Goal: Task Accomplishment & Management: Complete application form

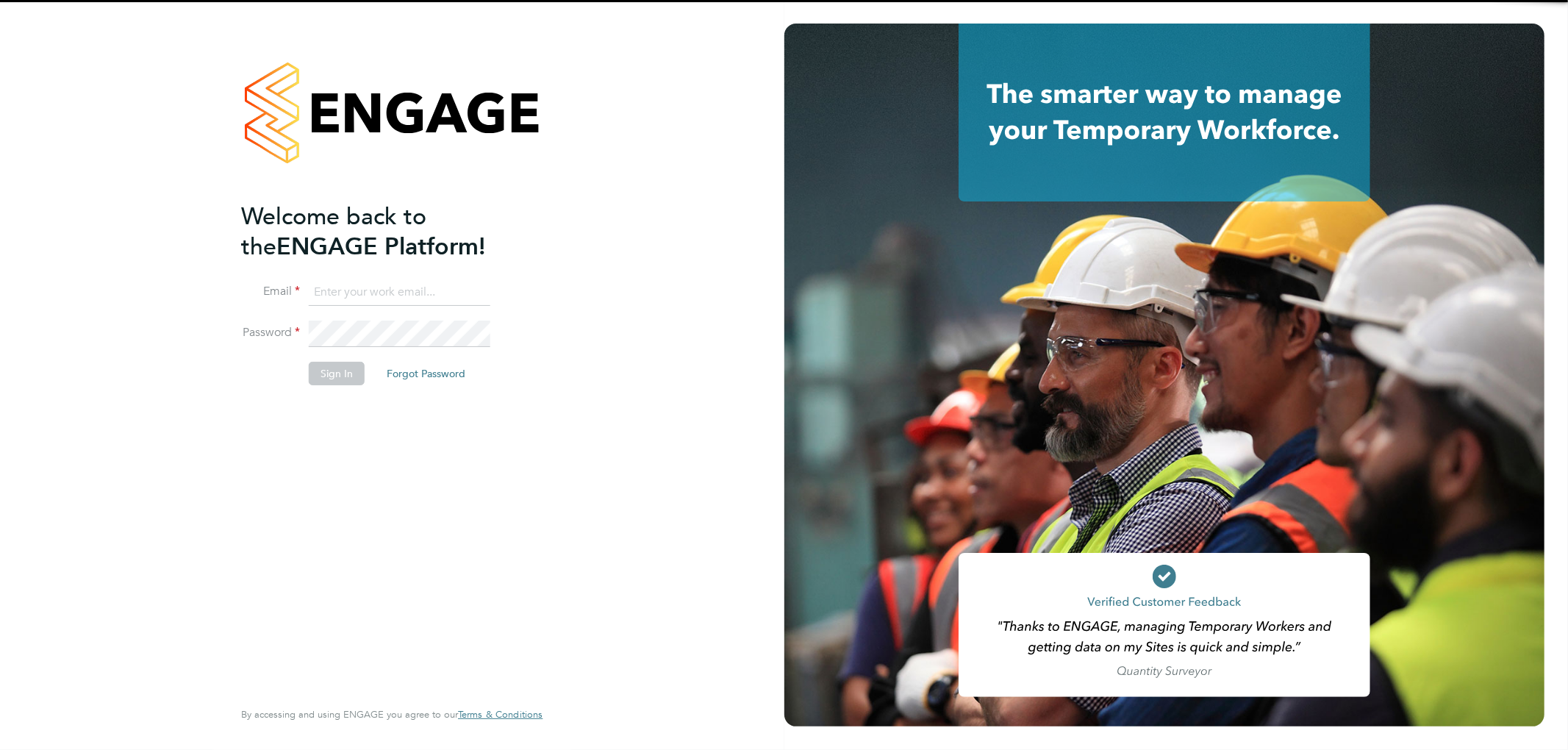
type input "roxanne.hayes@thinkrecruitment.co.uk"
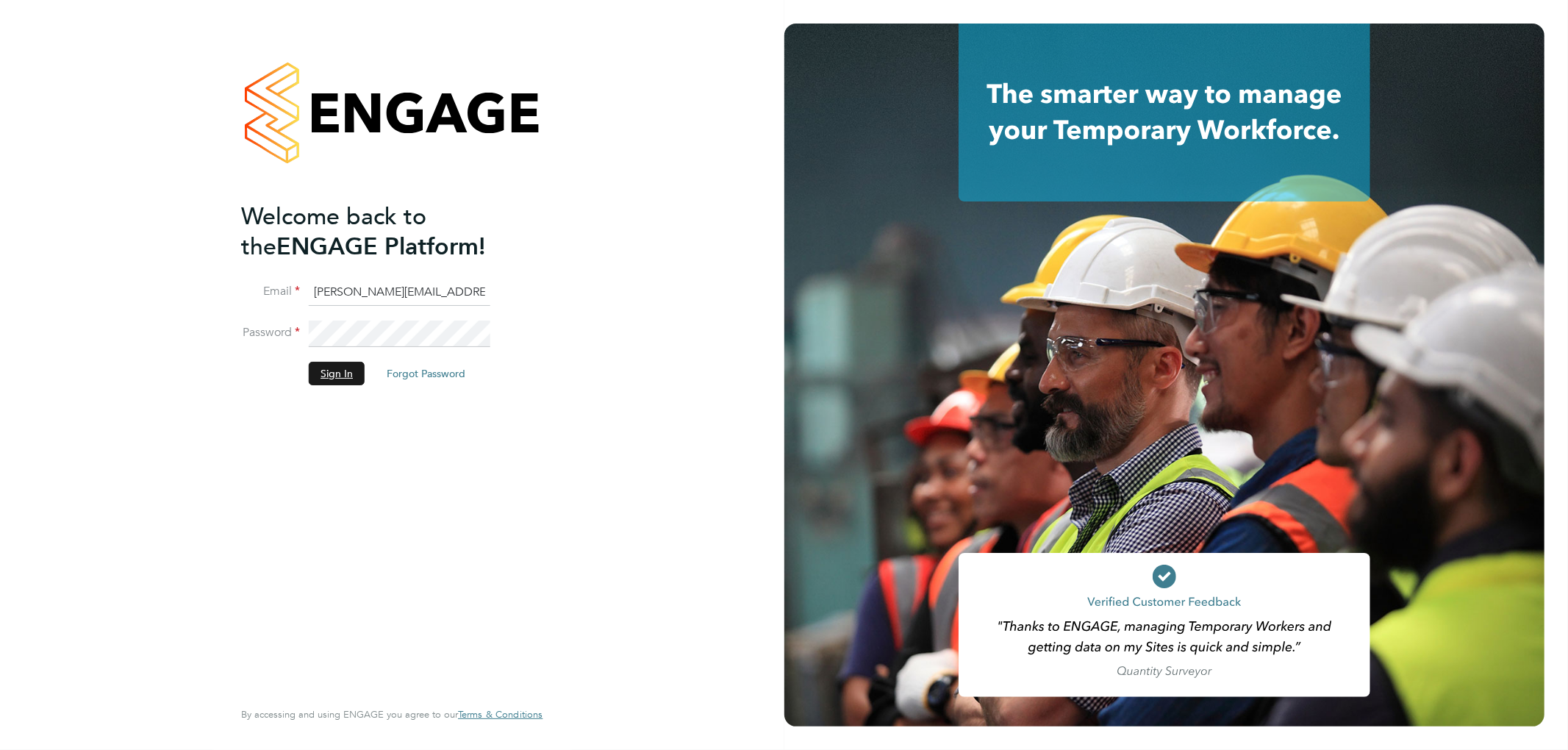
click at [337, 369] on button "Sign In" at bounding box center [337, 374] width 56 height 24
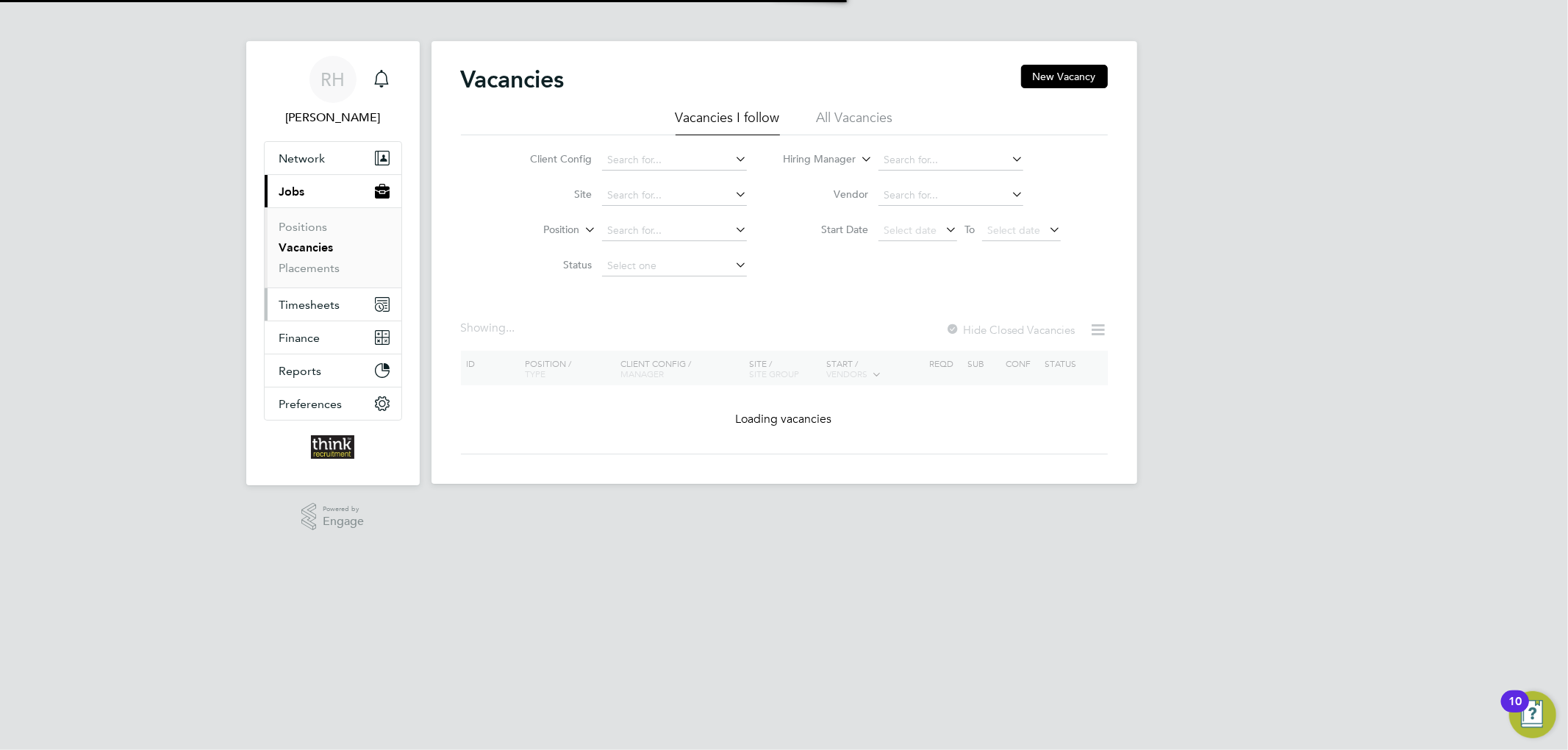
click at [306, 304] on span "Timesheets" at bounding box center [310, 305] width 61 height 14
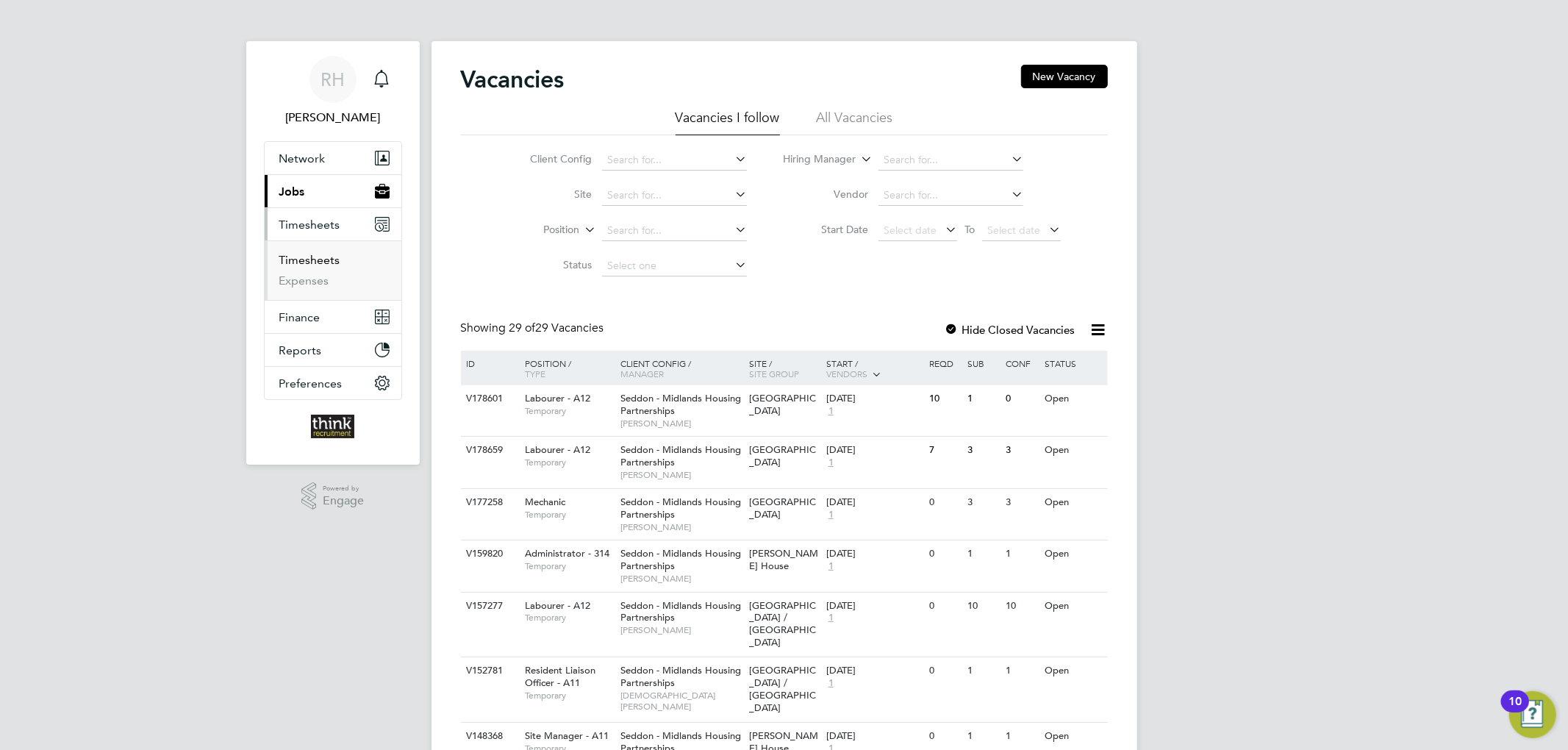
click at [316, 265] on link "Timesheets" at bounding box center [310, 260] width 61 height 14
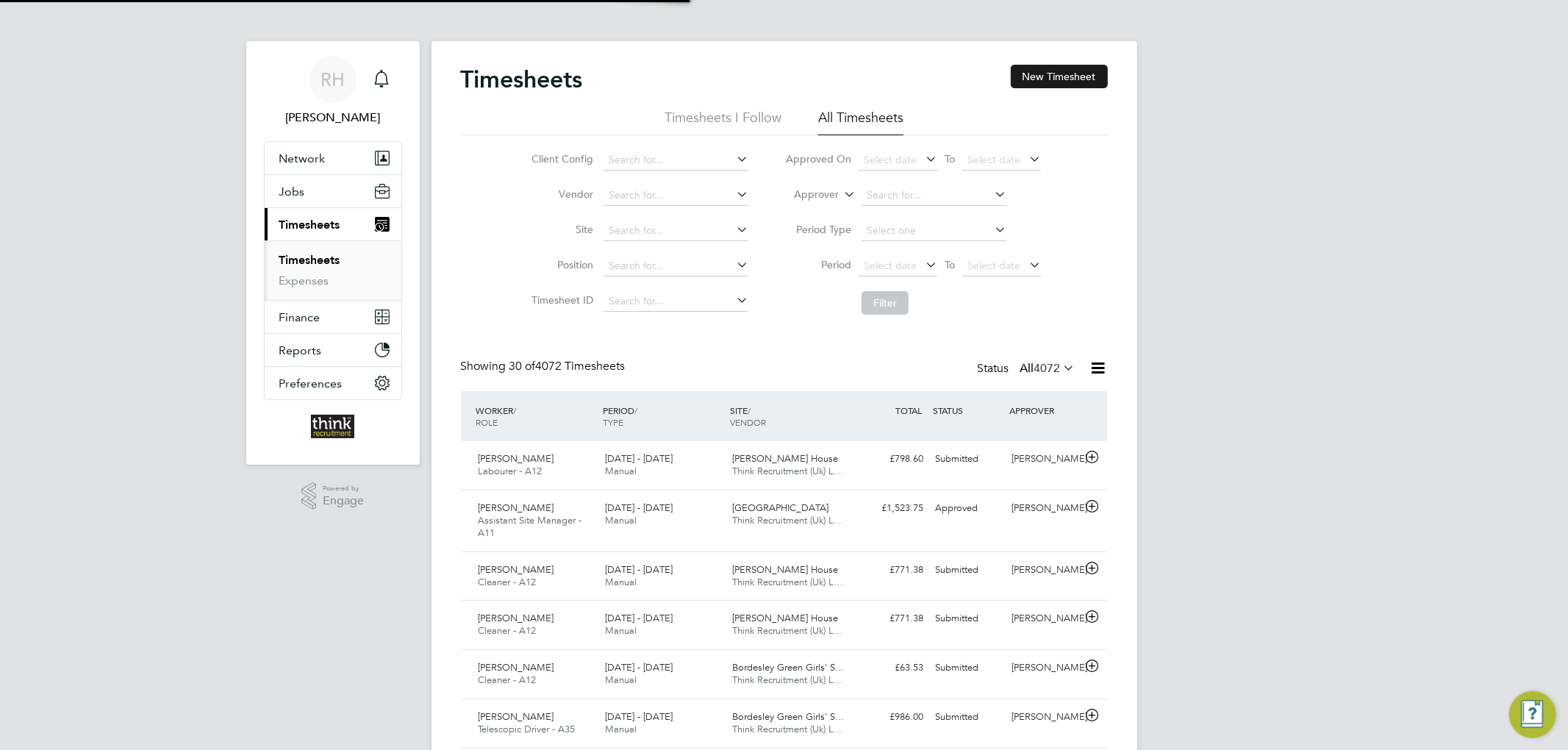
click at [1075, 76] on button "New Timesheet" at bounding box center [1059, 76] width 97 height 24
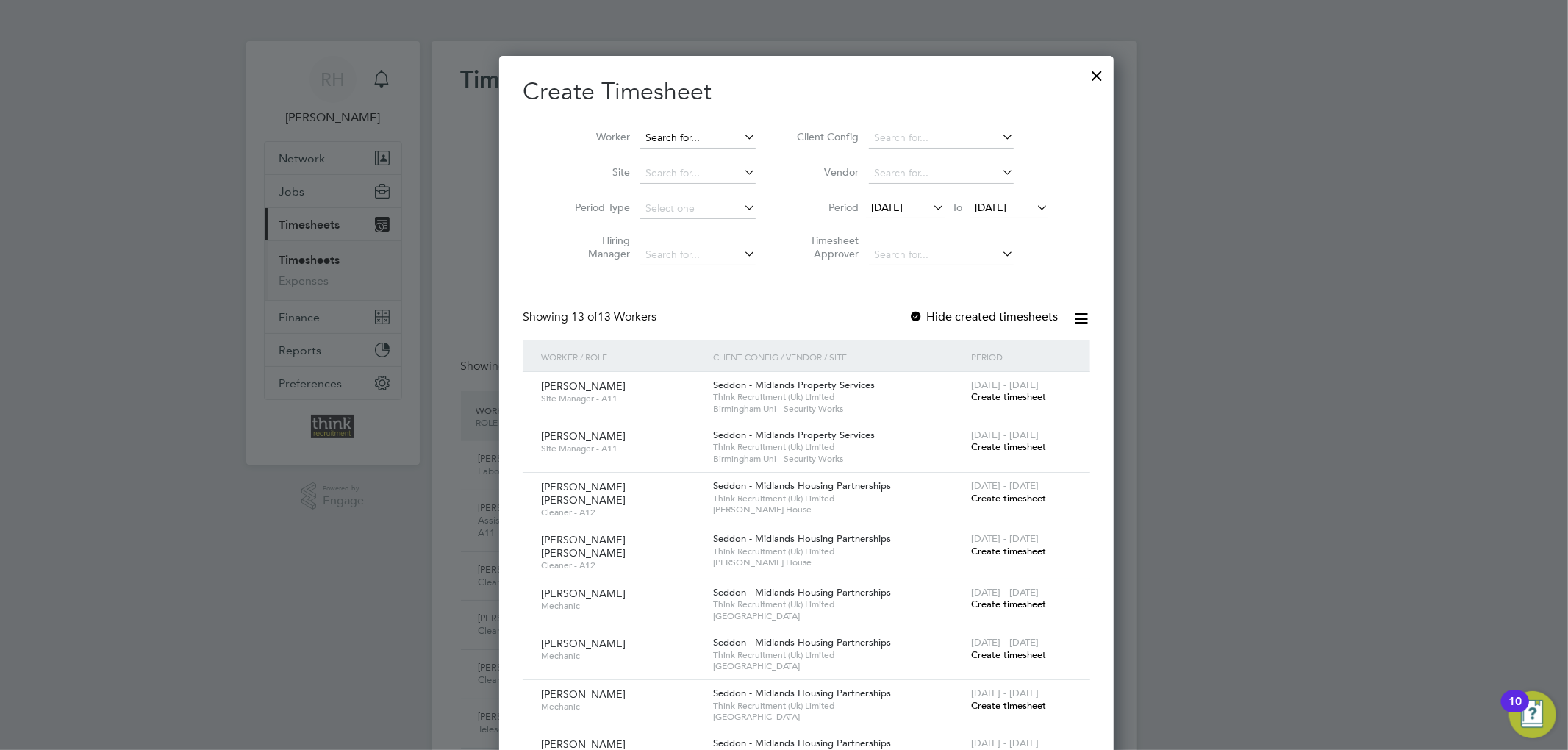
click at [675, 135] on input at bounding box center [698, 138] width 115 height 20
click at [688, 195] on li "[PERSON_NAME]" at bounding box center [707, 198] width 182 height 20
type input "[PERSON_NAME]"
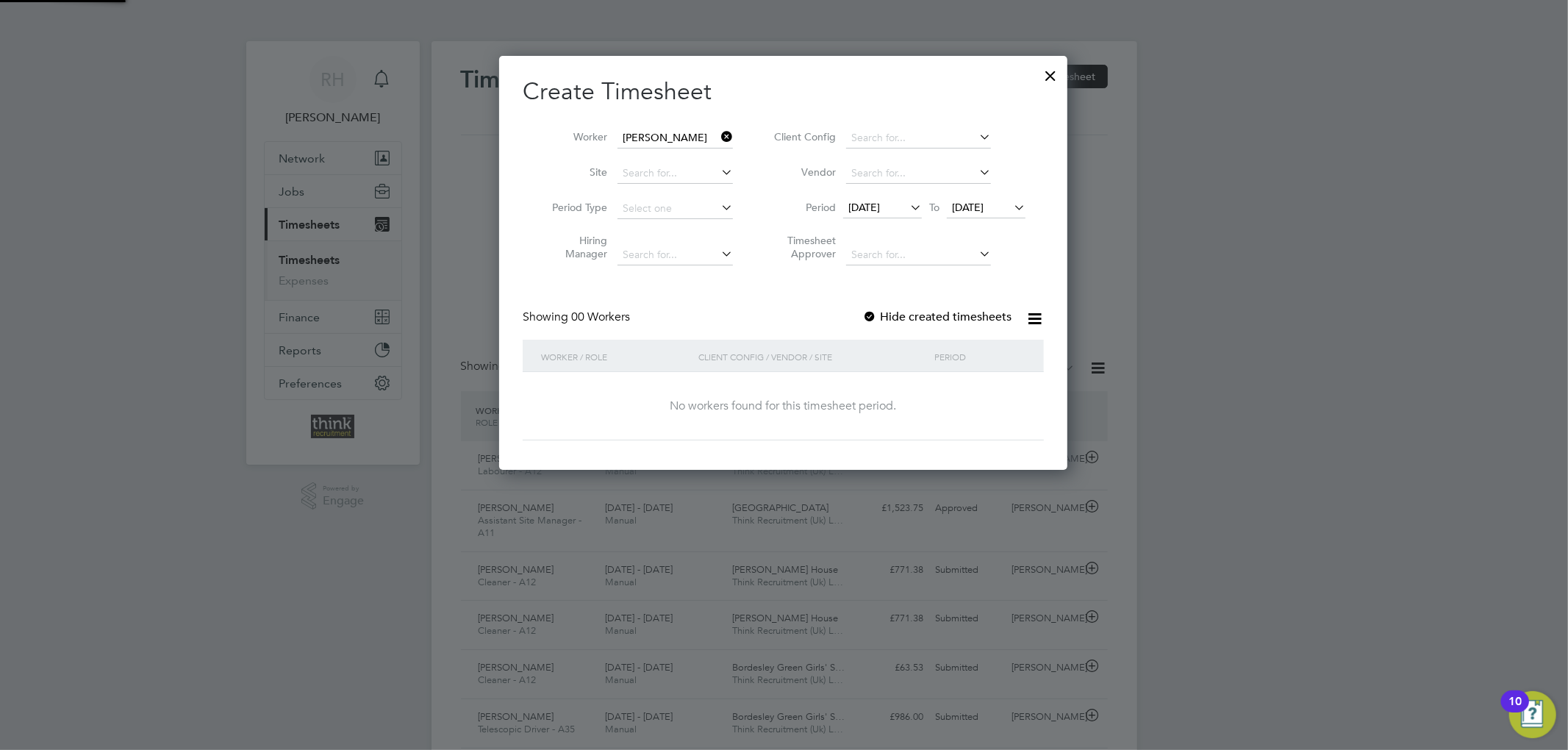
click at [880, 205] on span "[DATE]" at bounding box center [863, 207] width 31 height 14
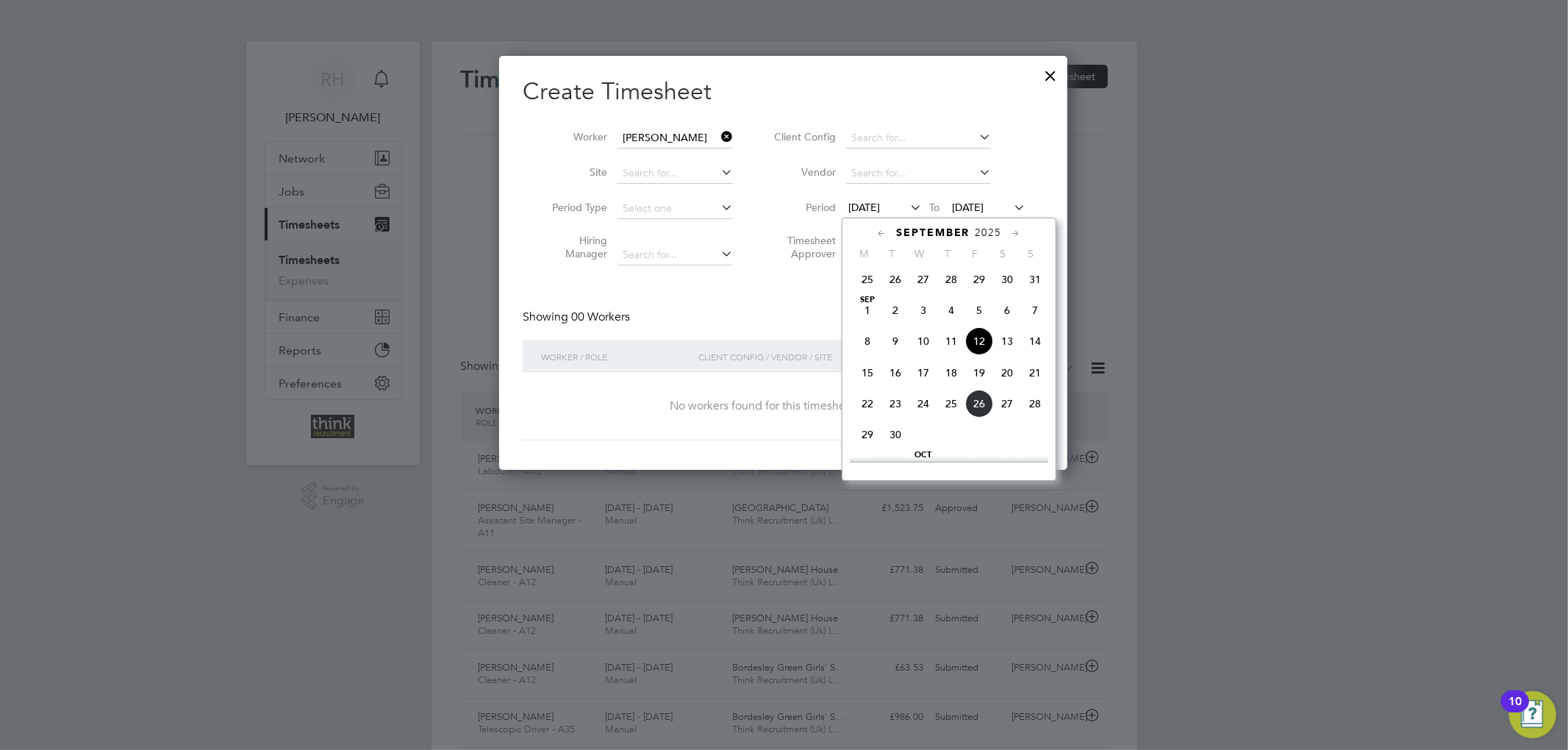
click at [859, 418] on span "22" at bounding box center [867, 403] width 28 height 28
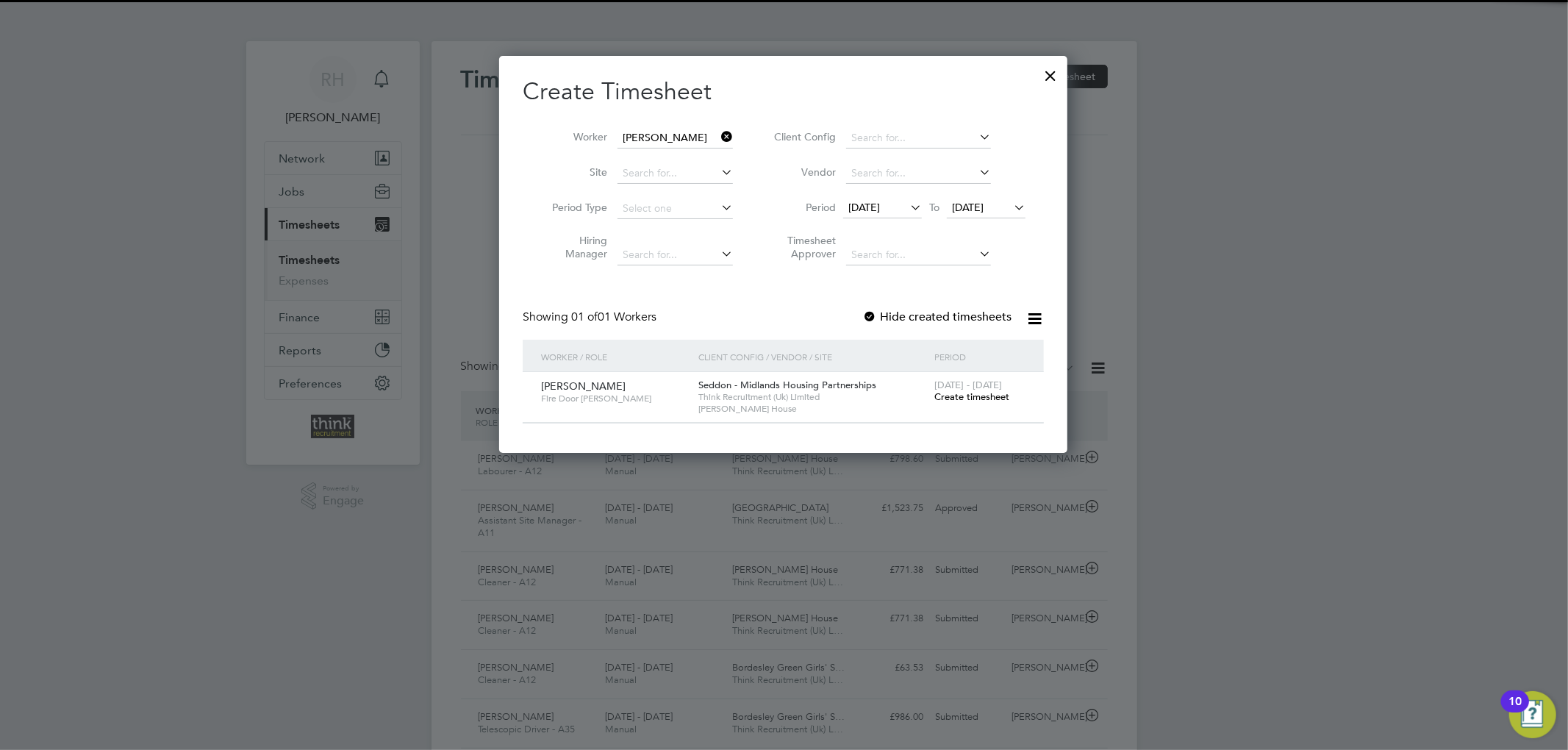
click at [969, 390] on div "[DATE] - [DATE] Create timesheet" at bounding box center [980, 392] width 98 height 40
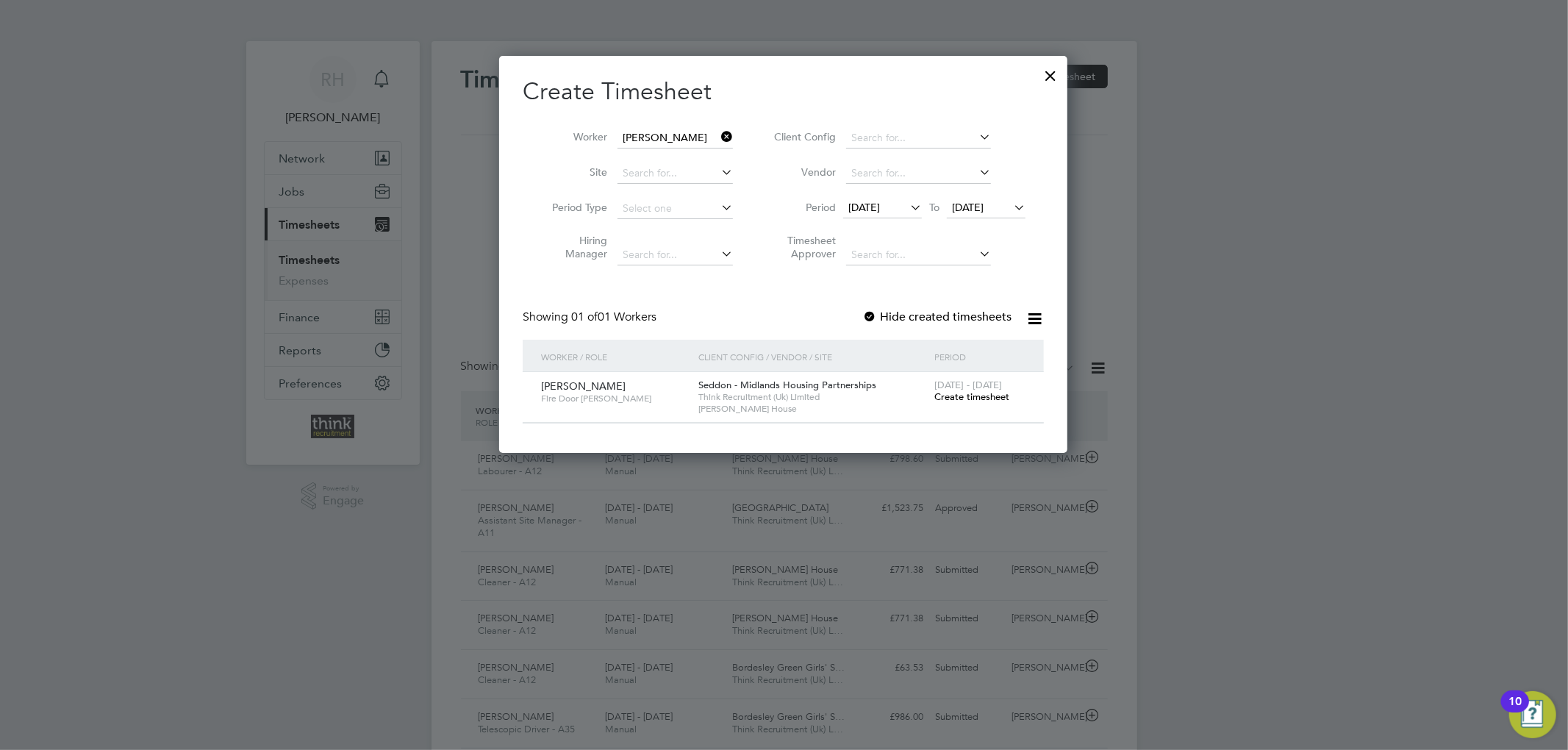
click at [975, 395] on span "Create timesheet" at bounding box center [971, 397] width 75 height 13
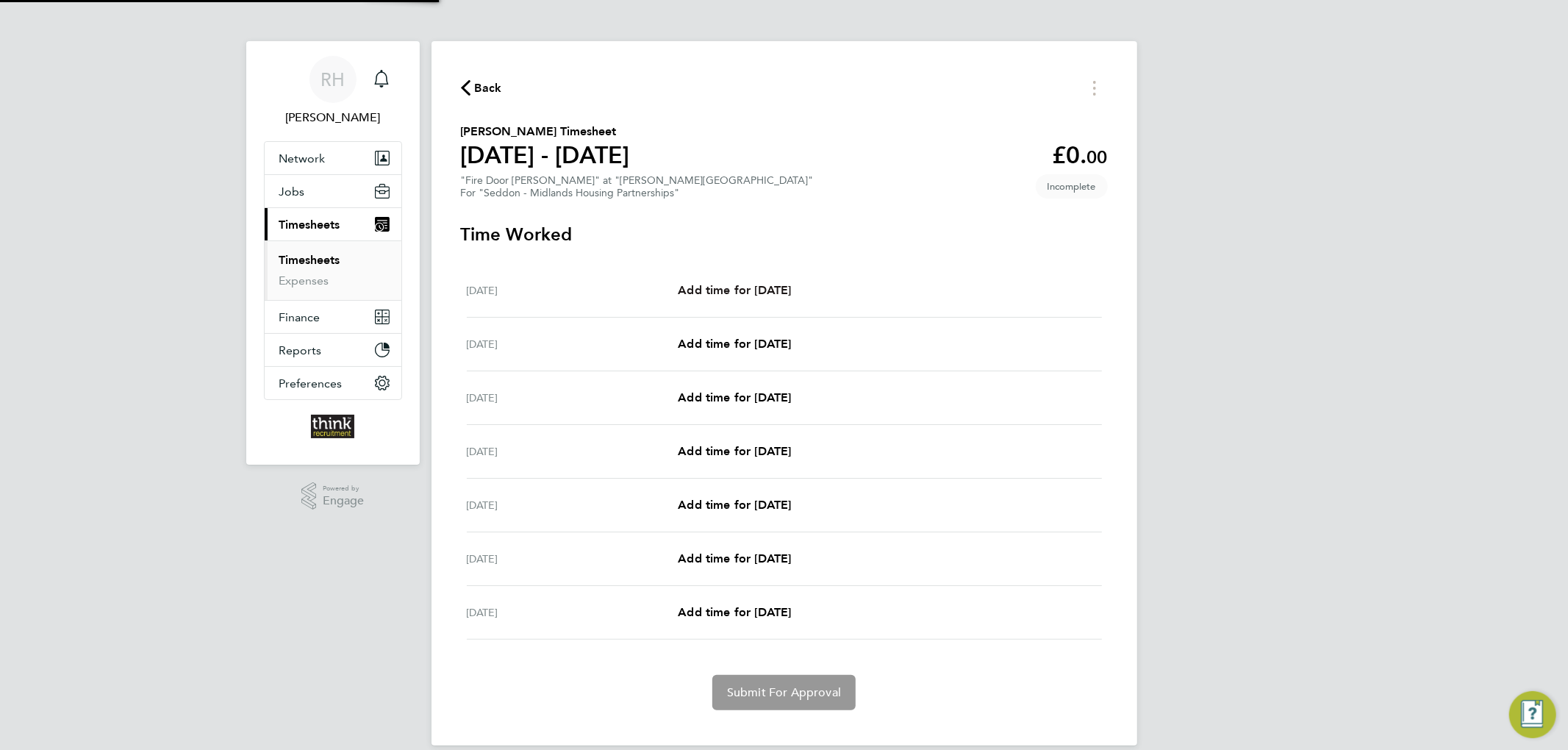
click at [753, 291] on span "Add time for [DATE]" at bounding box center [733, 290] width 113 height 14
select select "30"
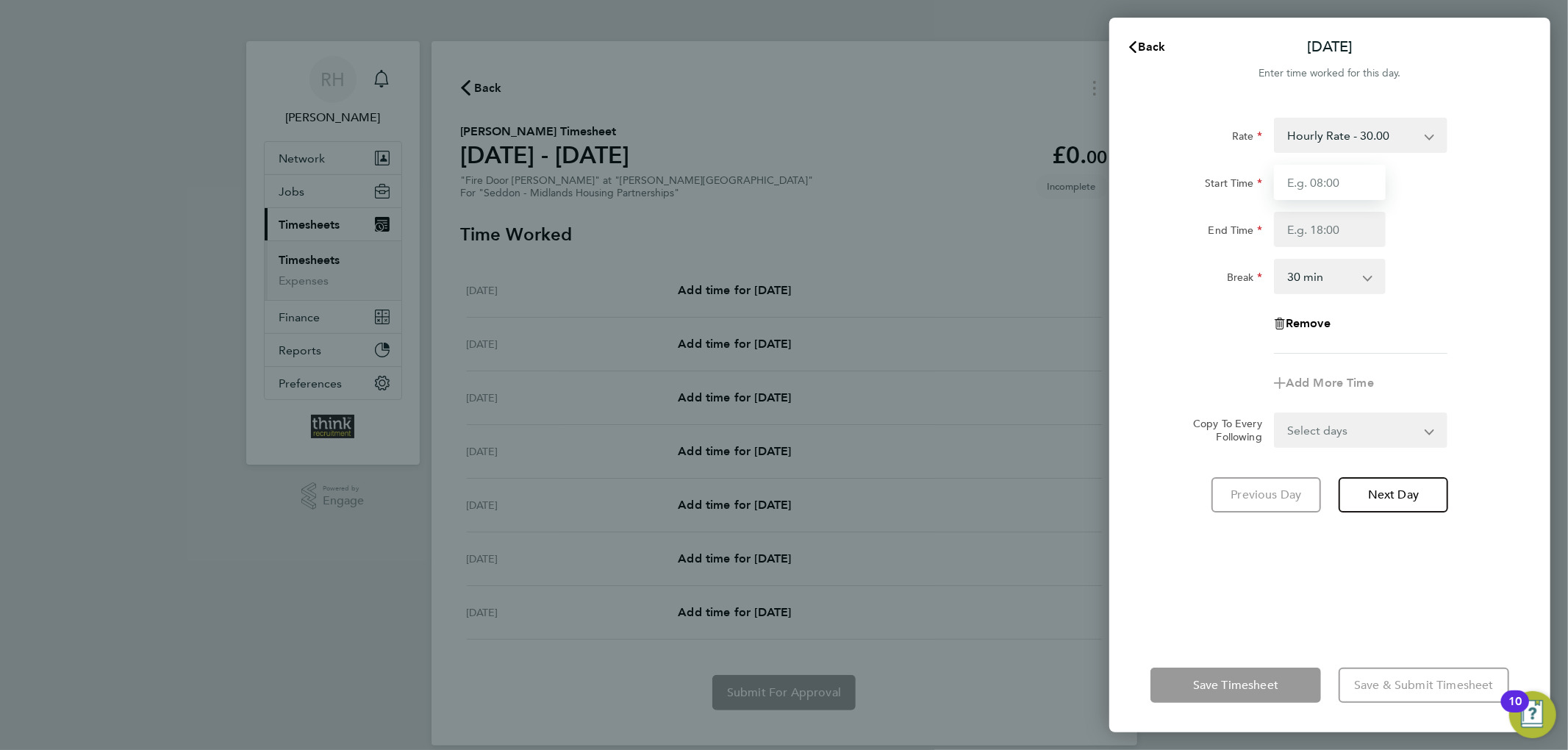
drag, startPoint x: 1318, startPoint y: 183, endPoint x: 1330, endPoint y: 195, distance: 17.0
click at [1318, 183] on input "Start Time" at bounding box center [1330, 183] width 112 height 36
type input "08:00"
click at [1327, 237] on input "End Time" at bounding box center [1330, 229] width 112 height 36
type input "16:30"
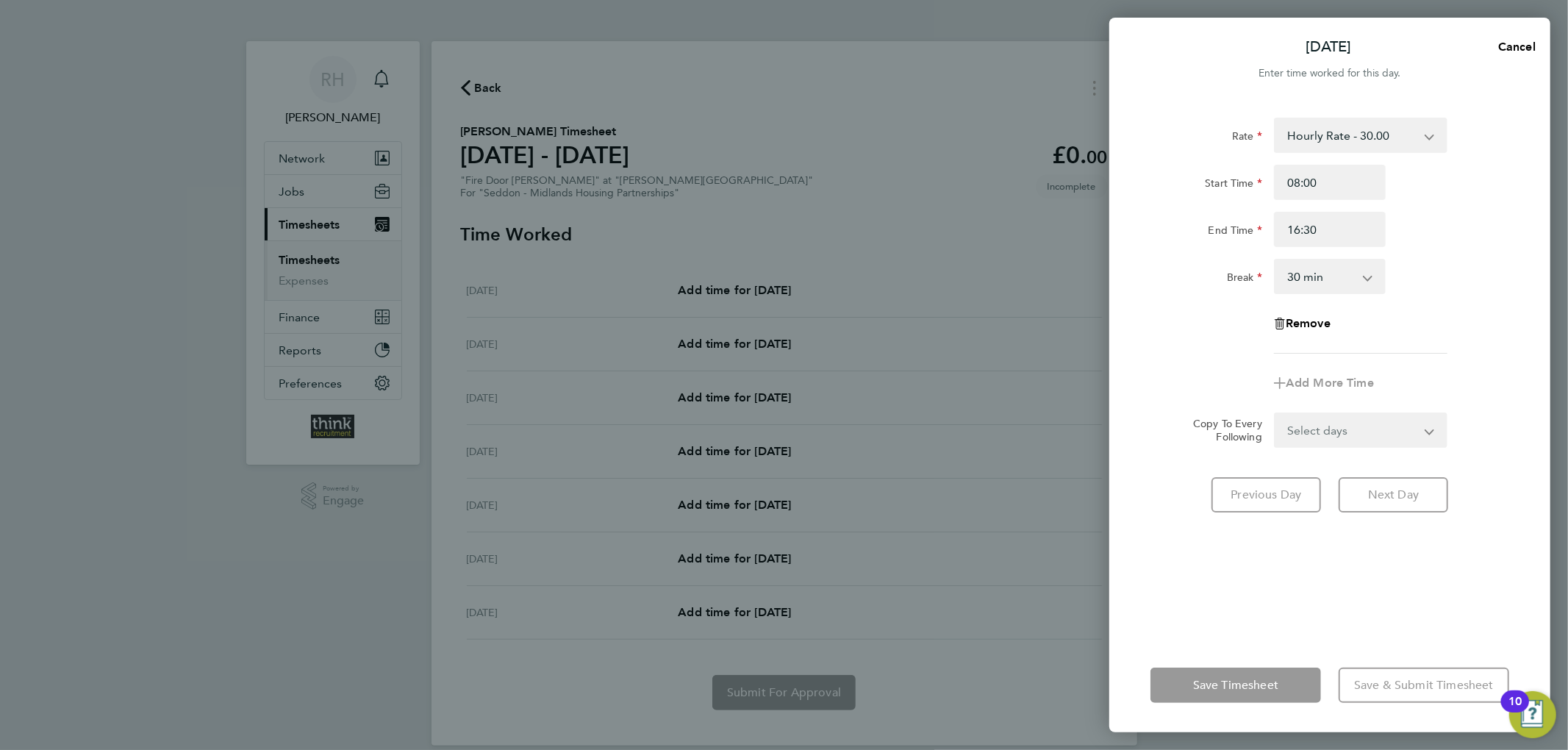
click at [1536, 322] on div "Rate Hourly Rate - 30.00 Start Time 08:00 End Time 16:30 Break 0 min 15 min 30 …" at bounding box center [1330, 369] width 441 height 539
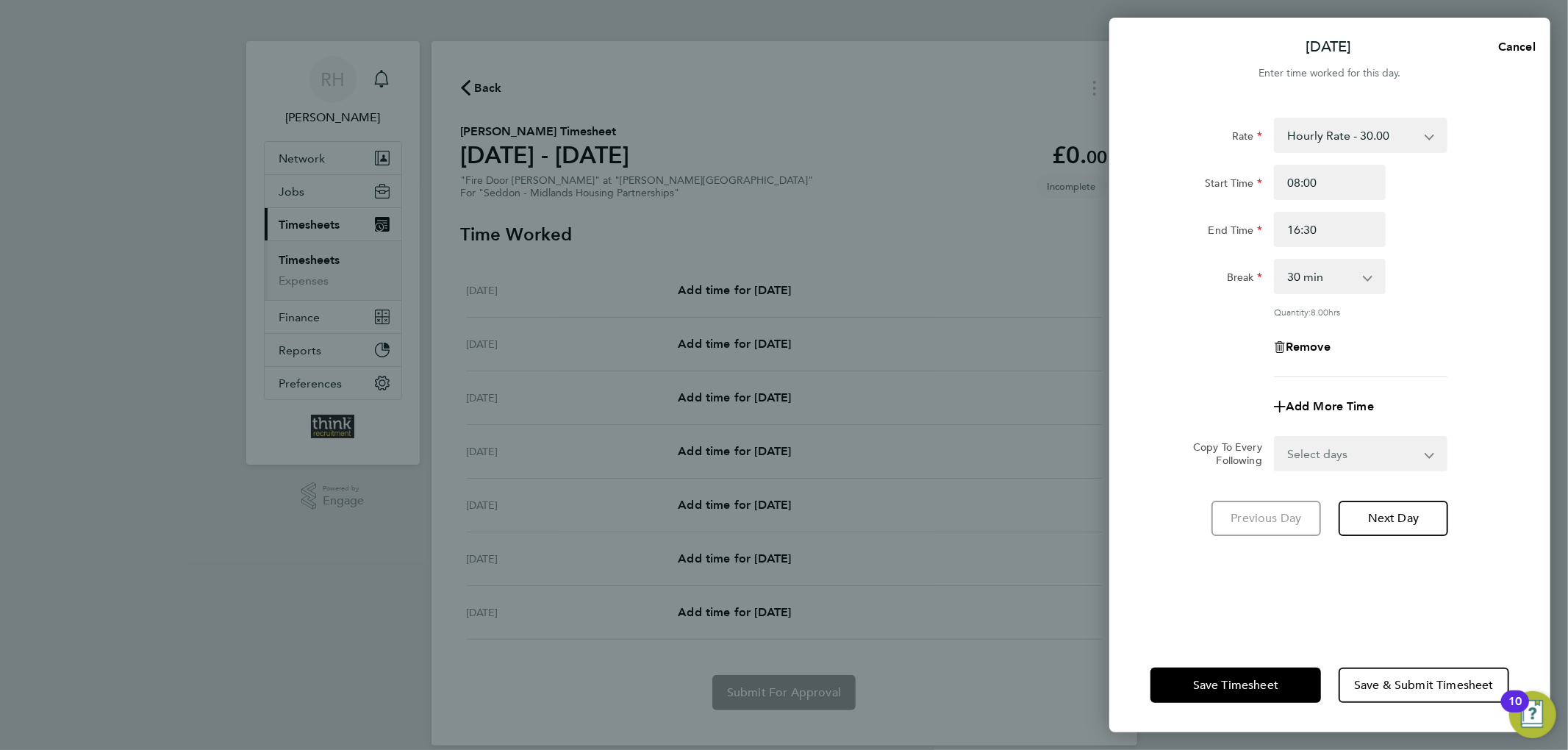
click at [1340, 469] on div "Select days Day Weekday (Mon-Fri) Weekend (Sat-Sun) [DATE] [DATE] [DATE] [DATE]…" at bounding box center [1361, 454] width 173 height 36
click at [1350, 469] on div "Select days Day Weekday (Mon-Fri) Weekend (Sat-Sun) [DATE] [DATE] [DATE] [DATE]…" at bounding box center [1361, 454] width 173 height 36
click at [1354, 454] on select "Select days Day Weekday (Mon-Fri) Weekend (Sat-Sun) [DATE] [DATE] [DATE] [DATE]…" at bounding box center [1352, 454] width 155 height 32
select select "WEEKDAY"
click at [1275, 437] on select "Select days Day Weekday (Mon-Fri) Weekend (Sat-Sun) [DATE] [DATE] [DATE] [DATE]…" at bounding box center [1352, 454] width 155 height 32
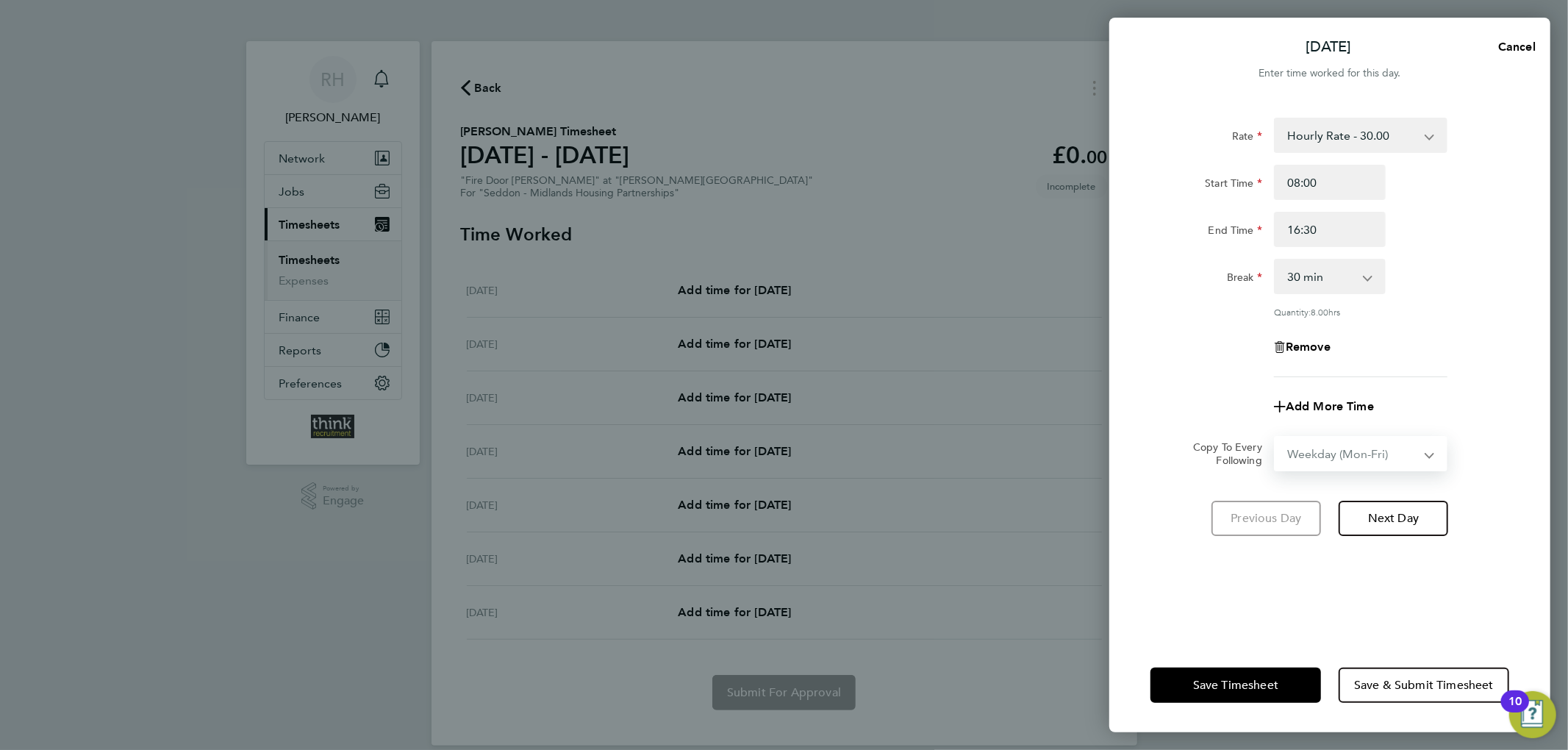
select select "[DATE]"
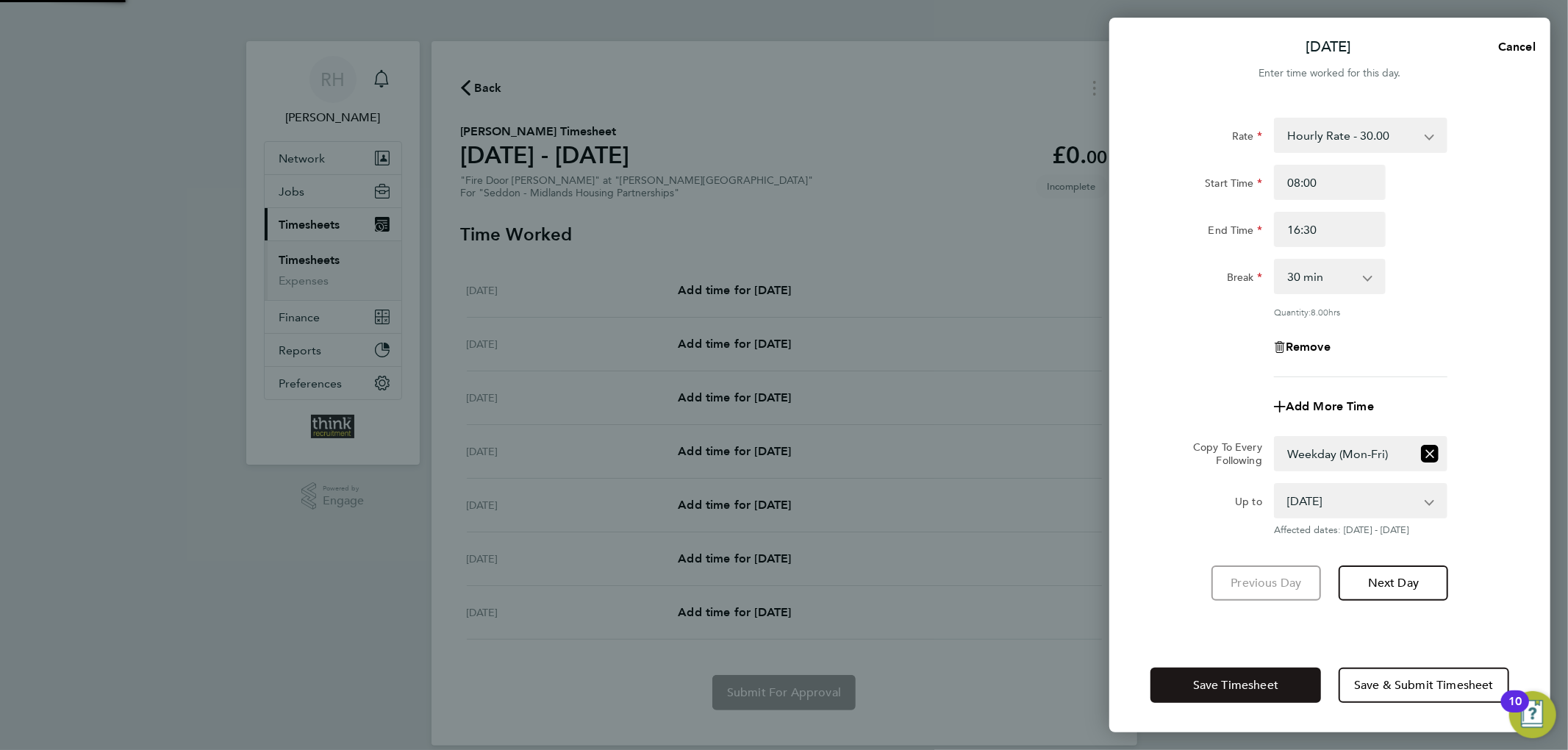
click at [1253, 685] on span "Save Timesheet" at bounding box center [1235, 685] width 85 height 14
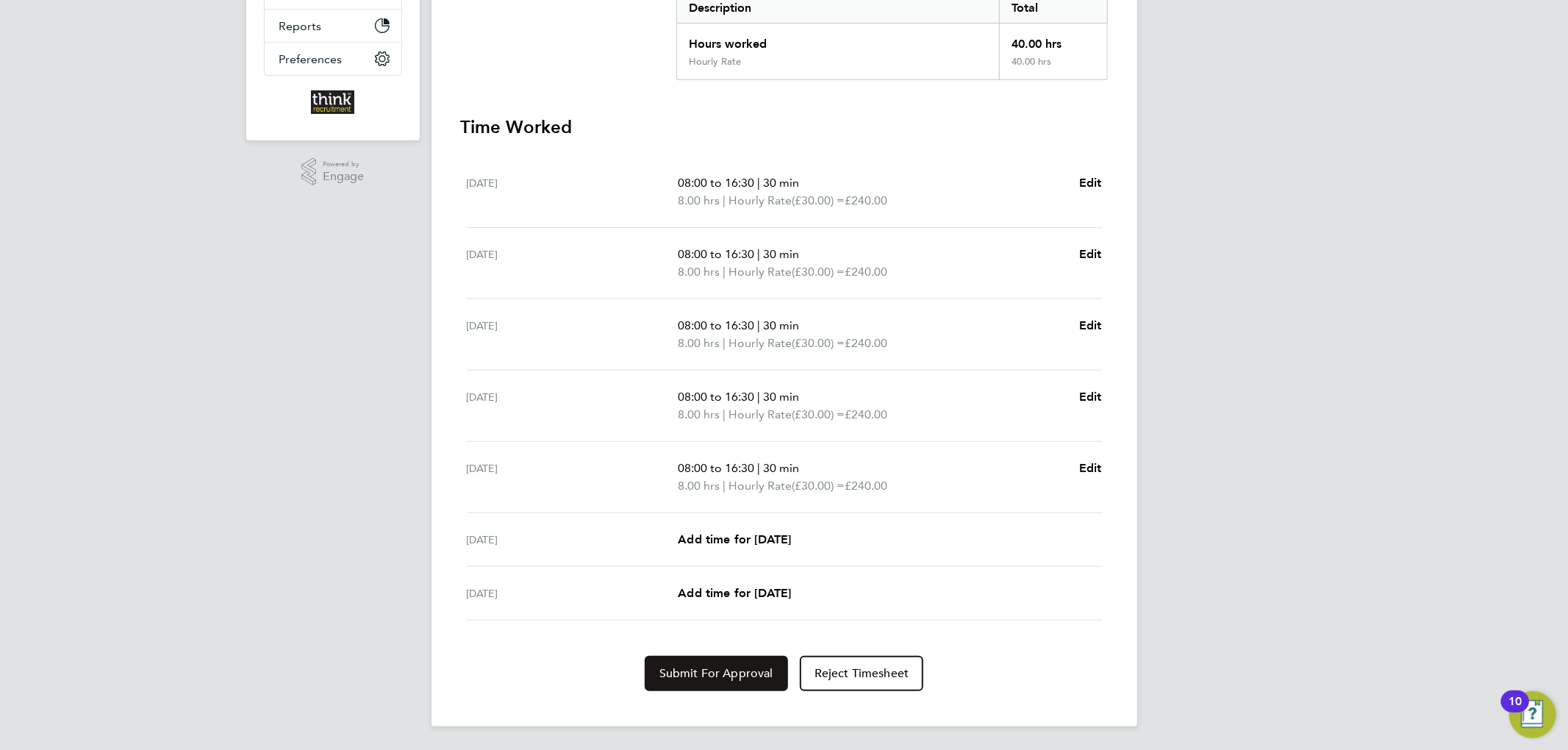
click at [701, 683] on button "Submit For Approval" at bounding box center [716, 674] width 143 height 36
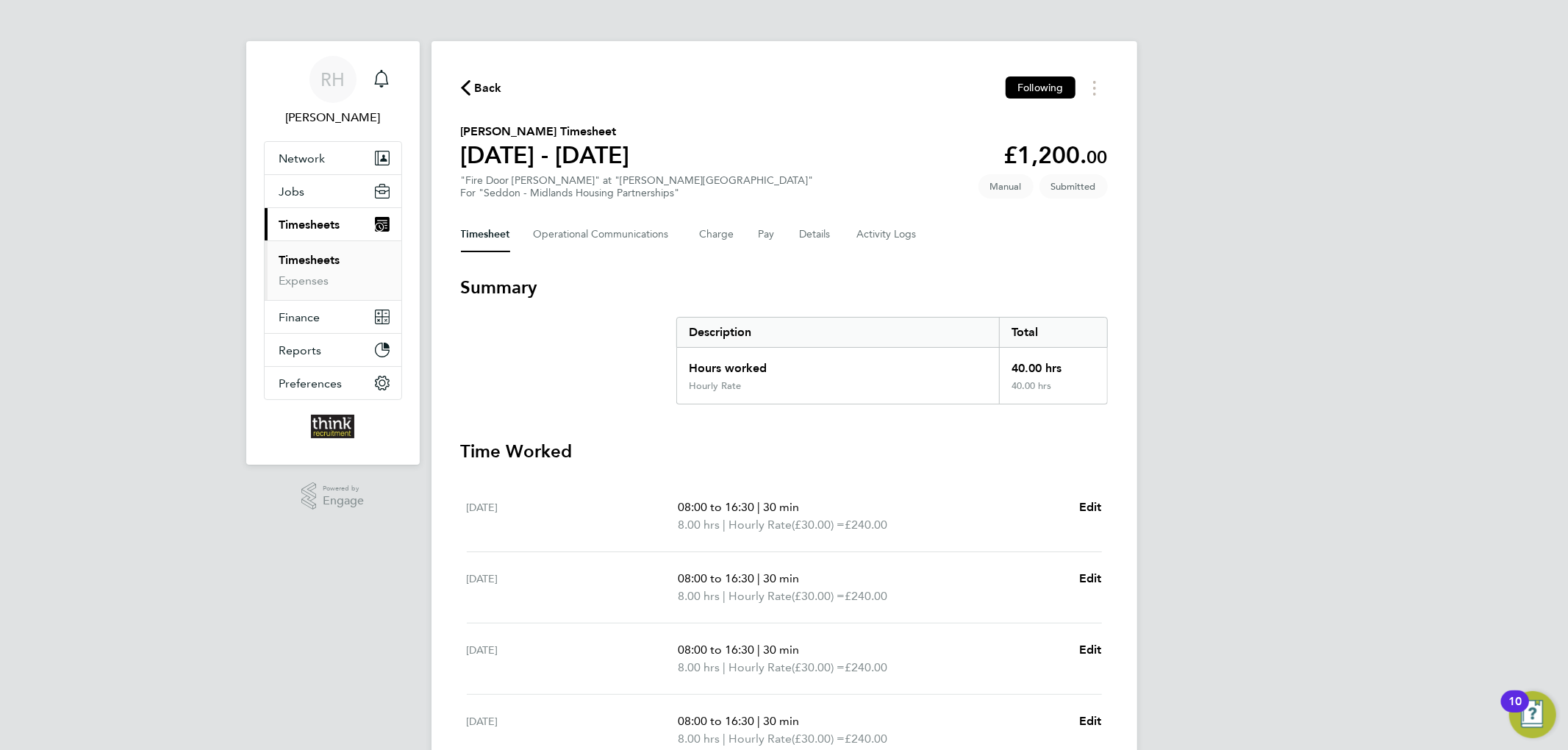
click at [490, 88] on span "Back" at bounding box center [488, 88] width 27 height 18
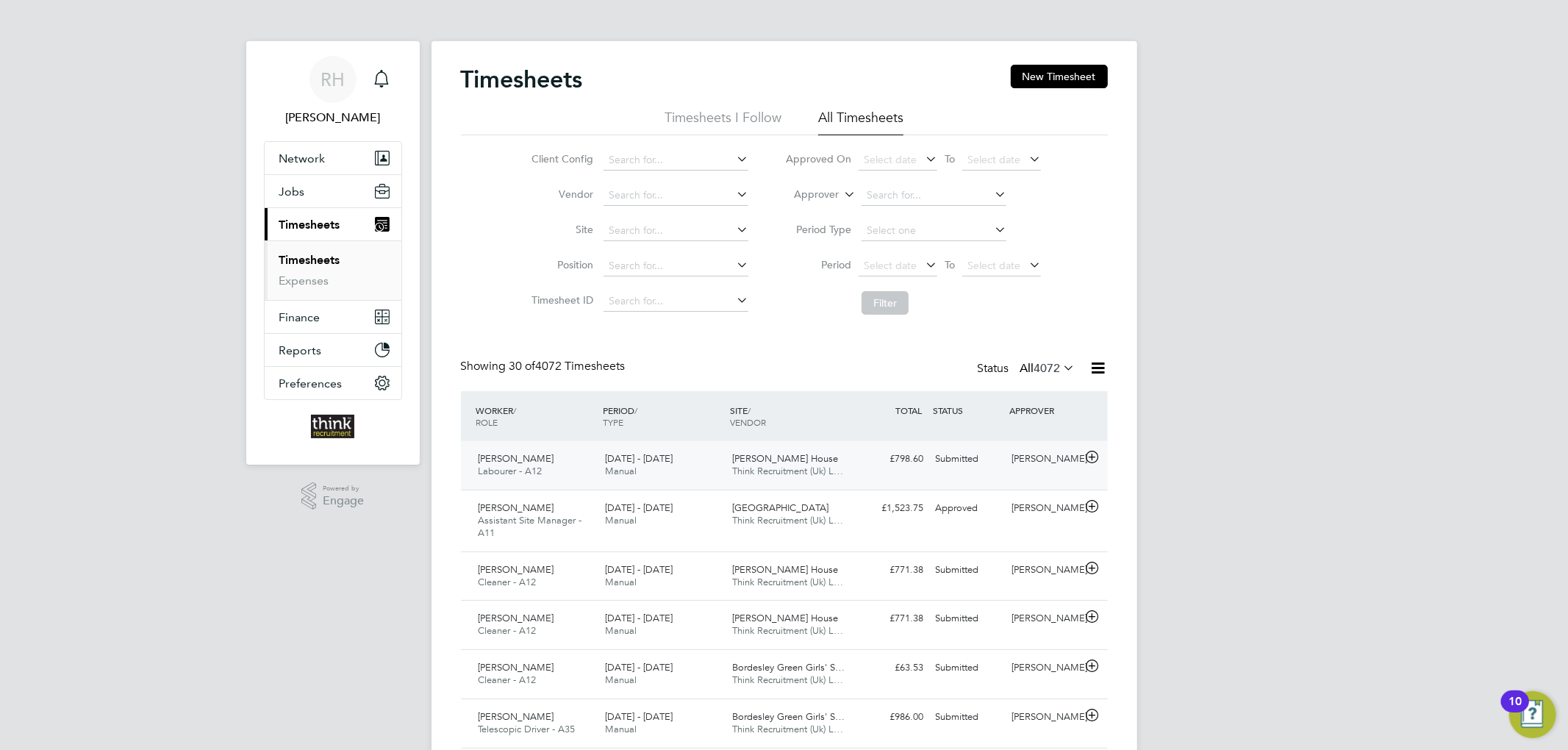
click at [868, 456] on div "£798.60 Submitted" at bounding box center [891, 459] width 76 height 25
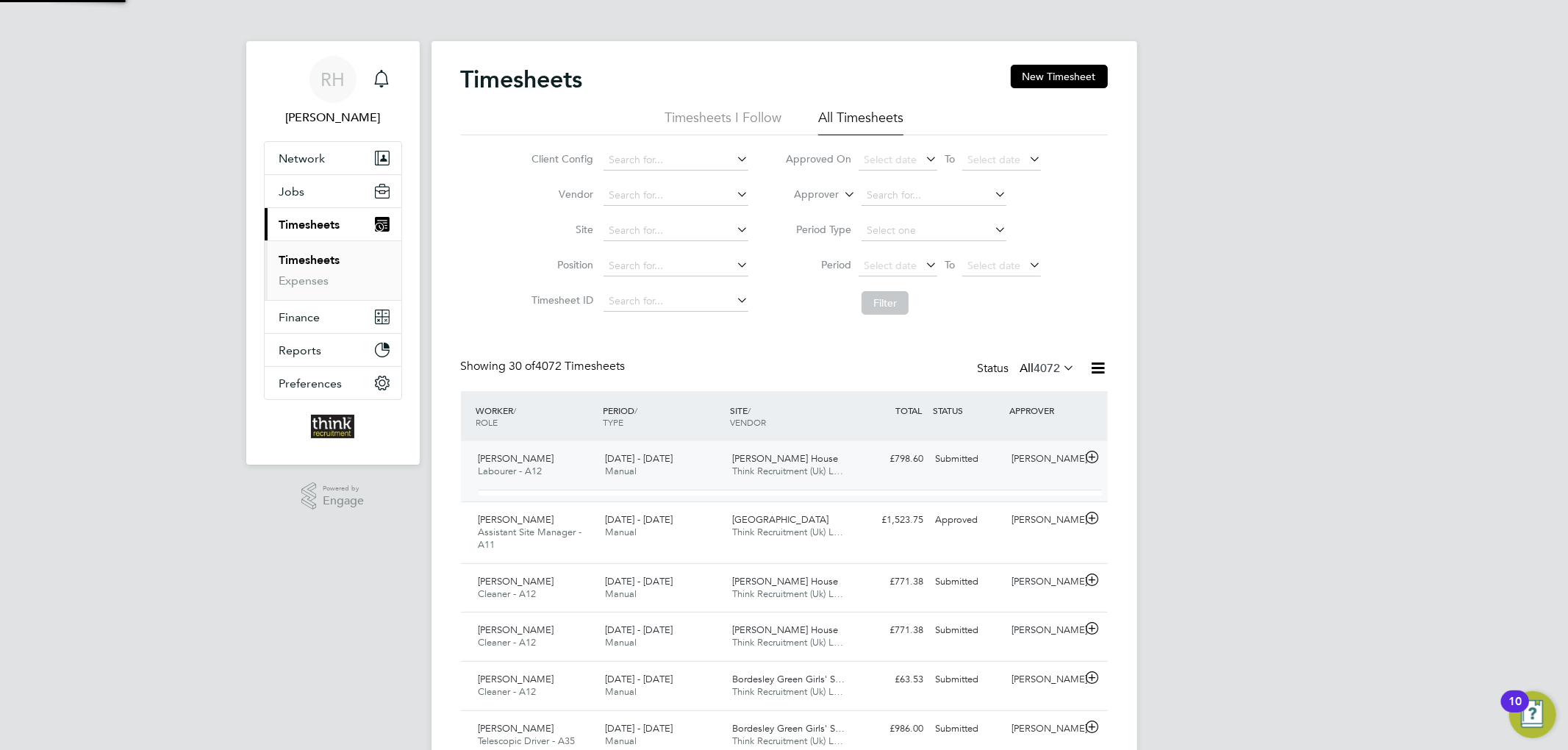
scroll to position [25, 143]
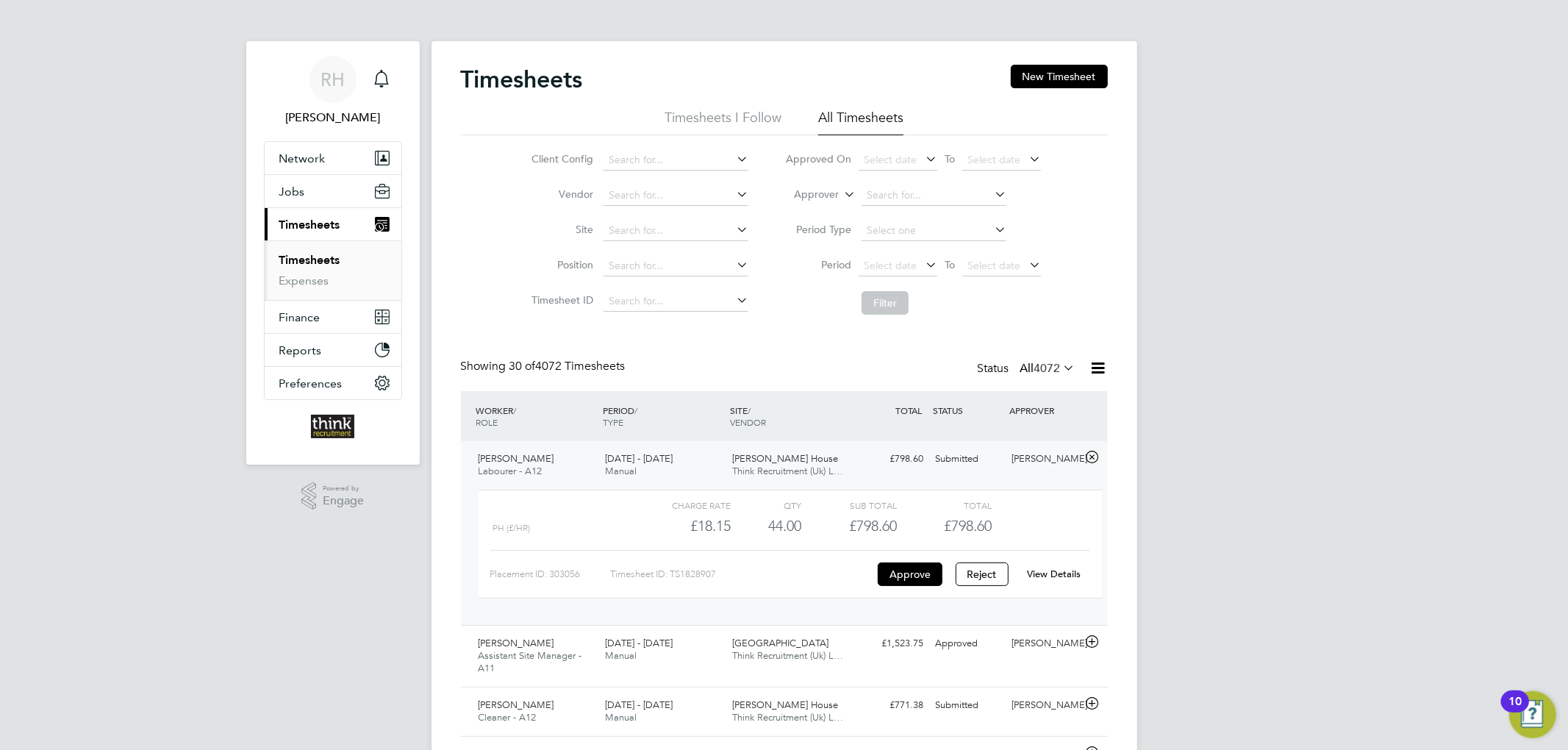
click at [858, 454] on div "£798.60 Submitted" at bounding box center [891, 459] width 76 height 25
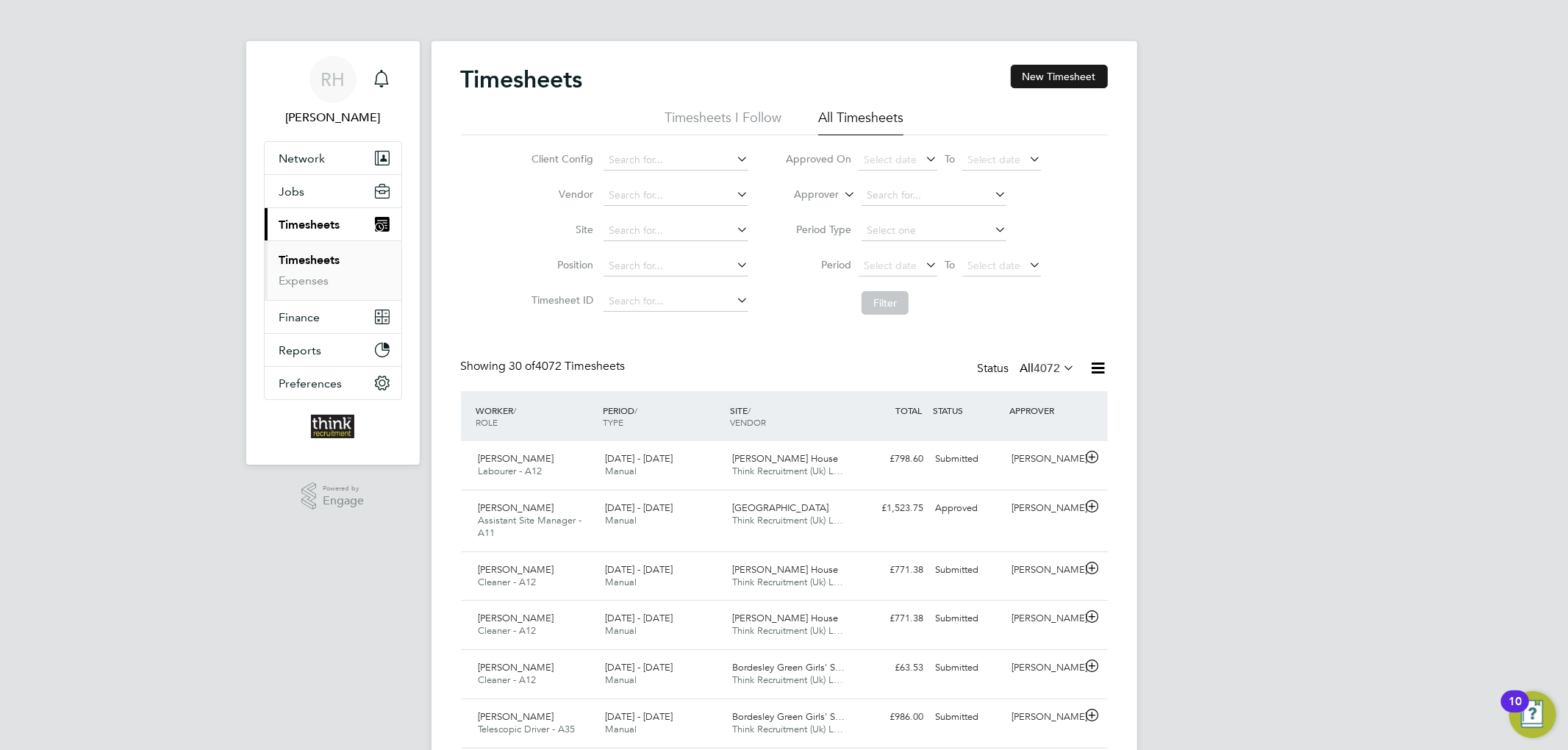
click at [1068, 76] on button "New Timesheet" at bounding box center [1059, 76] width 97 height 24
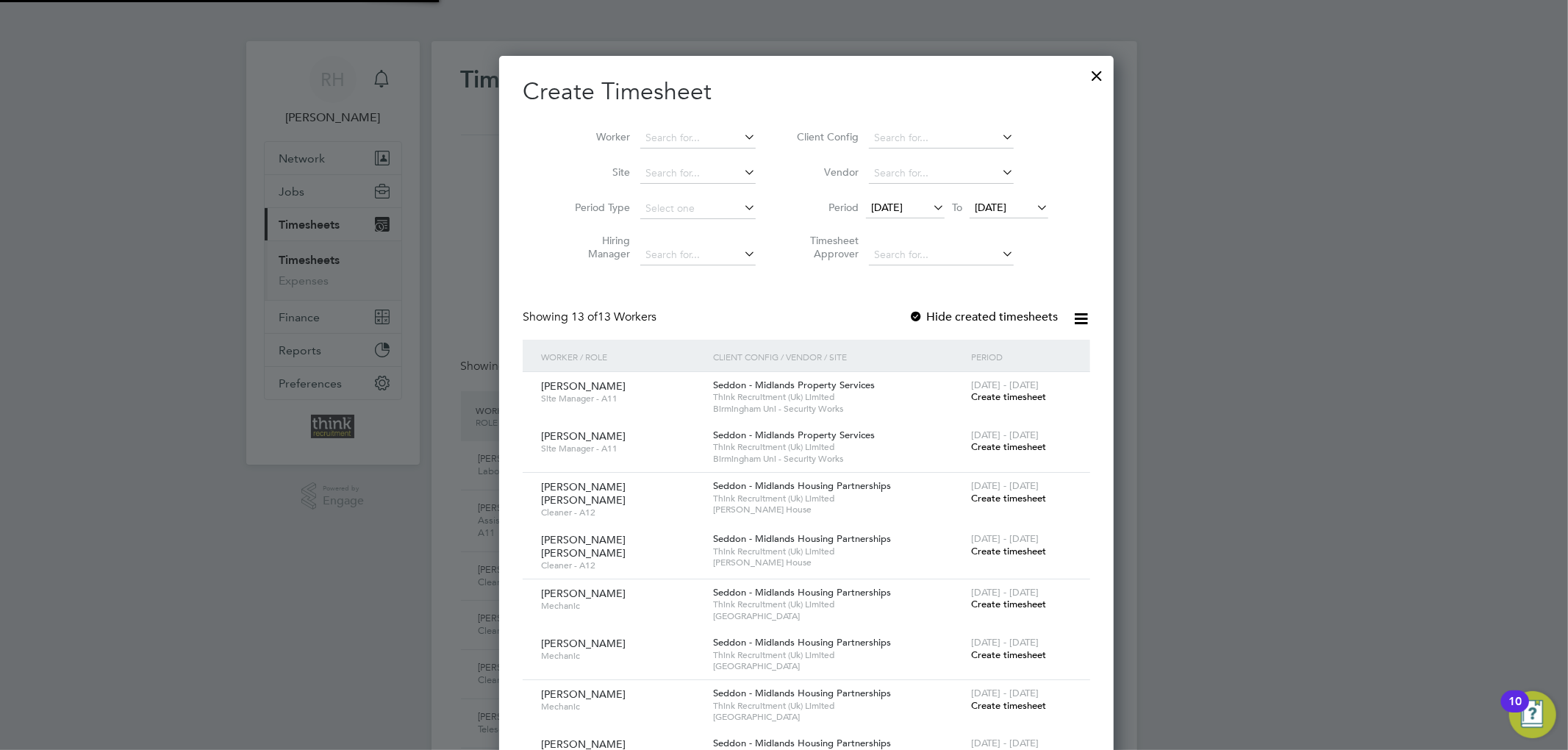
scroll to position [1510, 569]
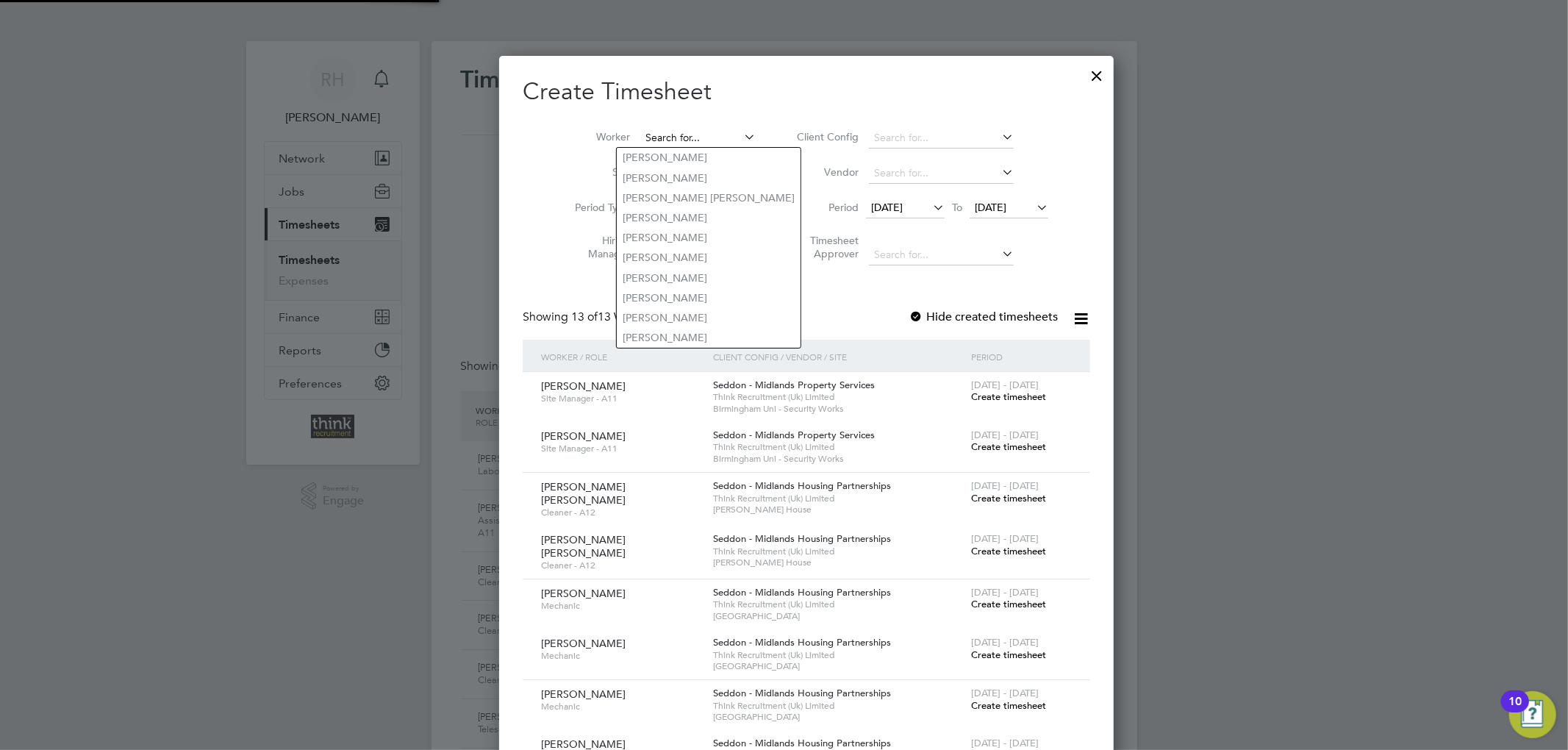
click at [700, 133] on input at bounding box center [698, 138] width 115 height 20
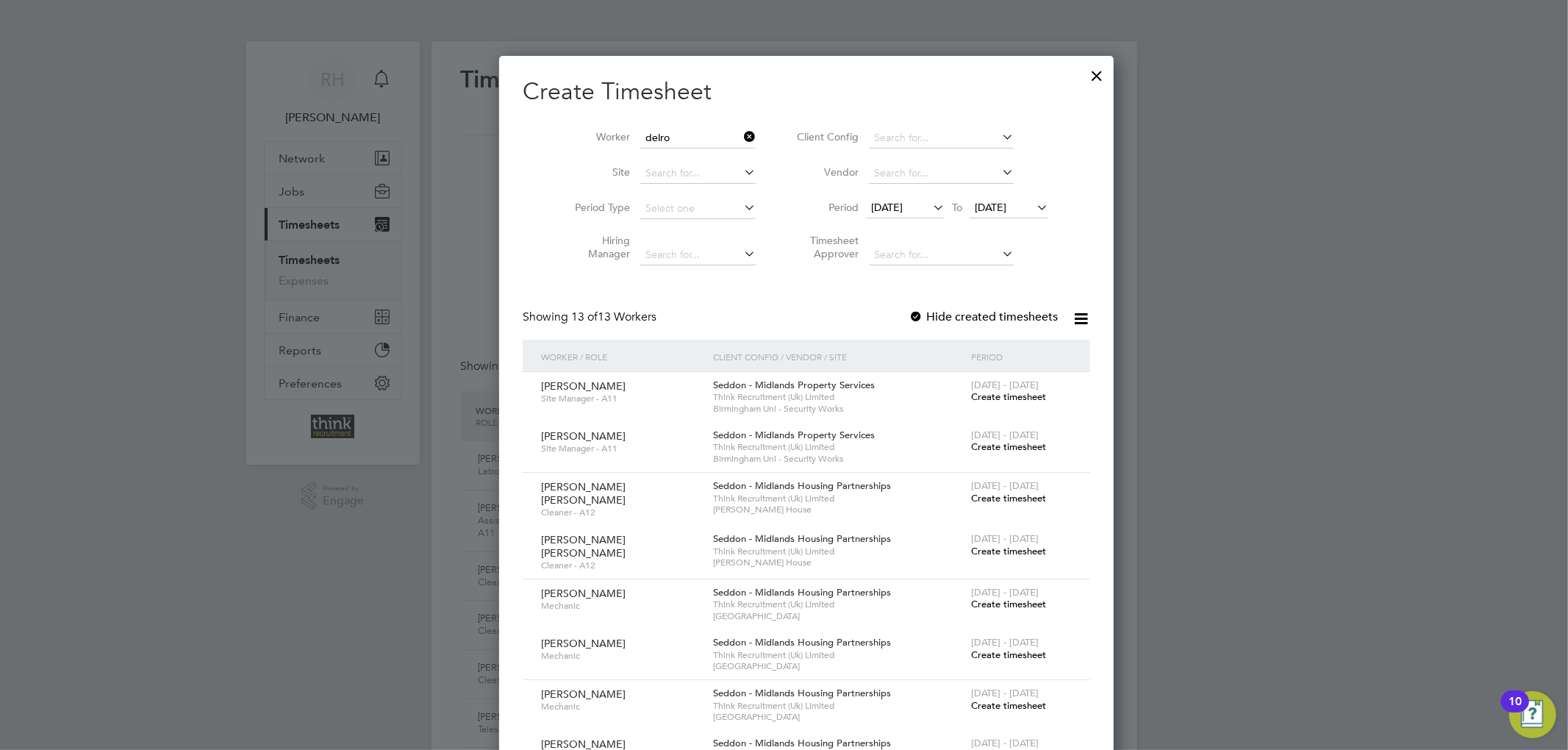
click at [689, 149] on li "[PERSON_NAME]" at bounding box center [682, 157] width 132 height 20
type input "[PERSON_NAME]"
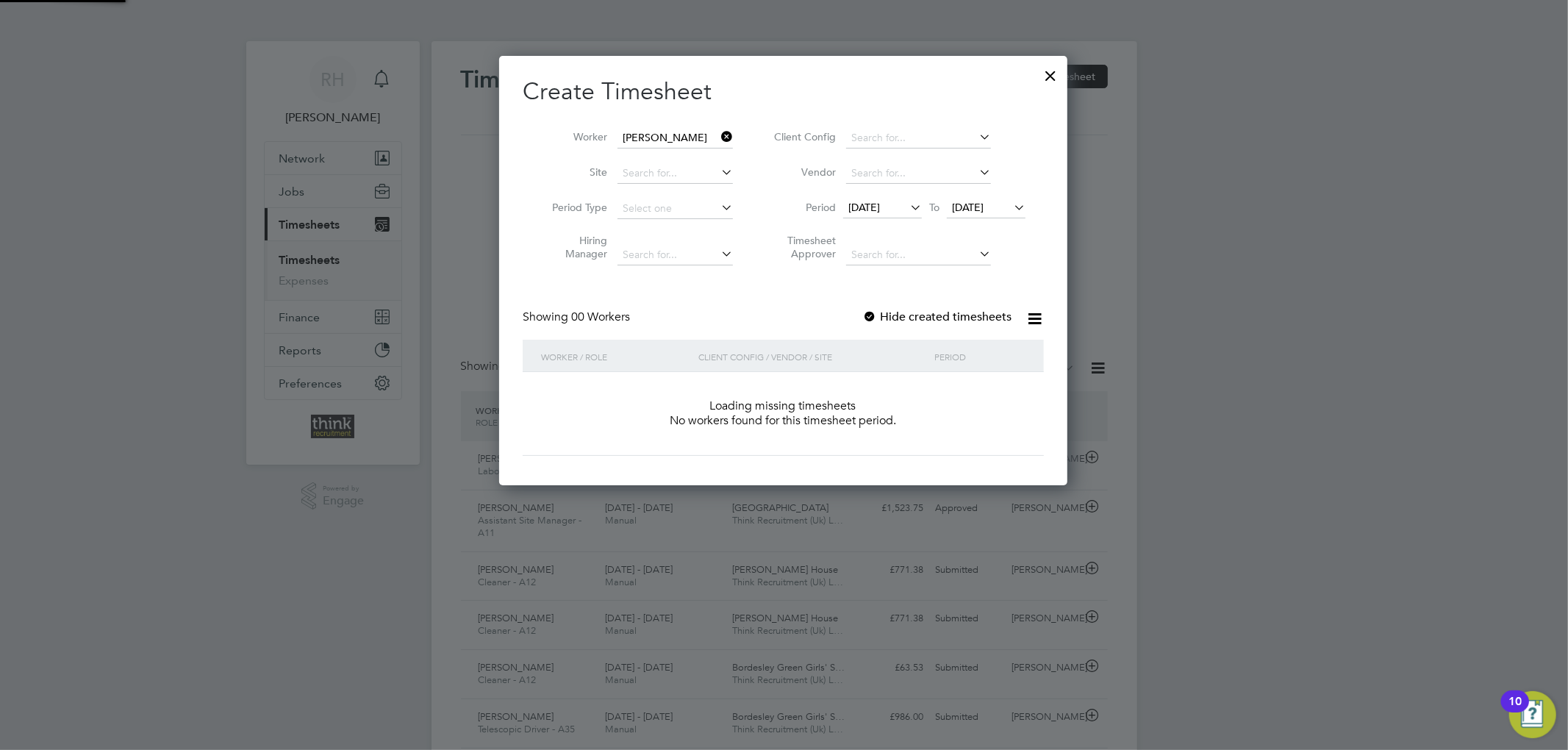
scroll to position [414, 569]
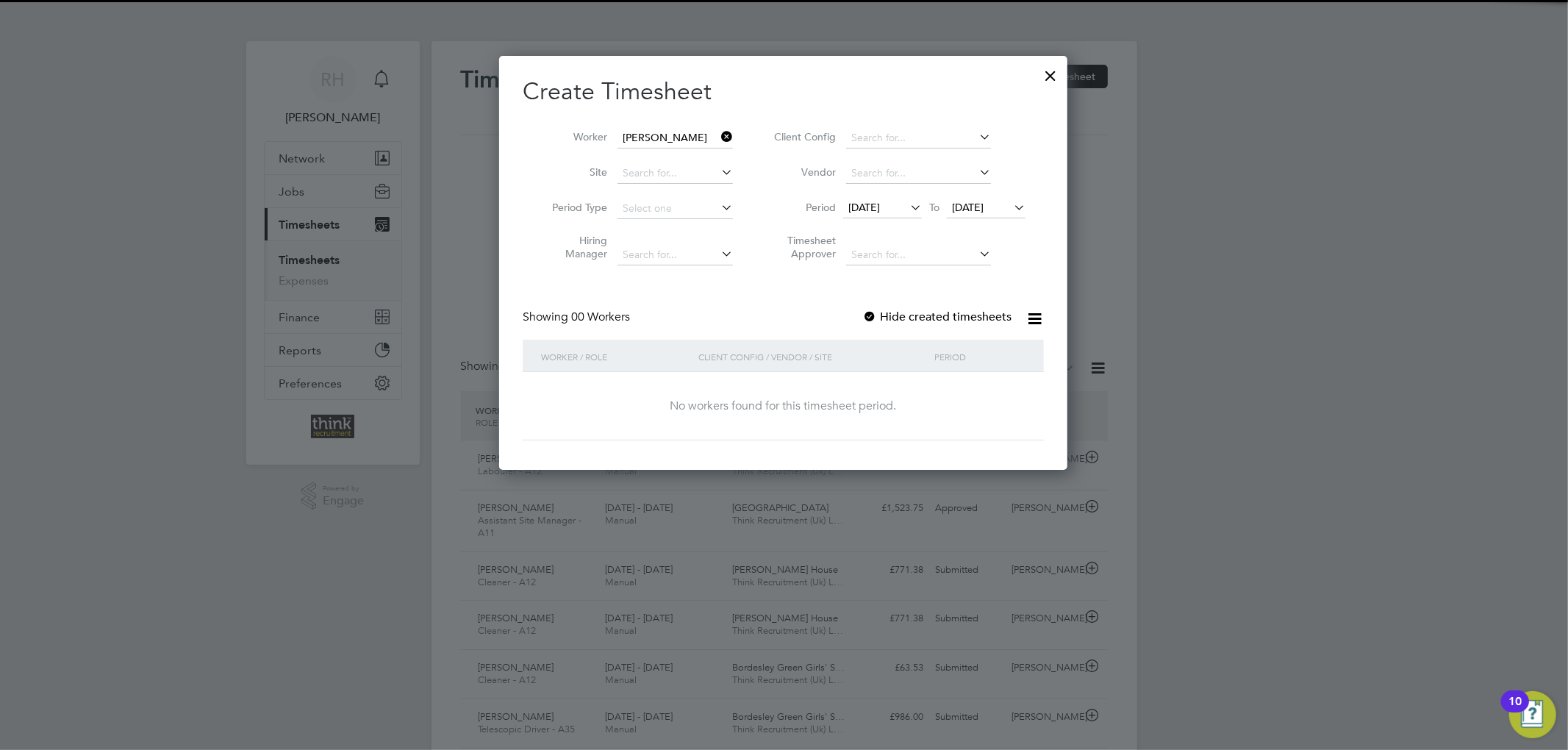
click at [857, 206] on span "[DATE]" at bounding box center [863, 207] width 31 height 14
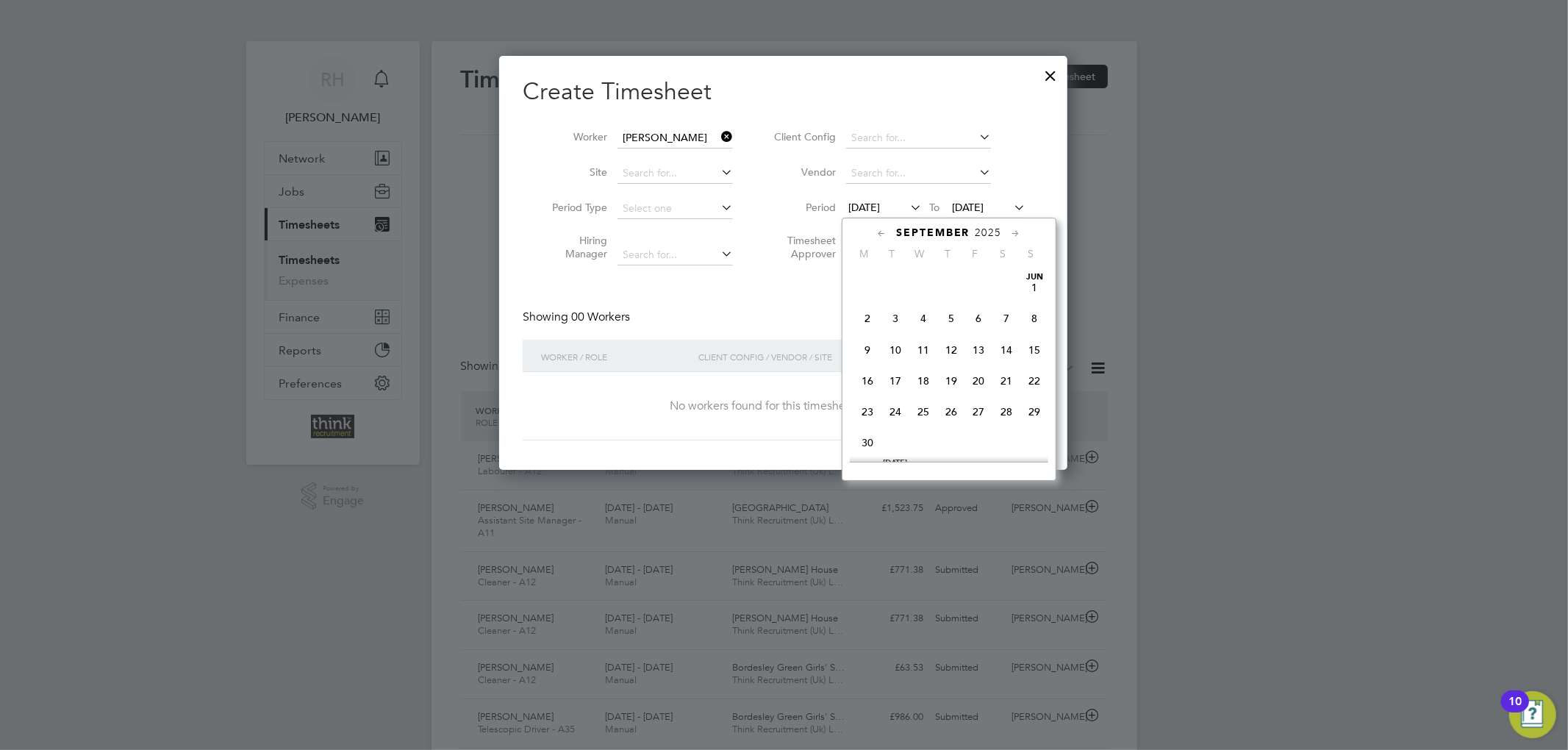
scroll to position [474, 0]
click at [865, 409] on span "22" at bounding box center [867, 403] width 28 height 28
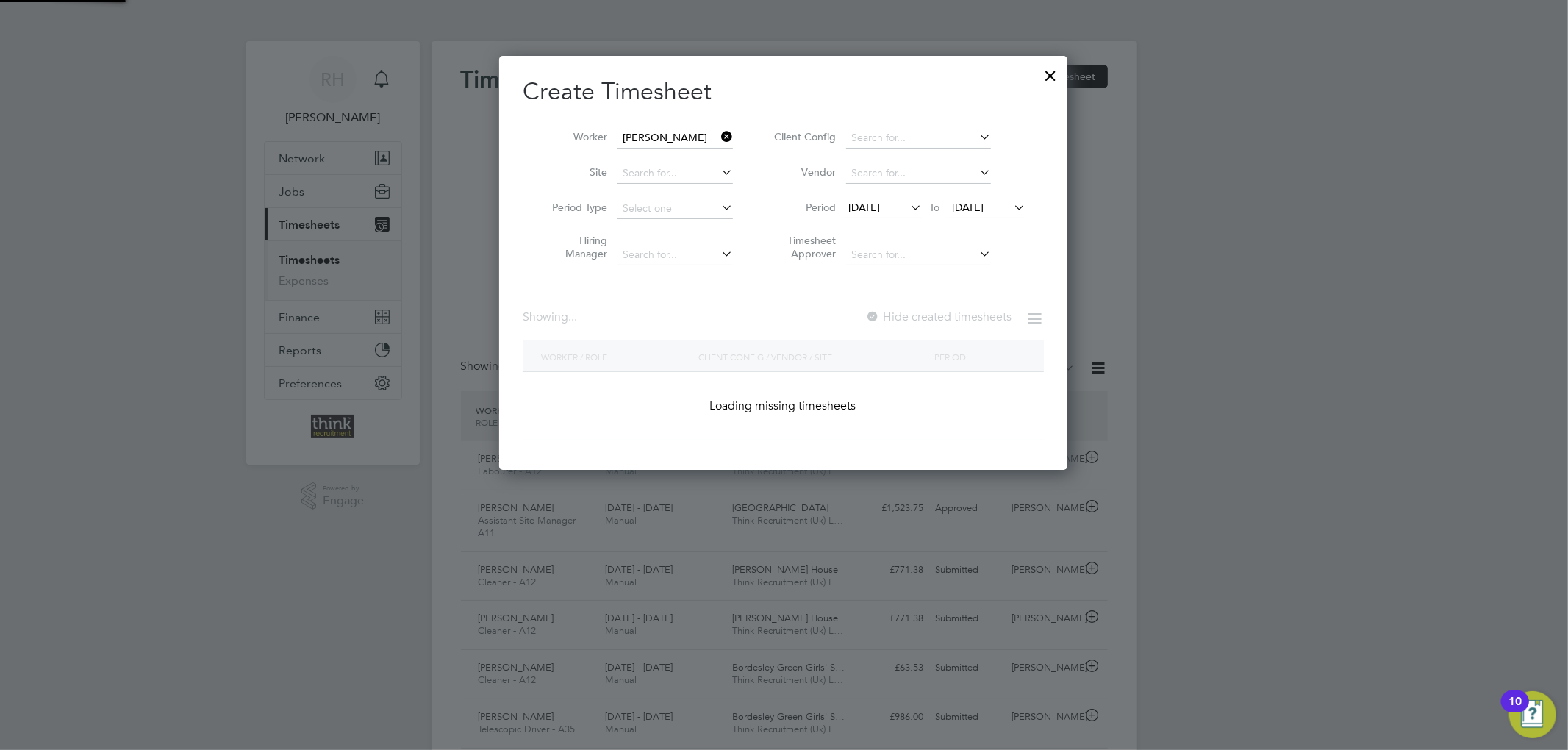
scroll to position [398, 569]
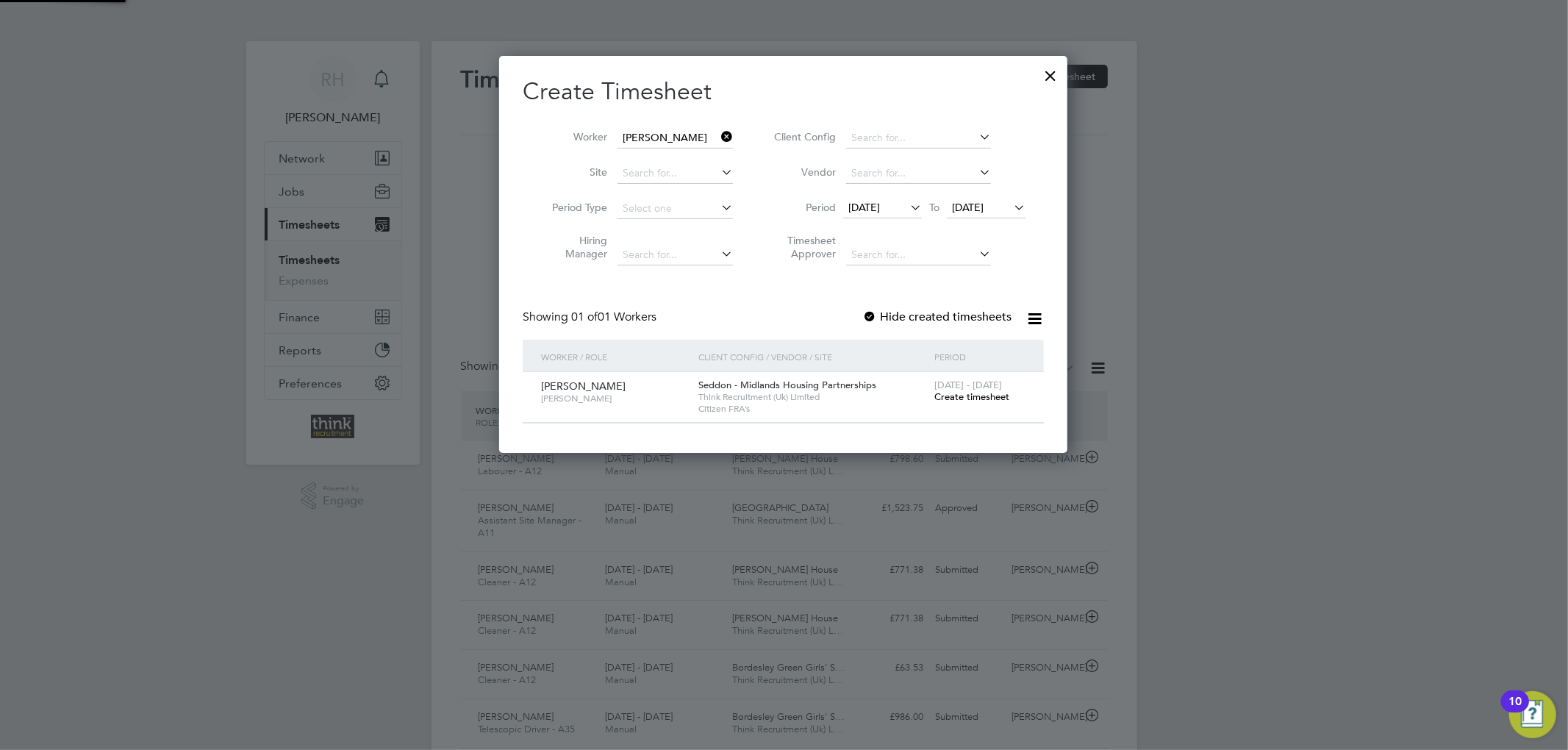
click at [967, 396] on span "Create timesheet" at bounding box center [971, 397] width 75 height 13
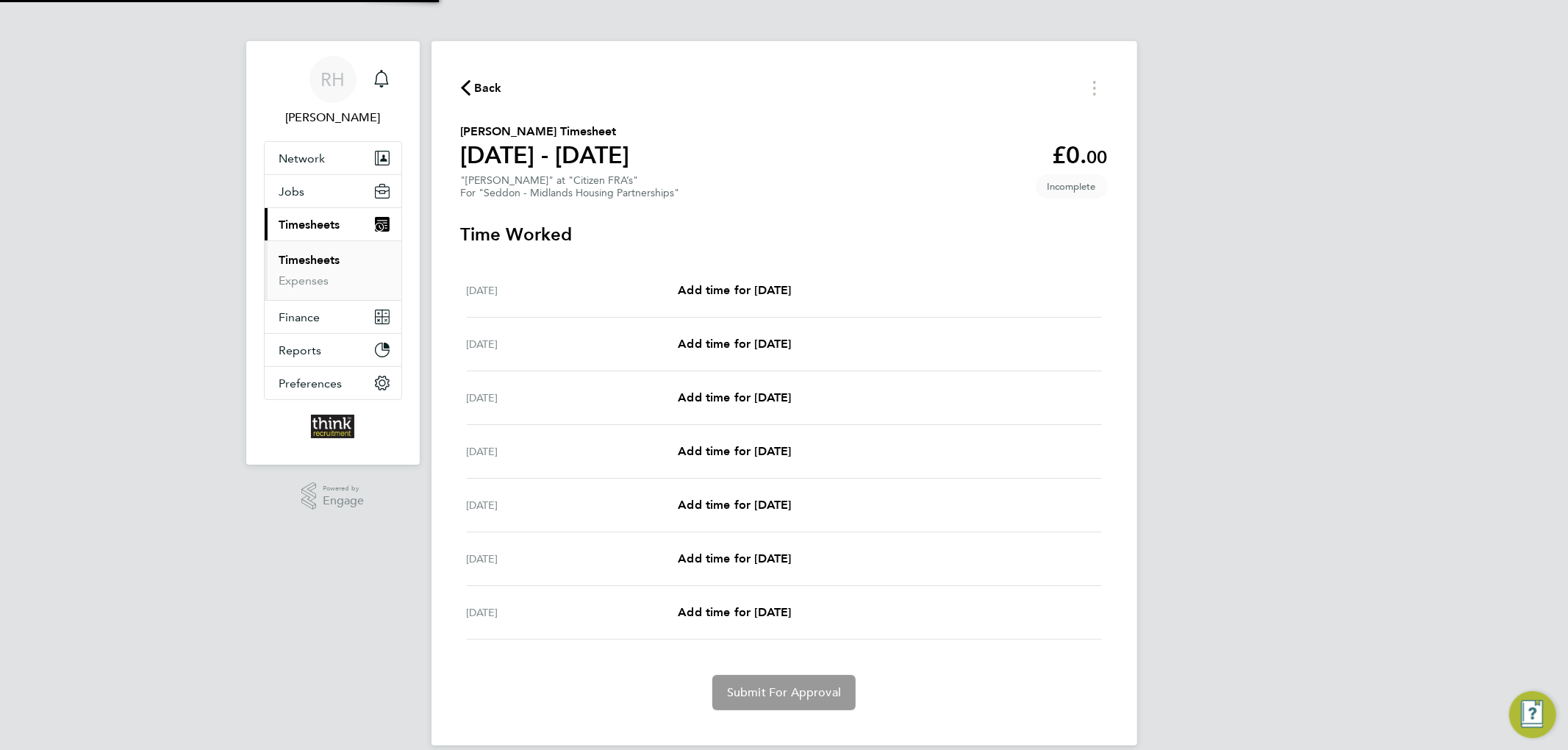
click at [710, 280] on div "[DATE] Add time for [DATE] Add time for [DATE]" at bounding box center [784, 290] width 635 height 54
click at [717, 286] on span "Add time for [DATE]" at bounding box center [733, 290] width 113 height 14
select select "30"
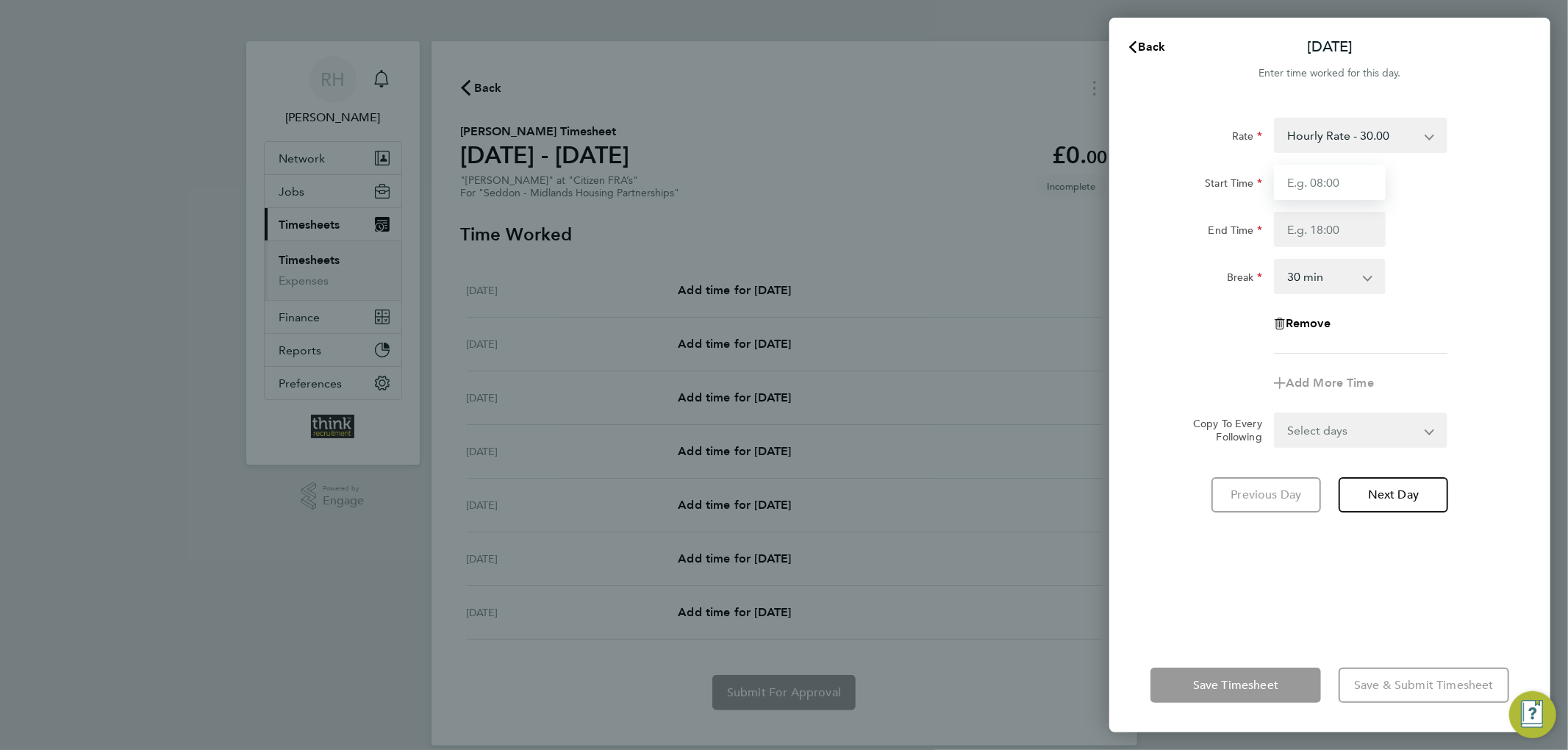
click at [1348, 180] on input "Start Time" at bounding box center [1330, 183] width 112 height 36
type input "07:30"
drag, startPoint x: 1320, startPoint y: 222, endPoint x: 1324, endPoint y: 229, distance: 8.1
click at [1320, 222] on input "End Time" at bounding box center [1330, 229] width 112 height 36
type input "17:00"
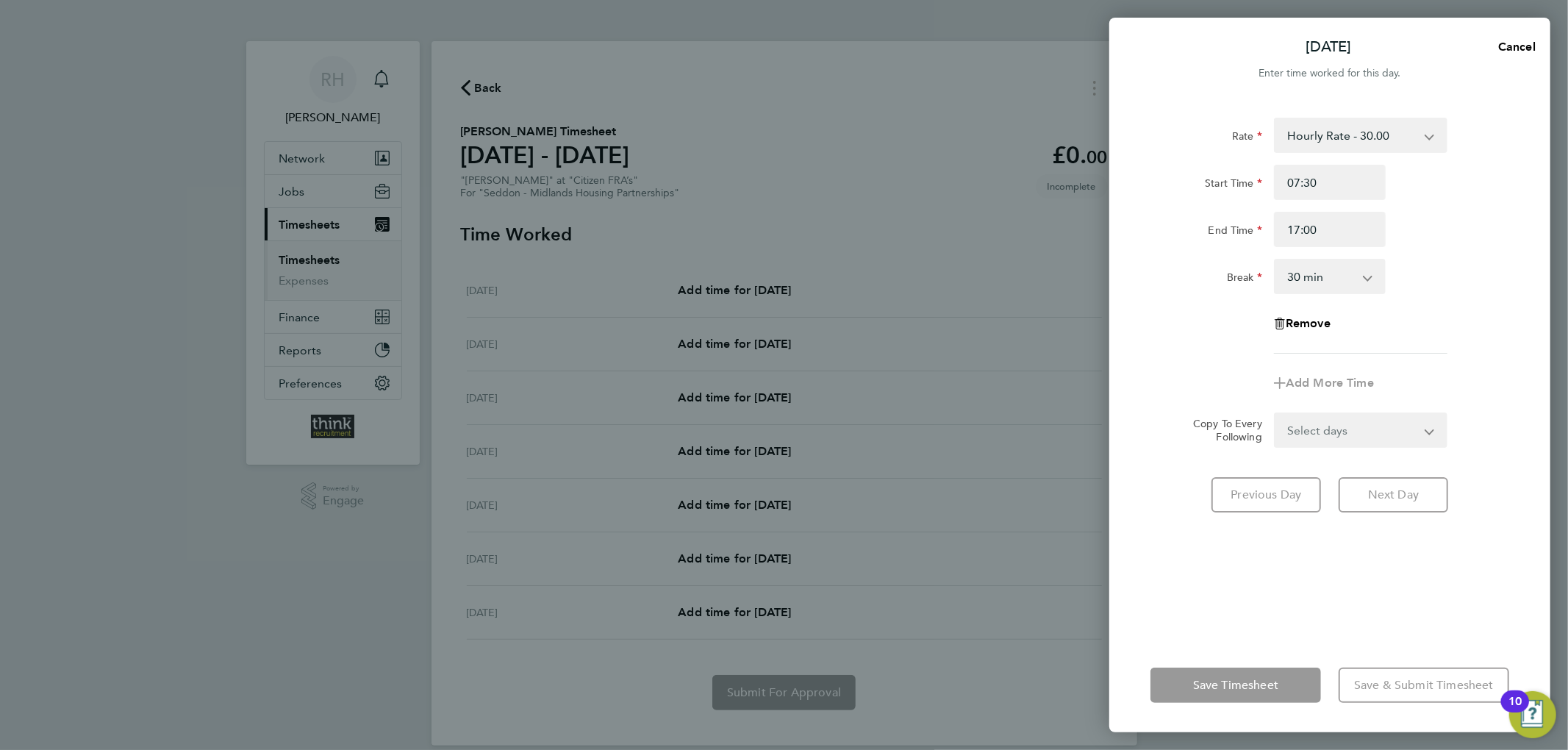
click at [1498, 316] on div "Rate Hourly Rate - 30.00 Start Time 07:30 End Time 17:00 Break 0 min 15 min 30 …" at bounding box center [1329, 236] width 359 height 236
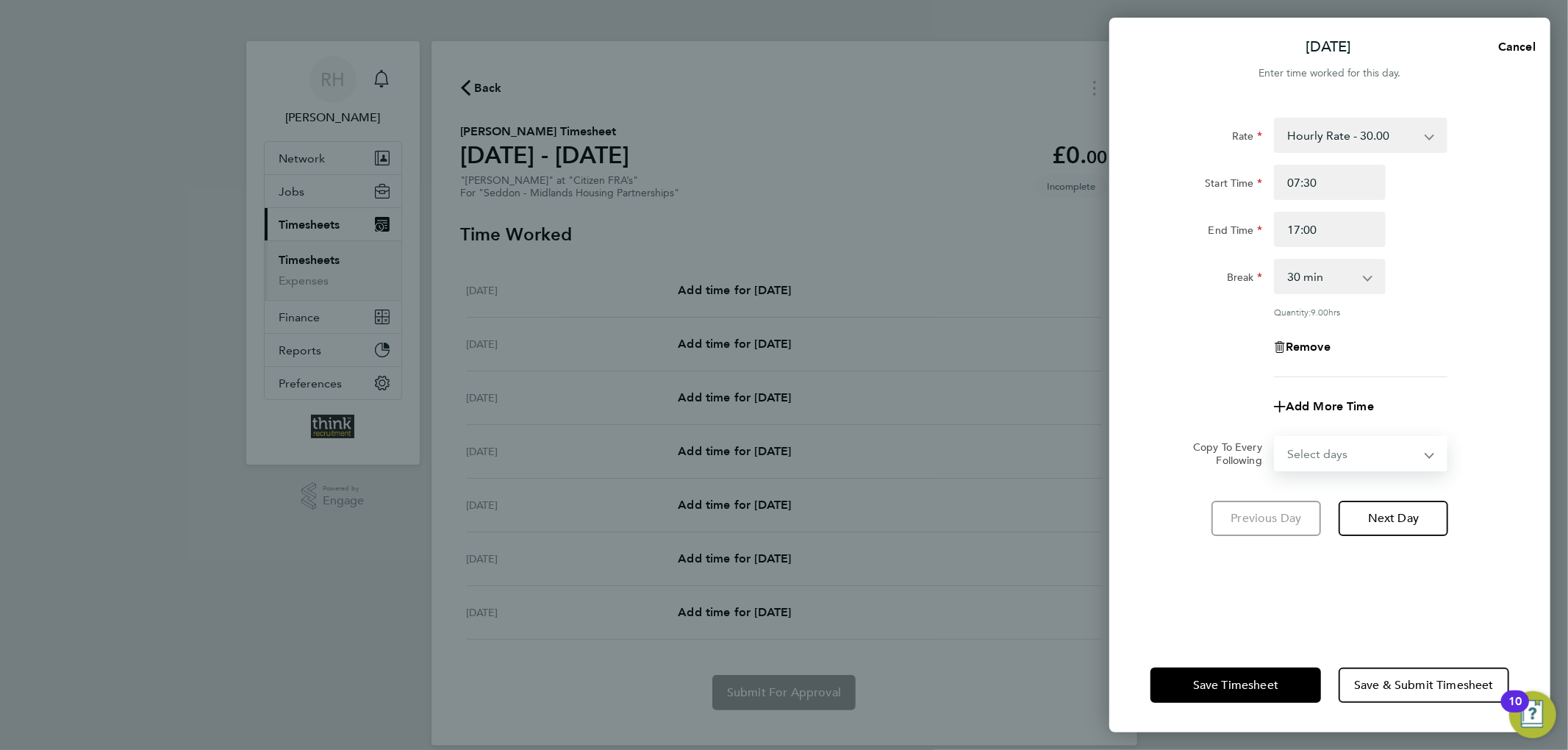
click at [1362, 463] on select "Select days Day Weekday (Mon-Fri) Weekend (Sat-Sun) [DATE] [DATE] [DATE] [DATE]…" at bounding box center [1352, 454] width 155 height 32
select select "WEEKDAY"
click at [1275, 437] on select "Select days Day Weekday (Mon-Fri) Weekend (Sat-Sun) [DATE] [DATE] [DATE] [DATE]…" at bounding box center [1352, 454] width 155 height 32
select select "[DATE]"
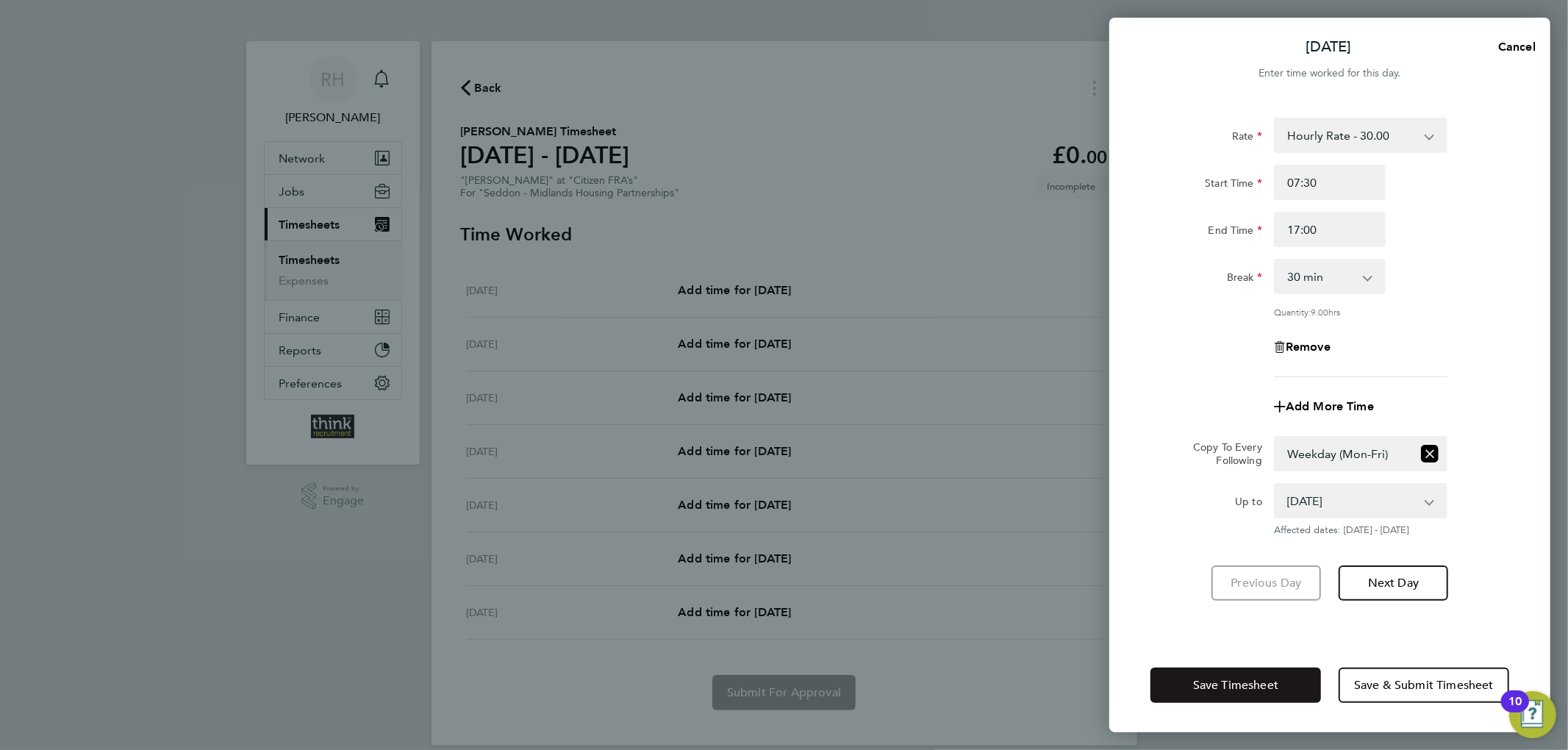
click at [1224, 681] on span "Save Timesheet" at bounding box center [1235, 685] width 85 height 14
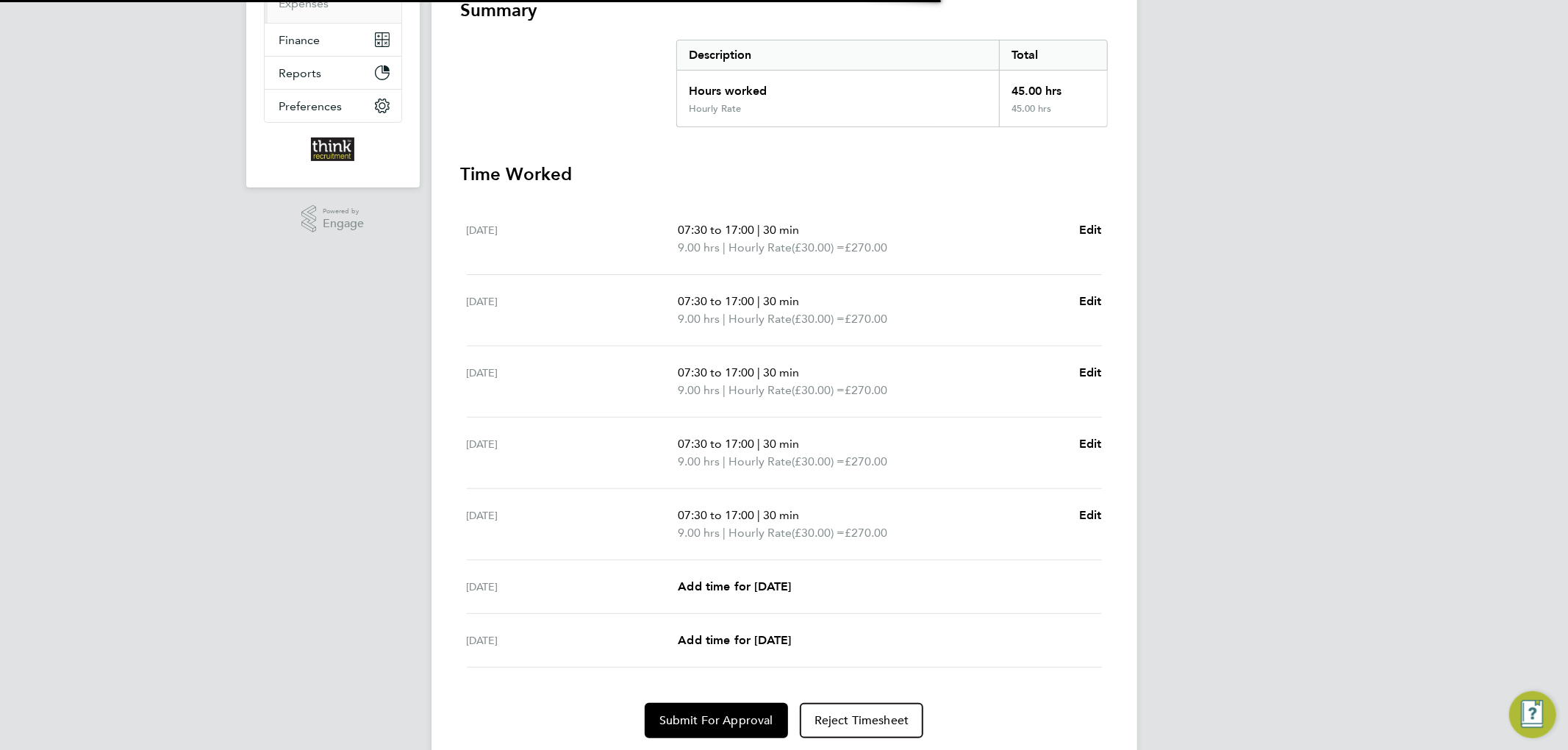
scroll to position [326, 0]
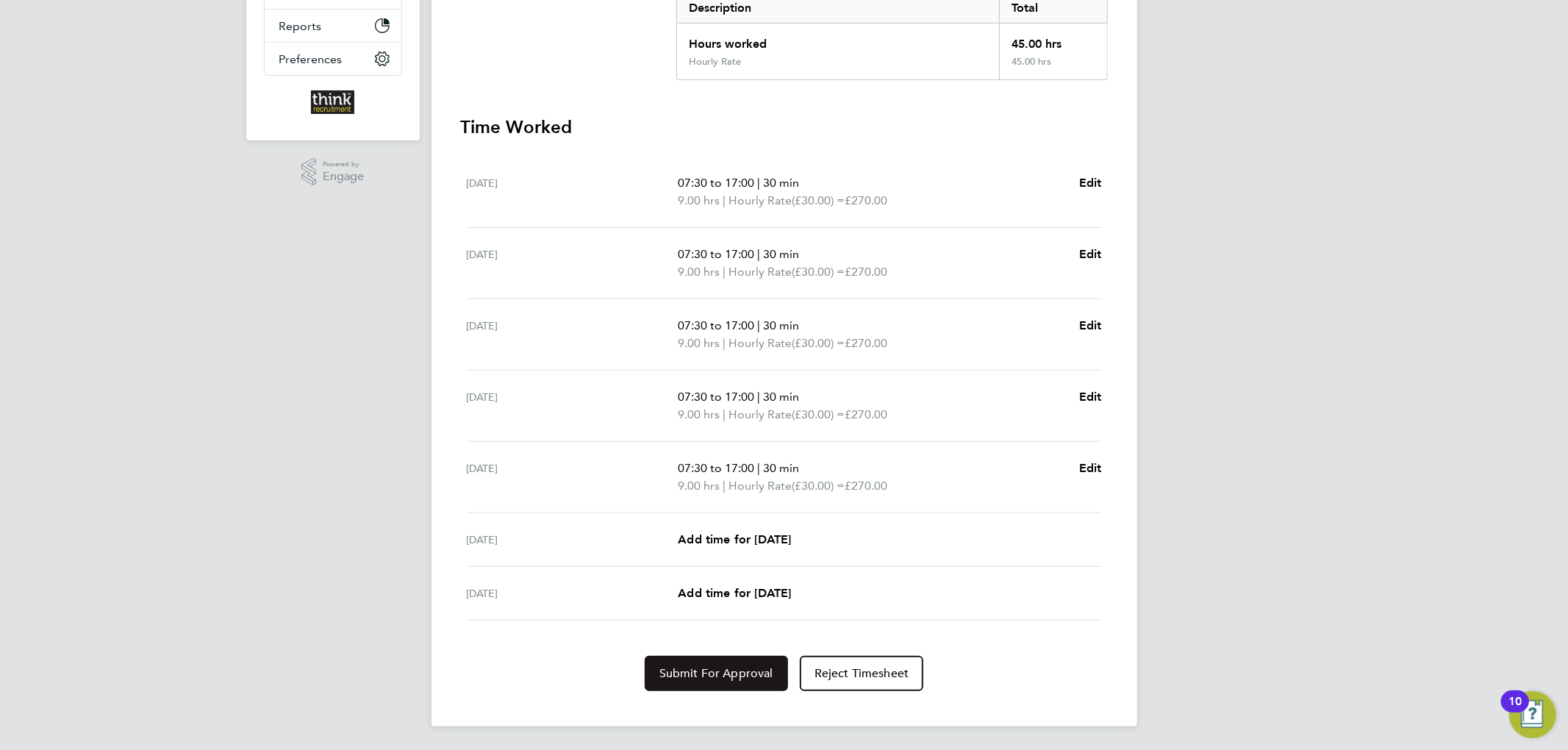
click at [731, 663] on button "Submit For Approval" at bounding box center [716, 674] width 143 height 36
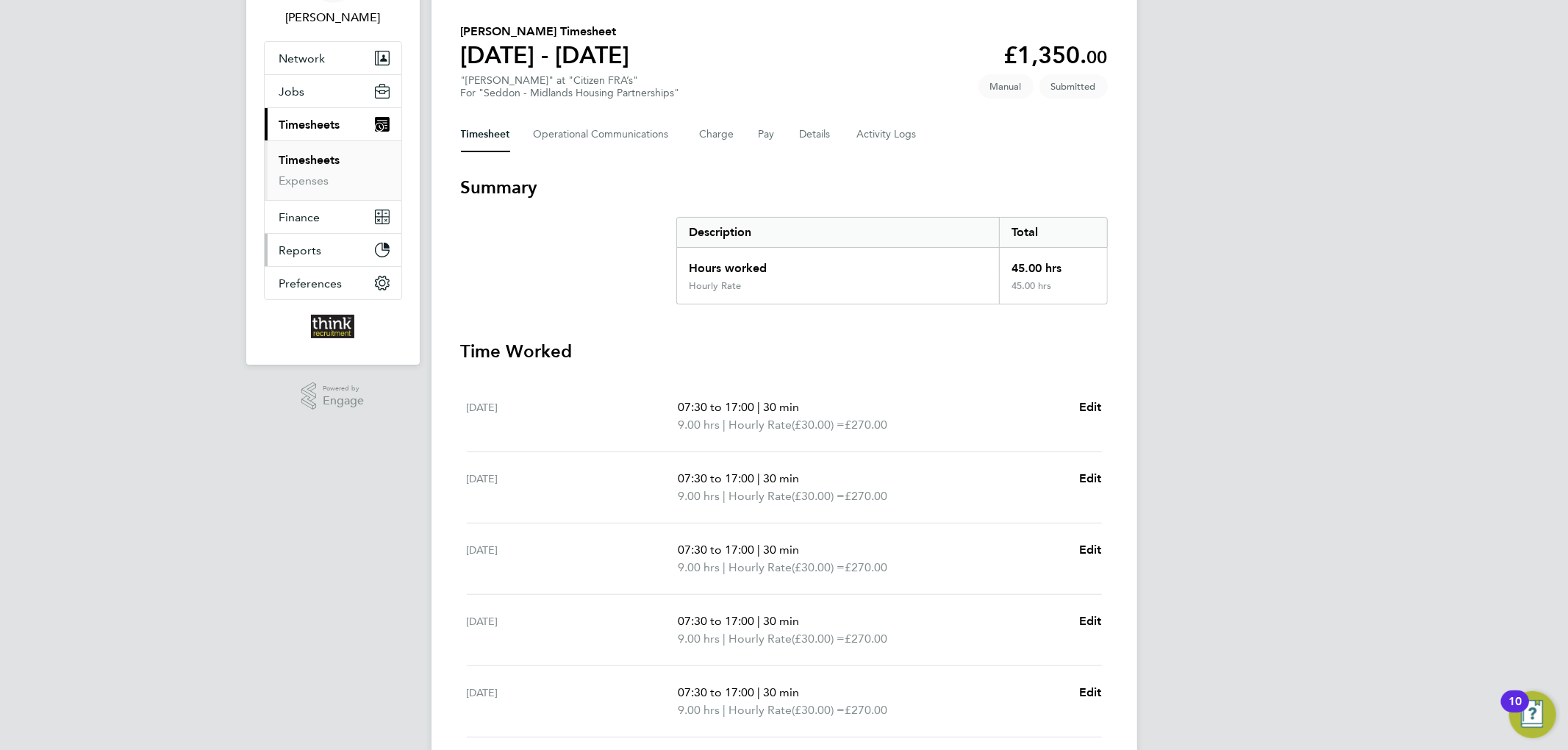
scroll to position [0, 0]
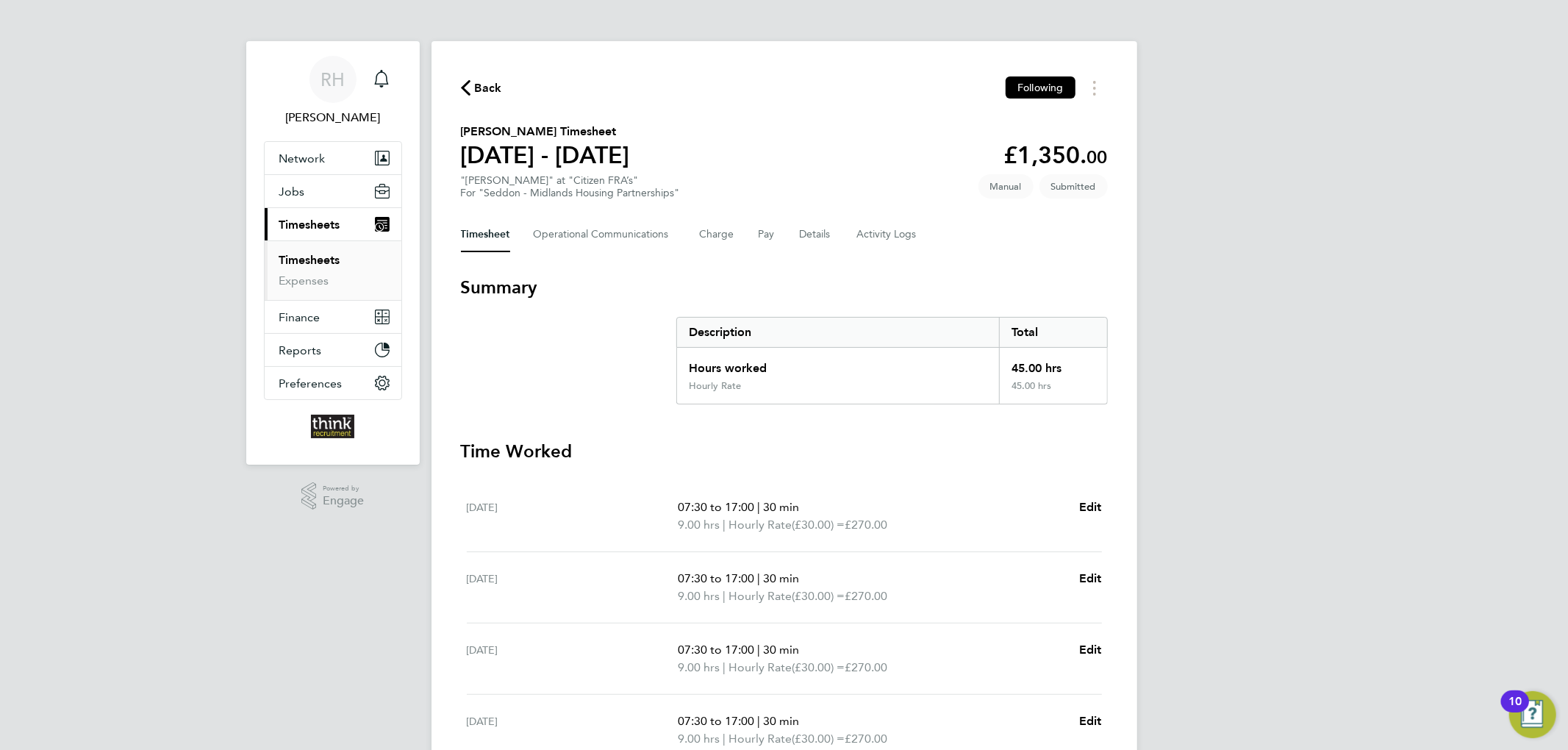
click at [325, 251] on ul "Timesheets Expenses" at bounding box center [333, 270] width 137 height 59
click at [325, 259] on link "Timesheets" at bounding box center [310, 260] width 61 height 14
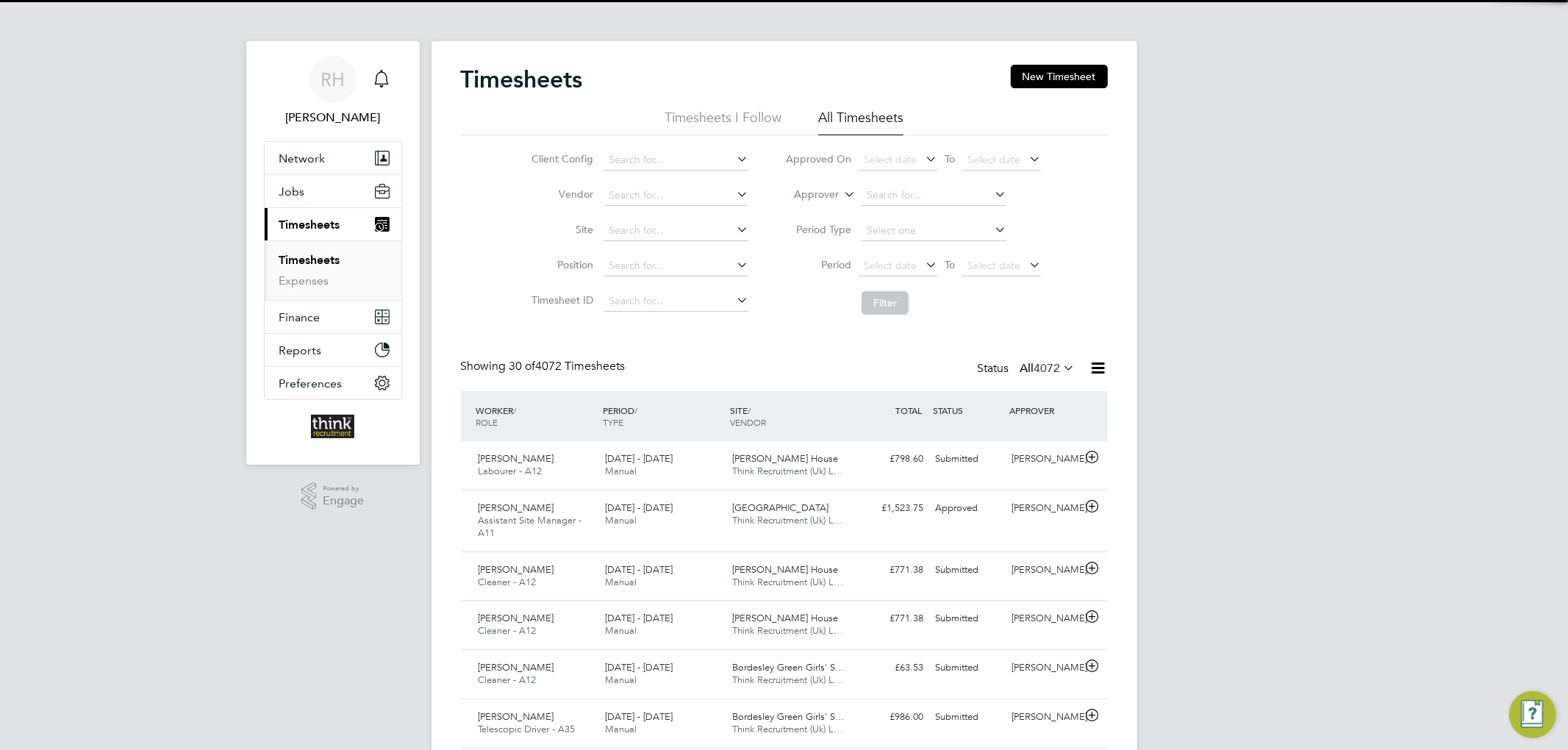
scroll to position [37, 128]
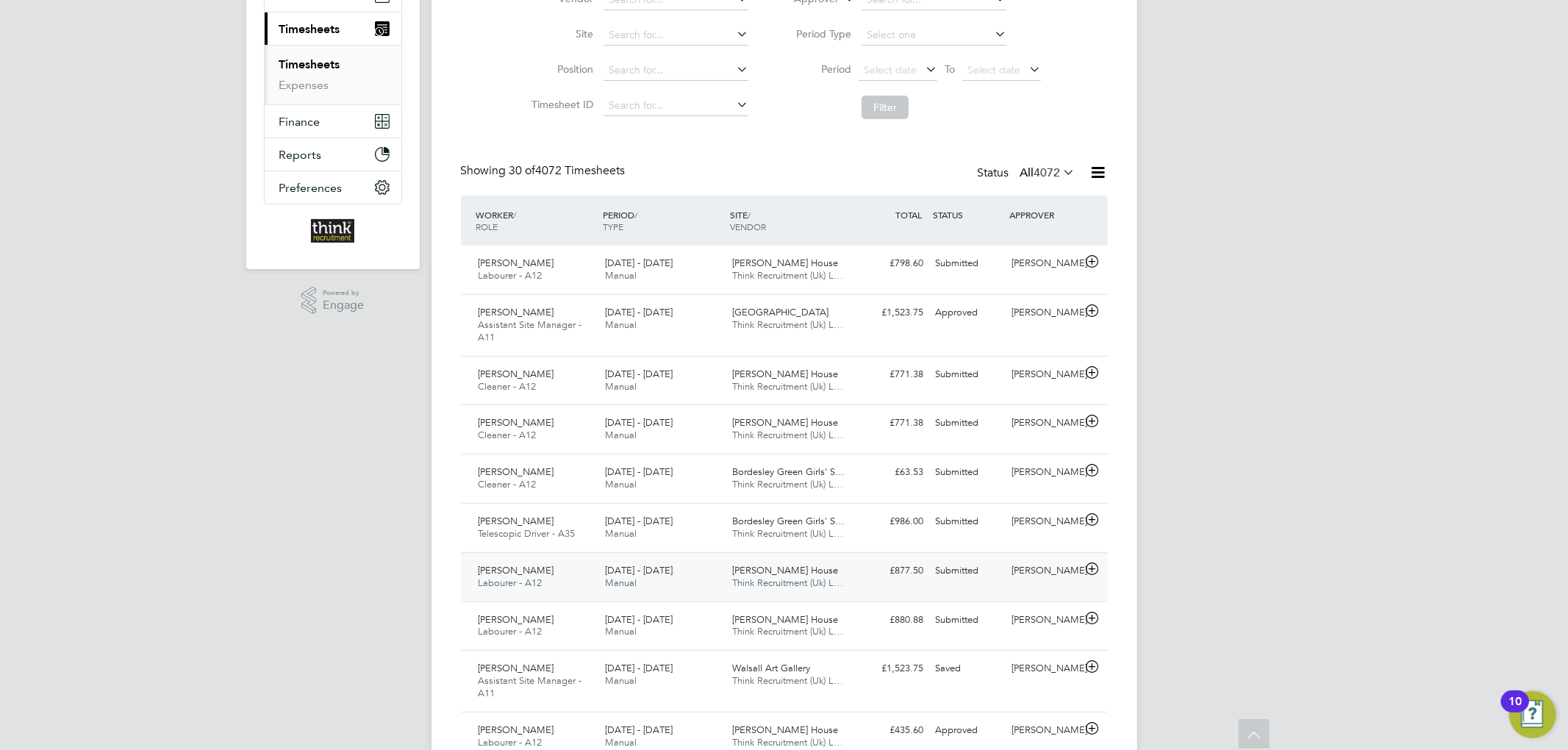
click at [694, 568] on div "[DATE] - [DATE] Manual" at bounding box center [663, 577] width 127 height 37
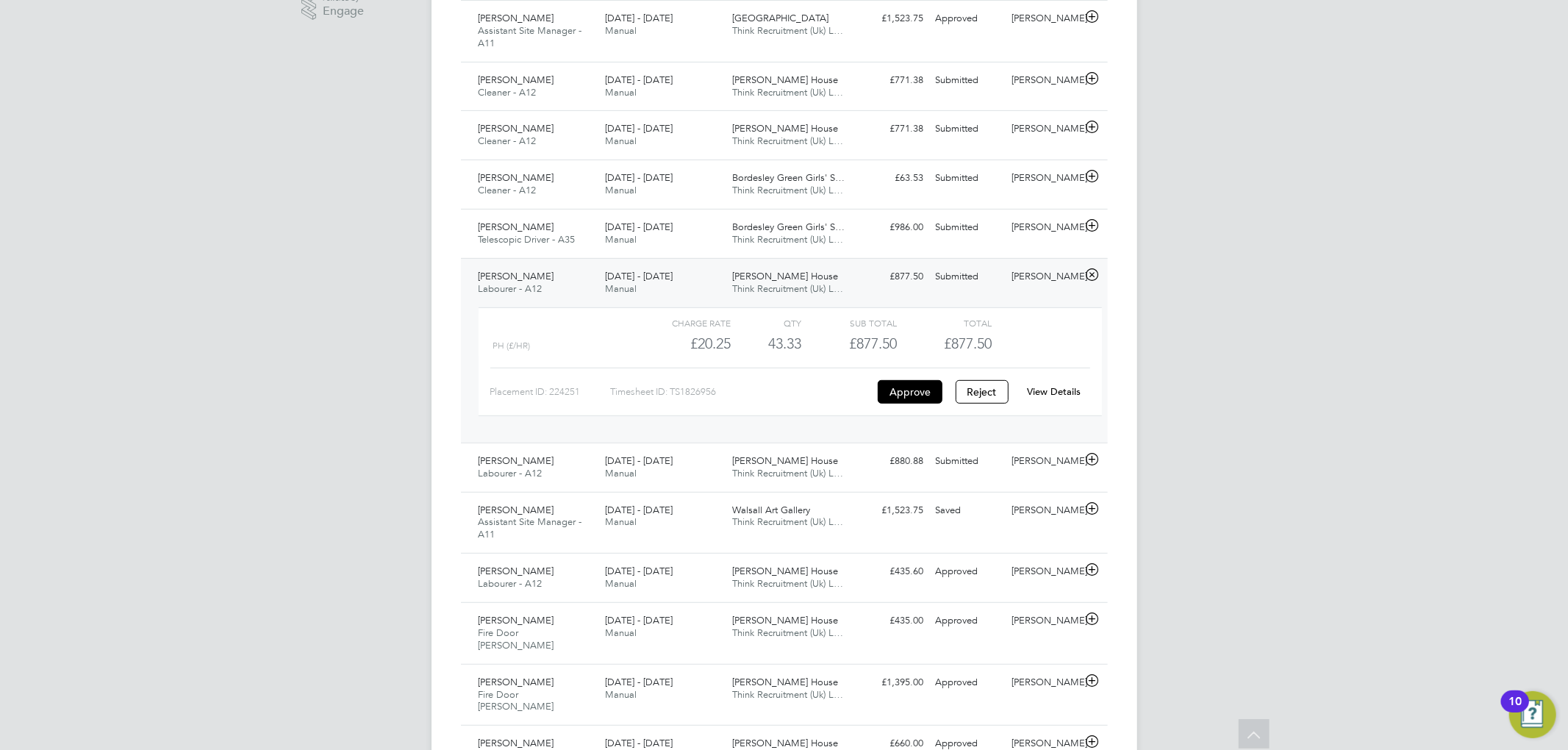
click at [661, 277] on span "[DATE] - [DATE]" at bounding box center [639, 276] width 68 height 13
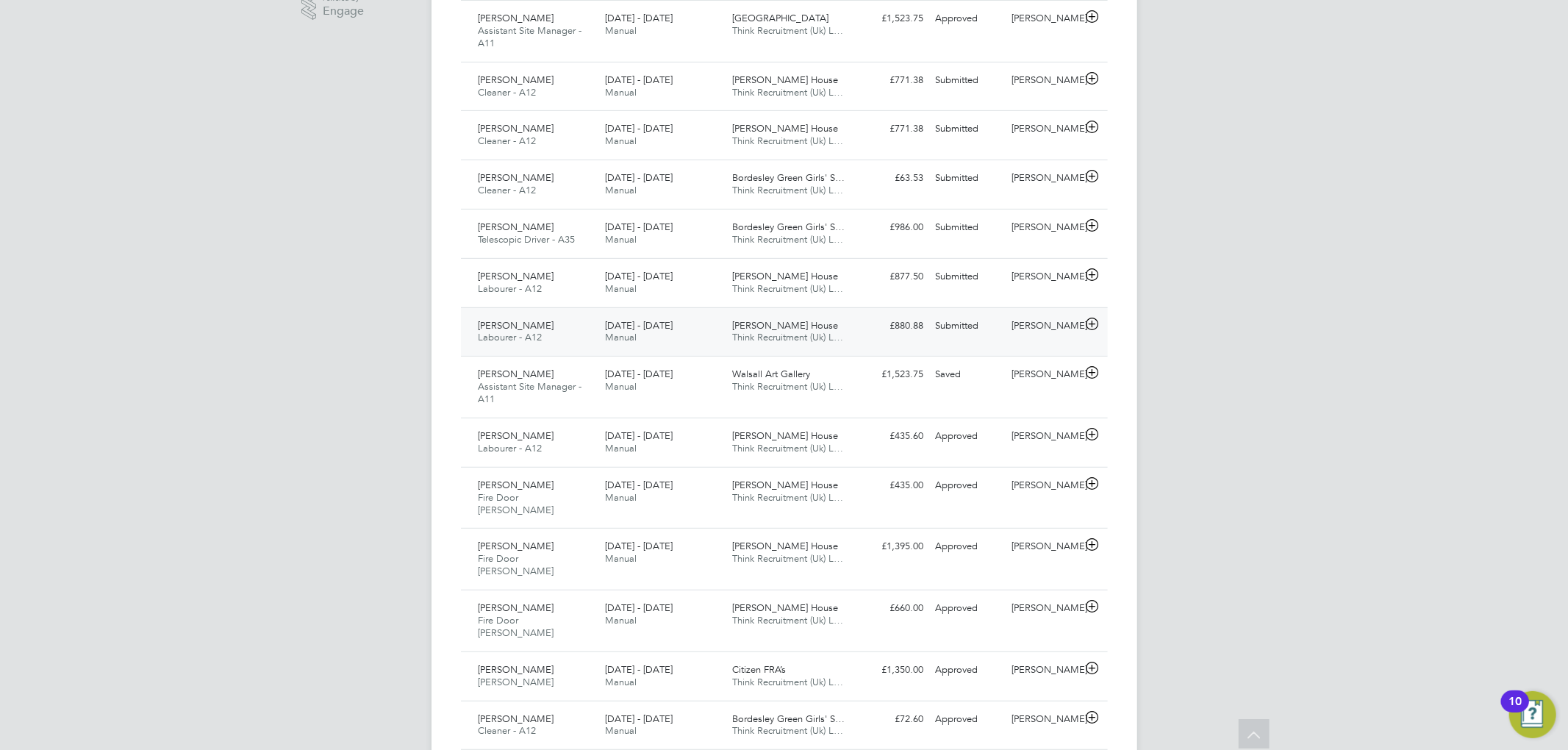
click at [710, 331] on div "[DATE] - [DATE] Manual" at bounding box center [663, 332] width 127 height 37
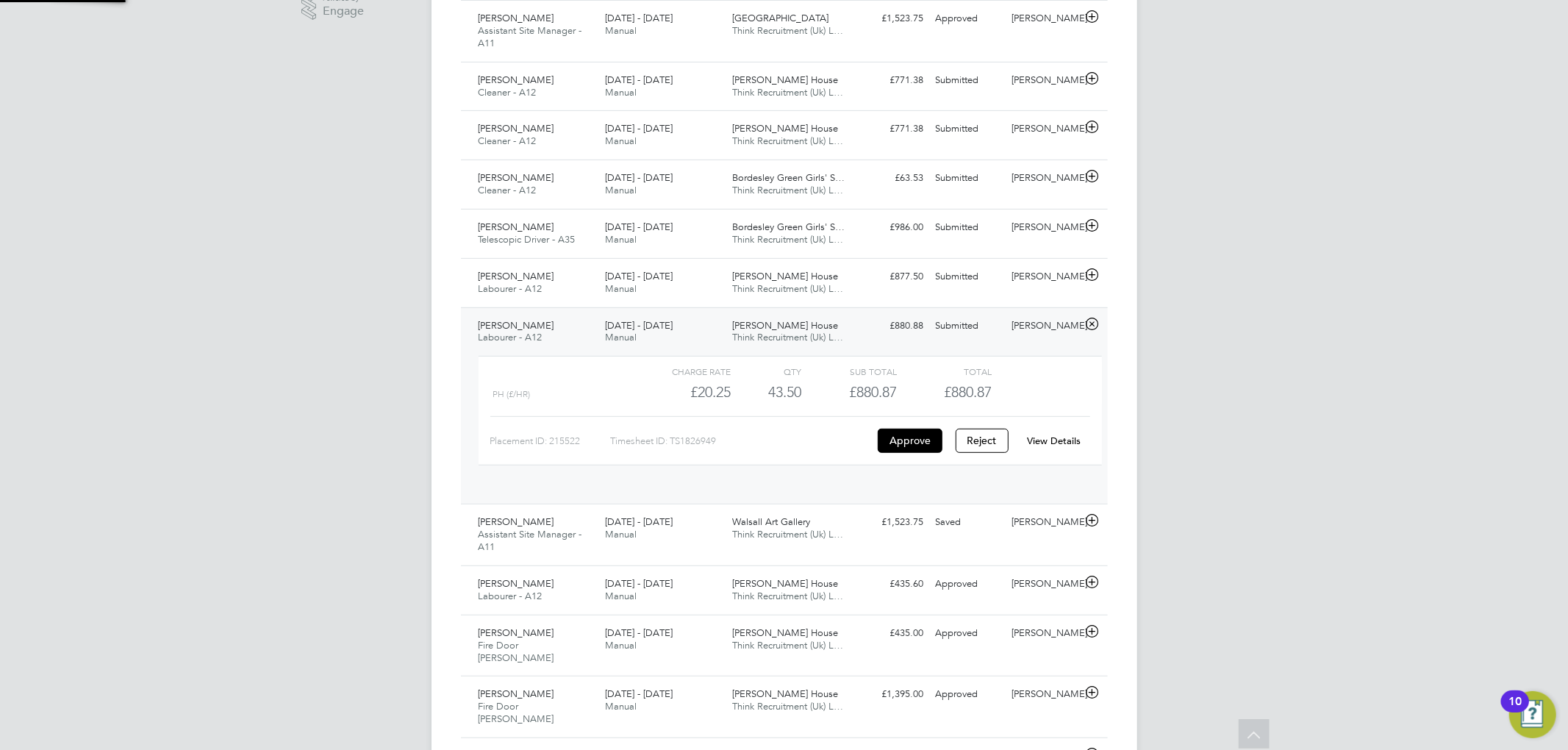
scroll to position [25, 143]
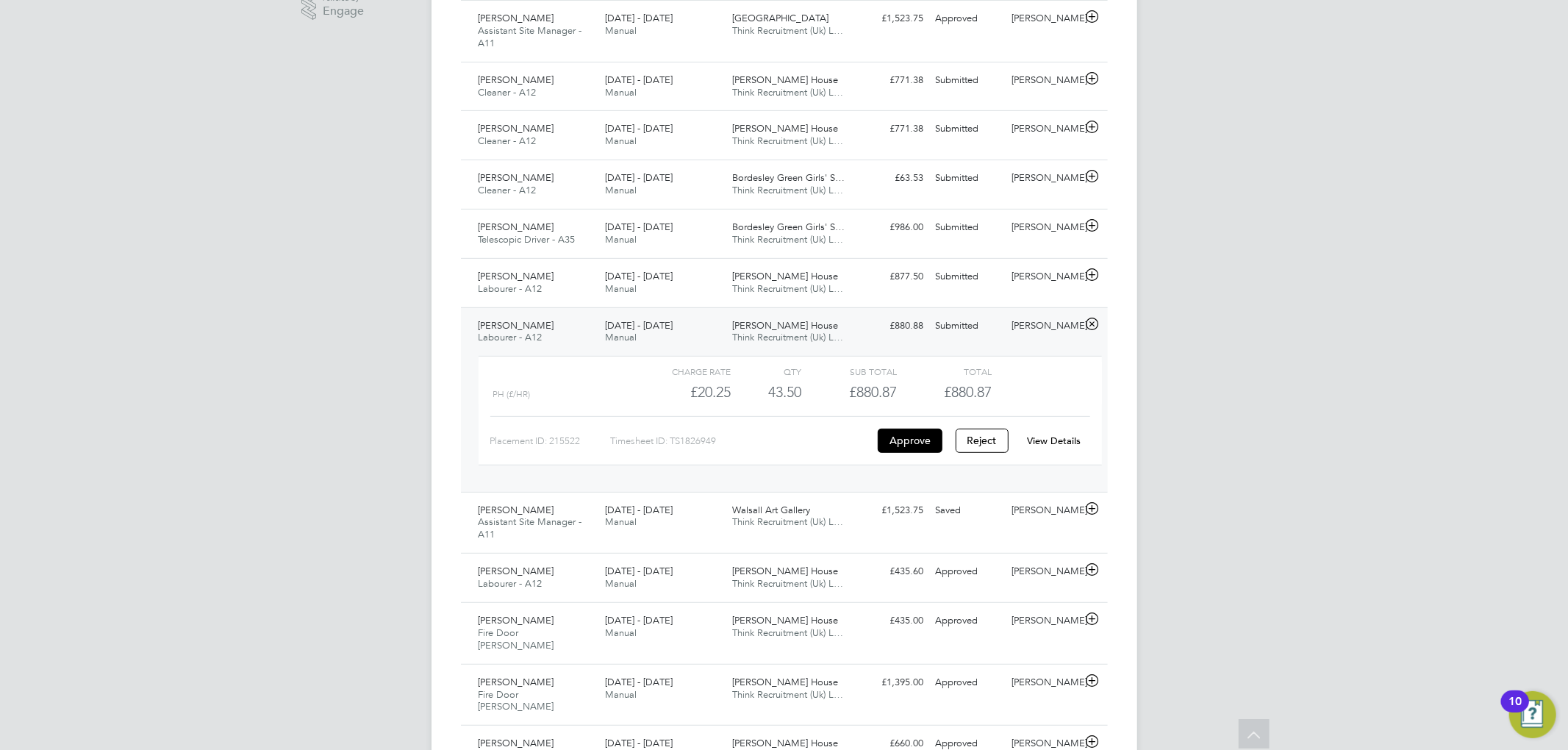
click at [709, 331] on div "[DATE] - [DATE] Manual" at bounding box center [663, 332] width 127 height 37
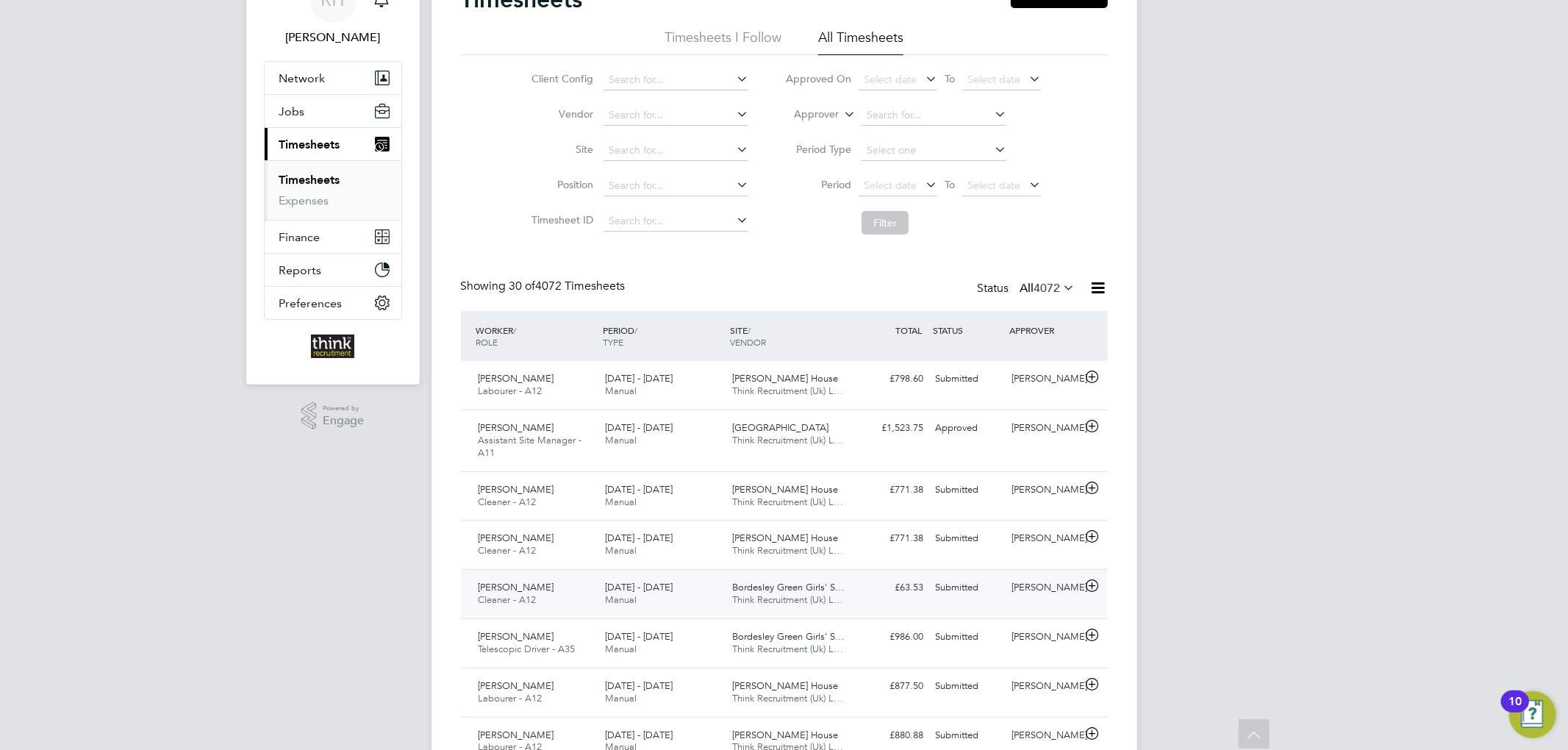
scroll to position [0, 0]
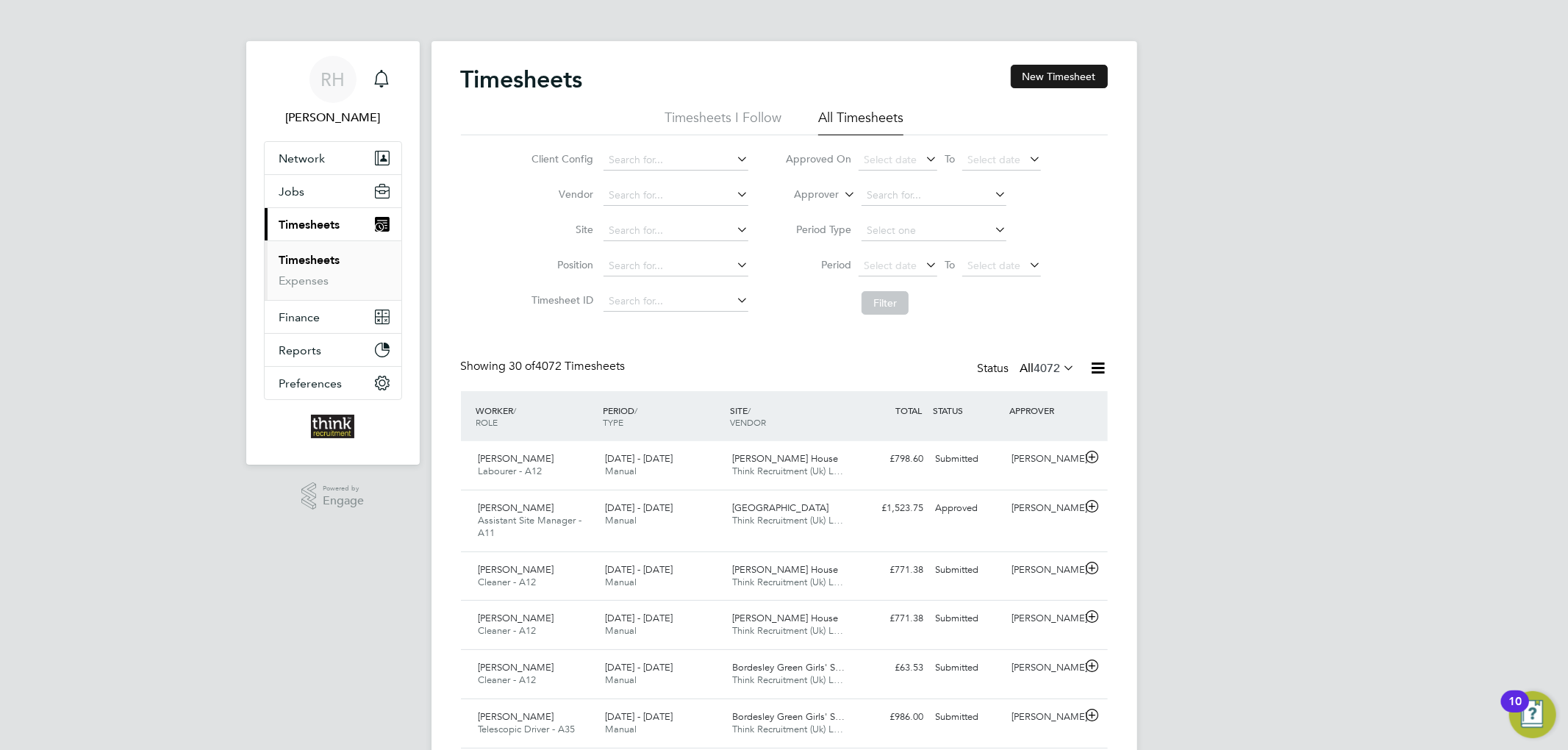
drag, startPoint x: 1048, startPoint y: 88, endPoint x: 1048, endPoint y: 81, distance: 7.0
click at [1049, 88] on button "New Timesheet" at bounding box center [1059, 76] width 97 height 24
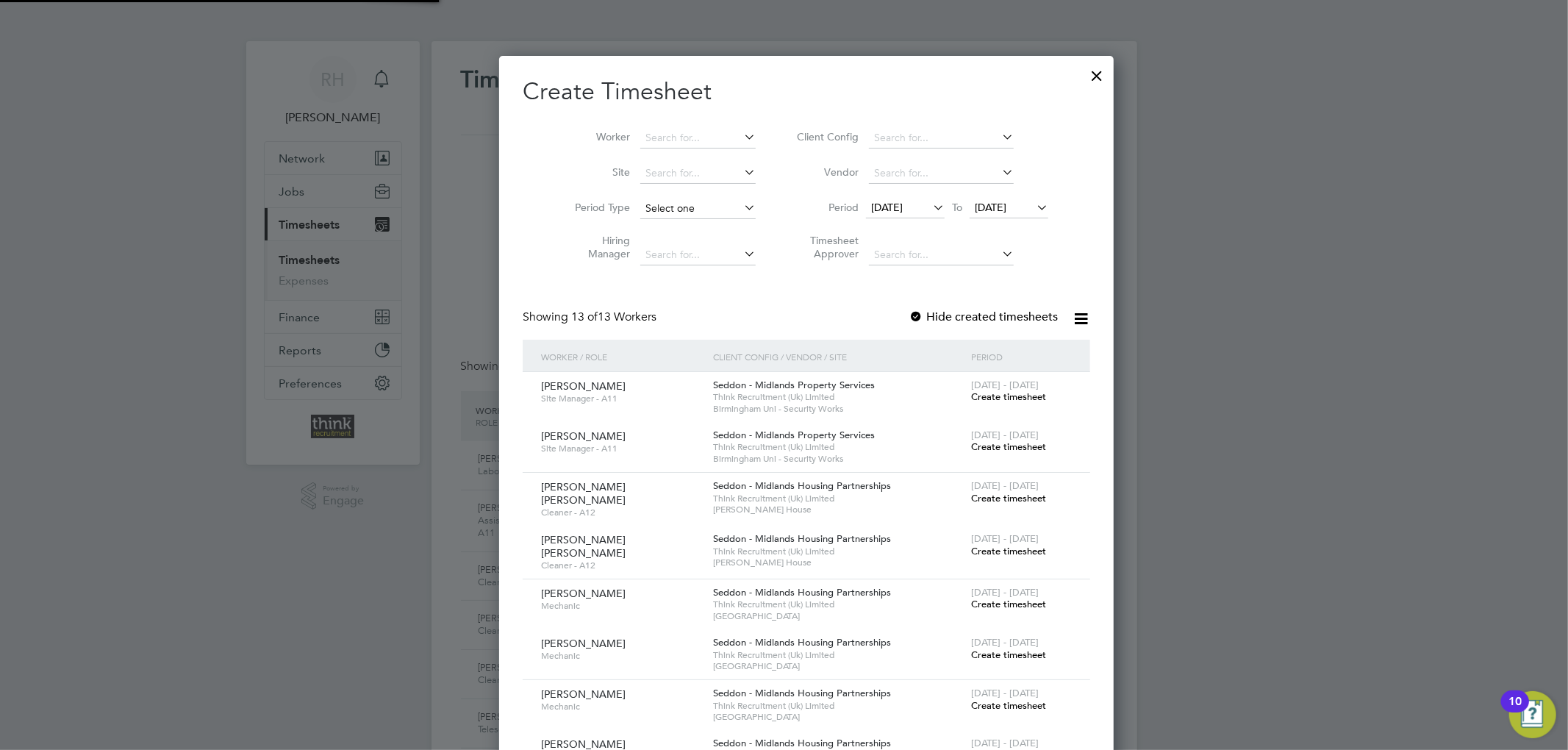
scroll to position [1510, 569]
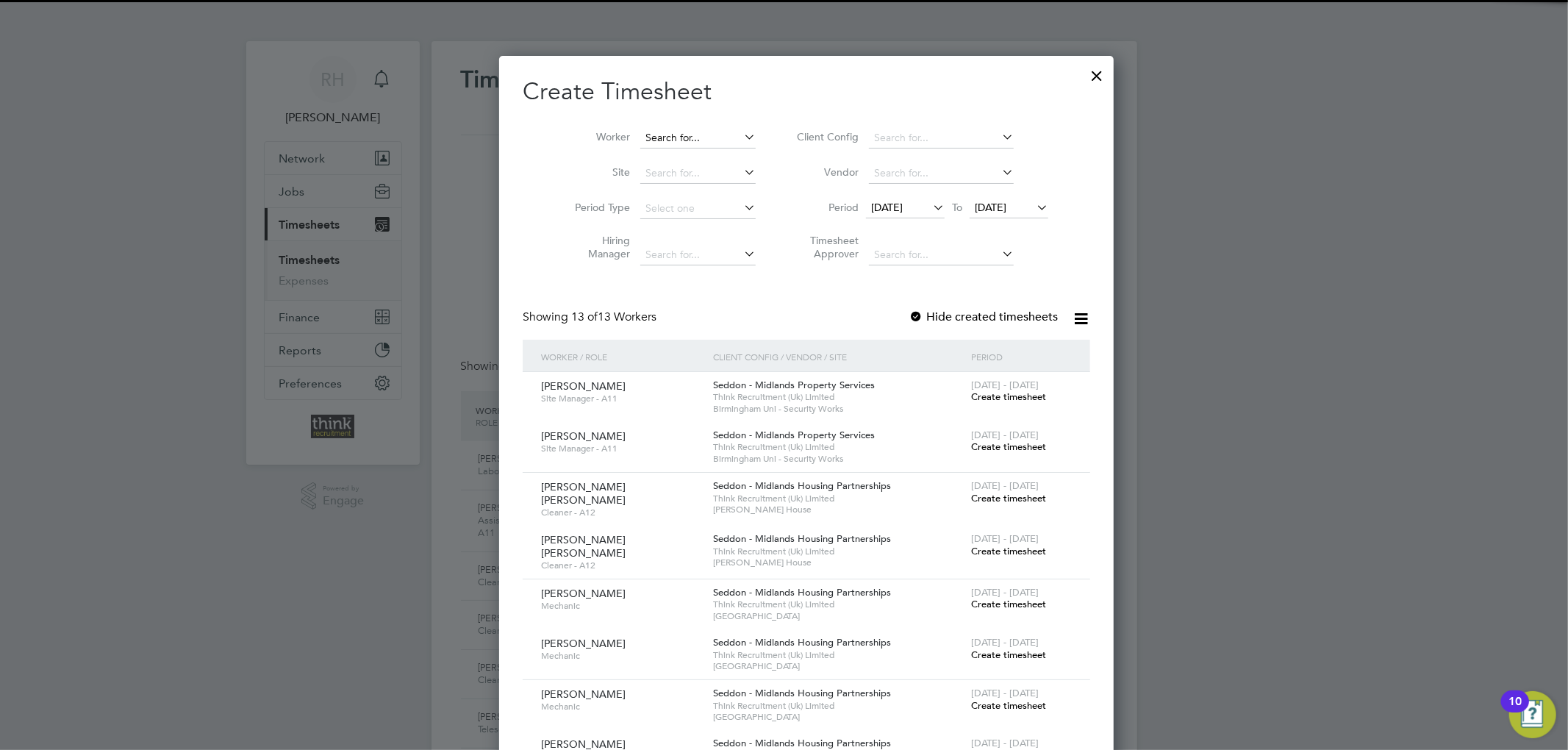
click at [640, 131] on input at bounding box center [698, 138] width 115 height 20
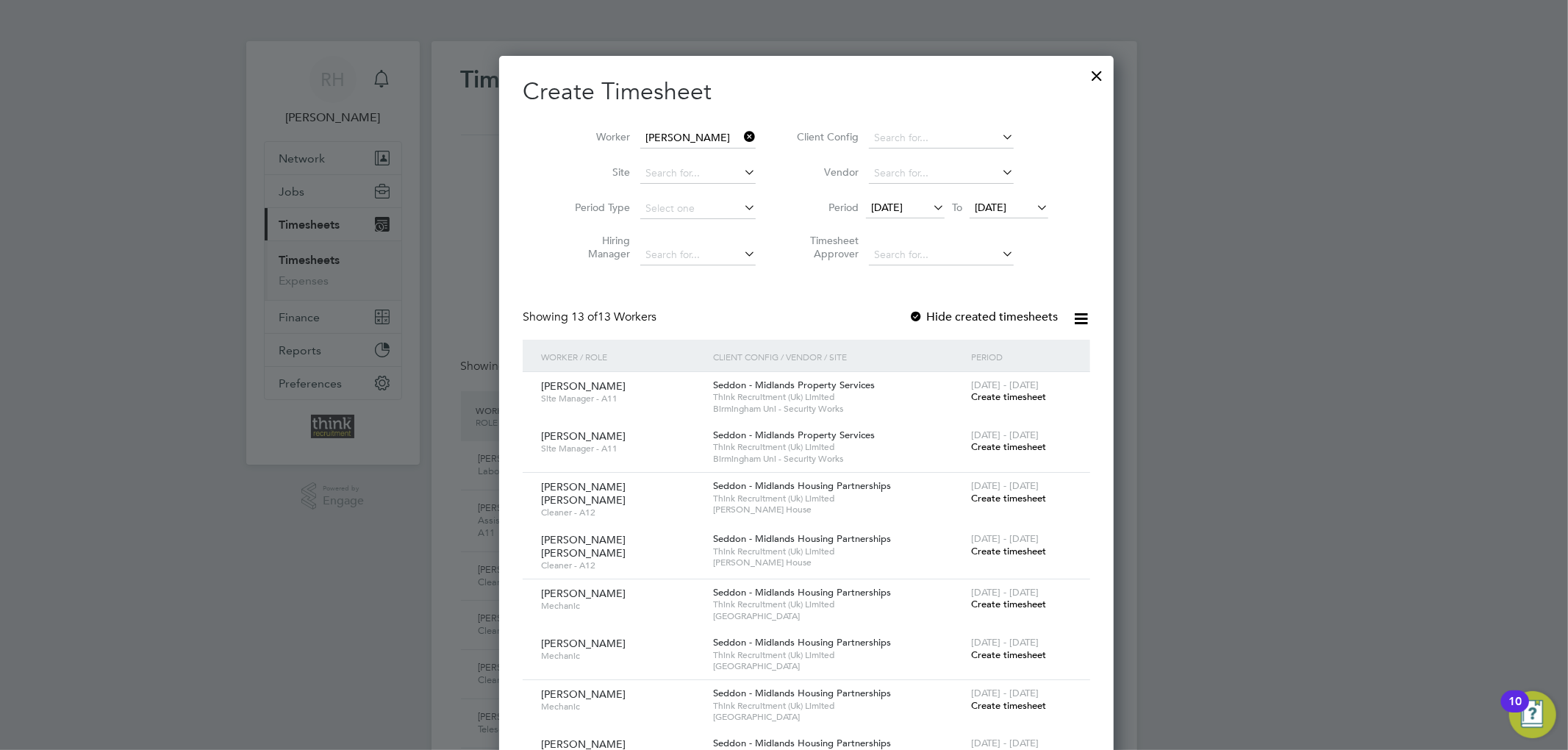
click at [649, 216] on li "[PERSON_NAME]" at bounding box center [707, 217] width 182 height 20
type input "[PERSON_NAME]"
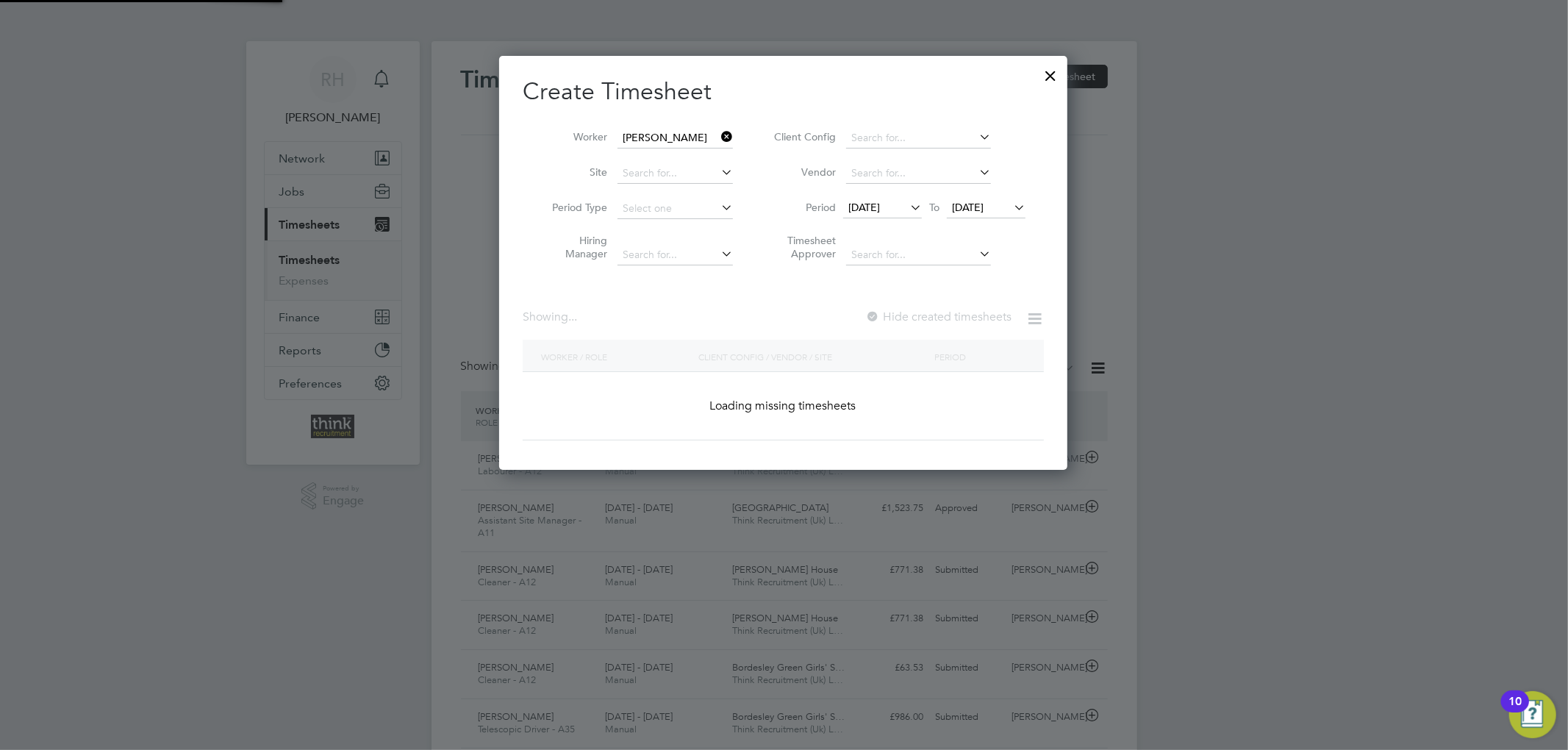
scroll to position [398, 569]
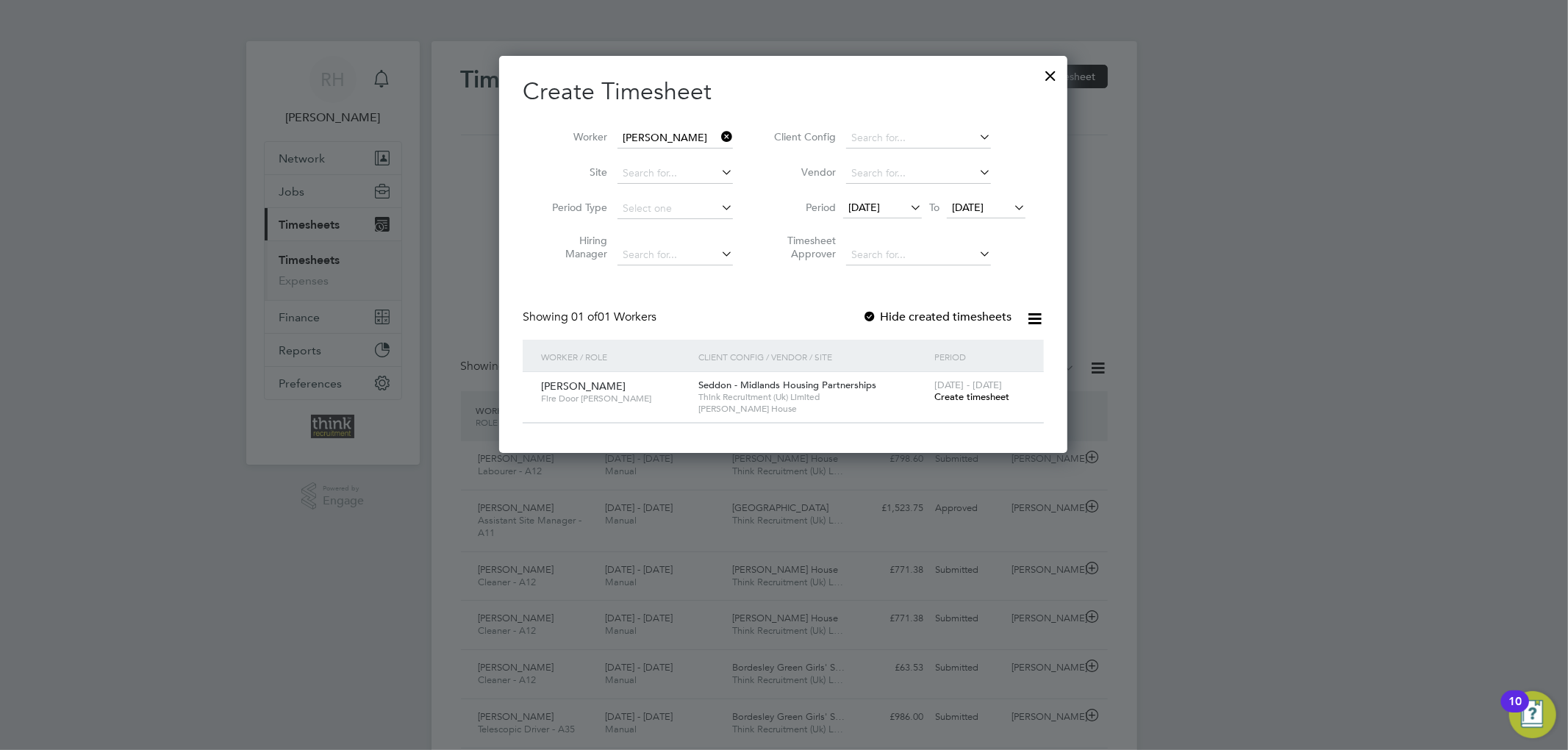
click at [880, 211] on span "[DATE]" at bounding box center [863, 207] width 31 height 14
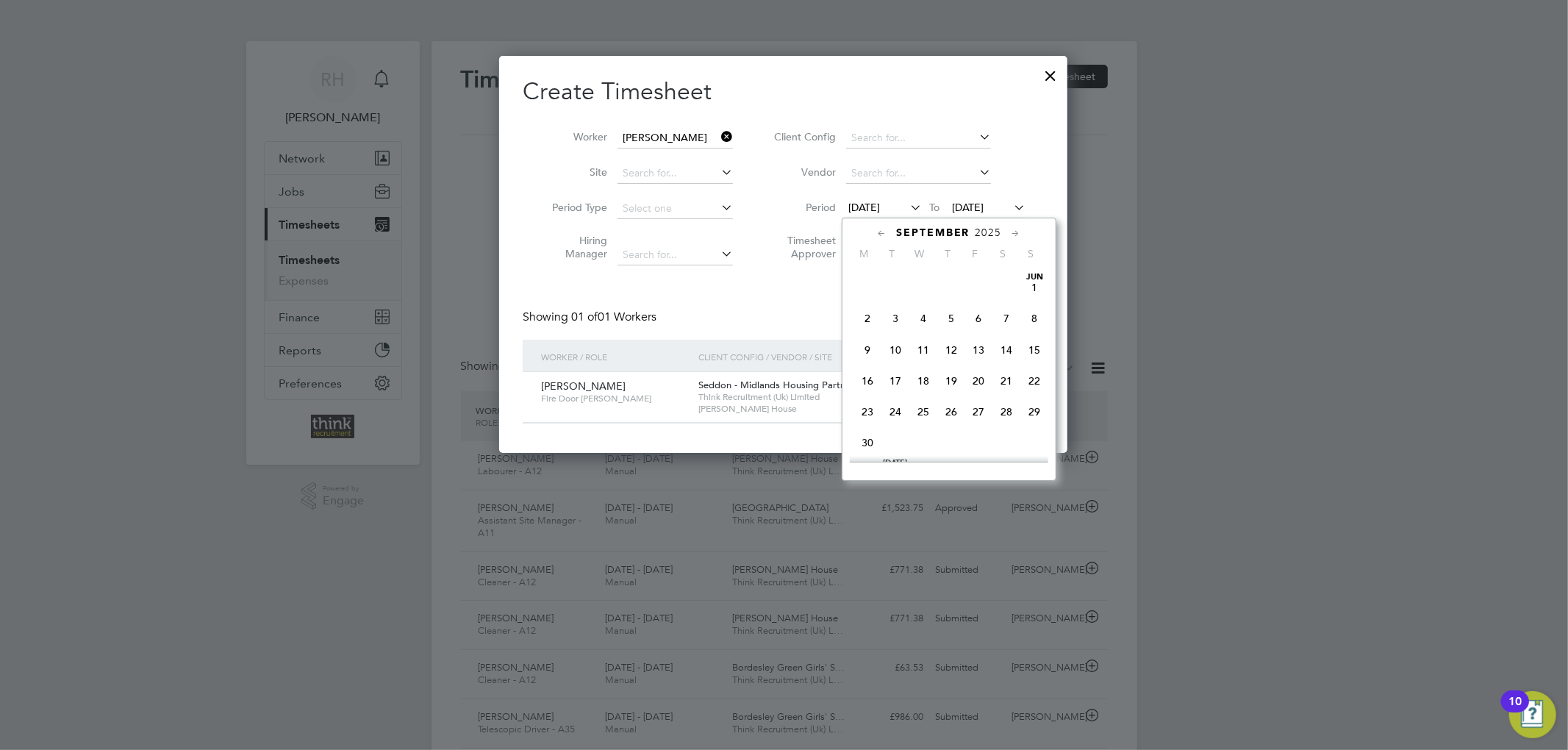
scroll to position [474, 0]
click at [866, 410] on span "22" at bounding box center [867, 403] width 28 height 28
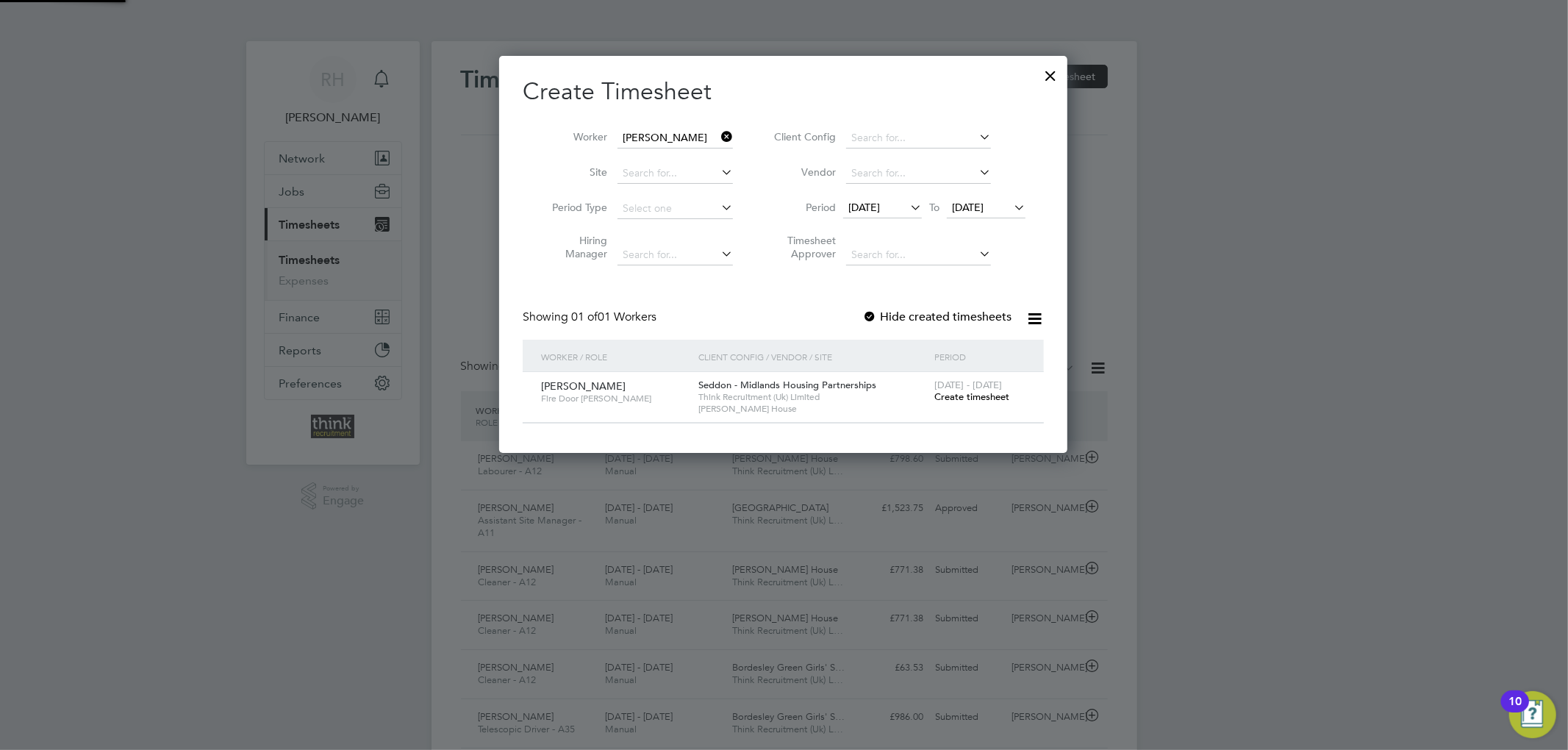
scroll to position [398, 569]
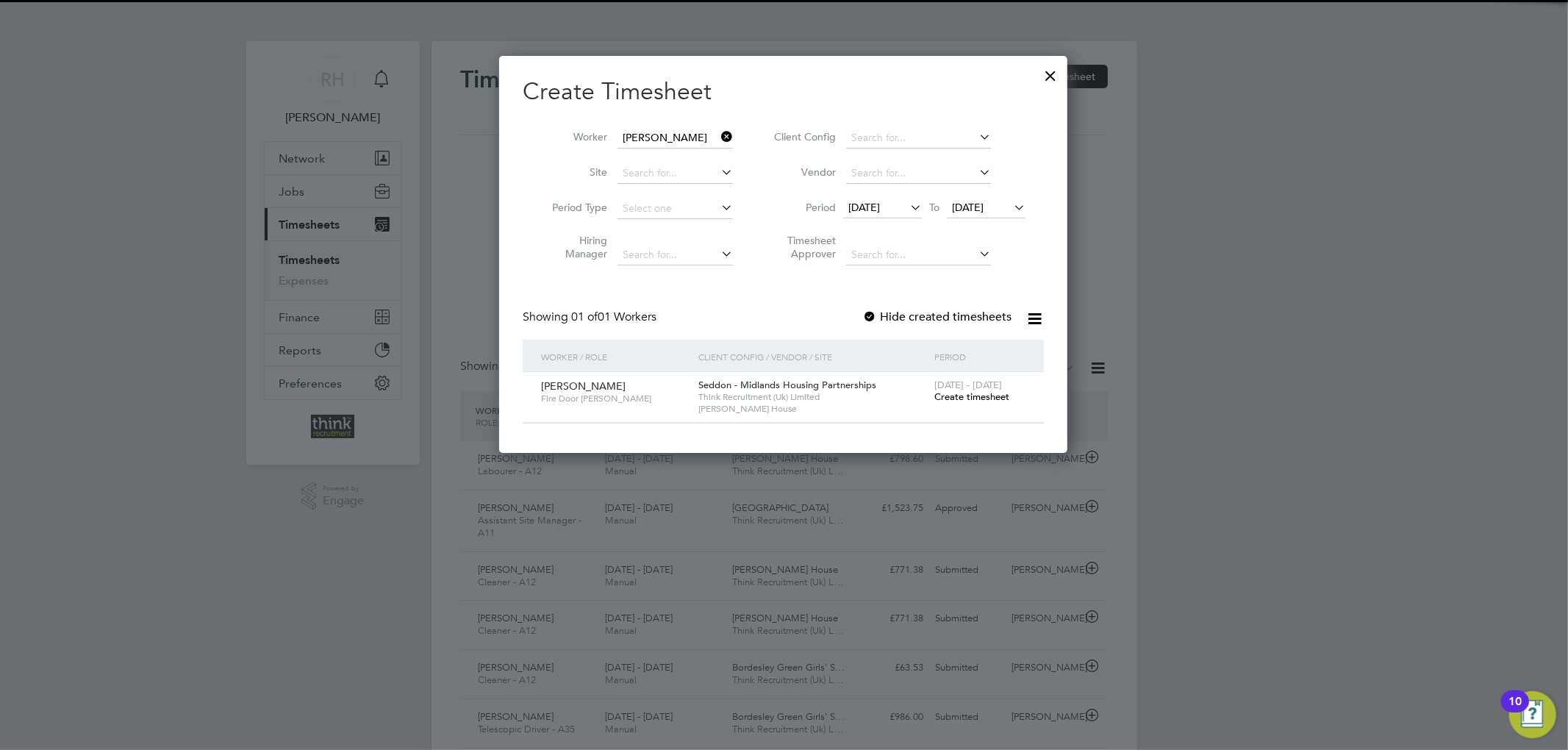
click at [974, 398] on span "Create timesheet" at bounding box center [971, 397] width 75 height 13
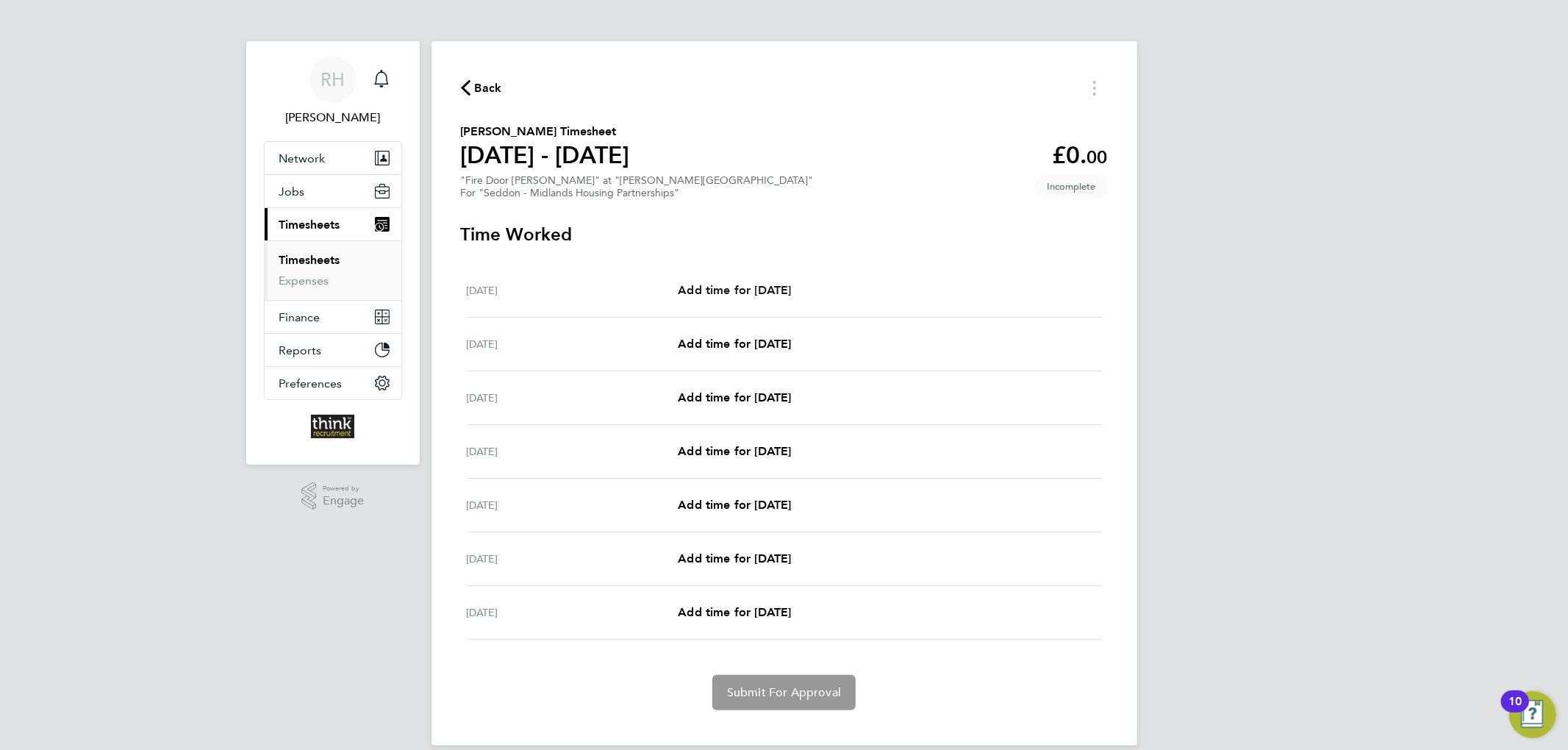
click at [759, 292] on span "Add time for [DATE]" at bounding box center [733, 290] width 113 height 14
select select "30"
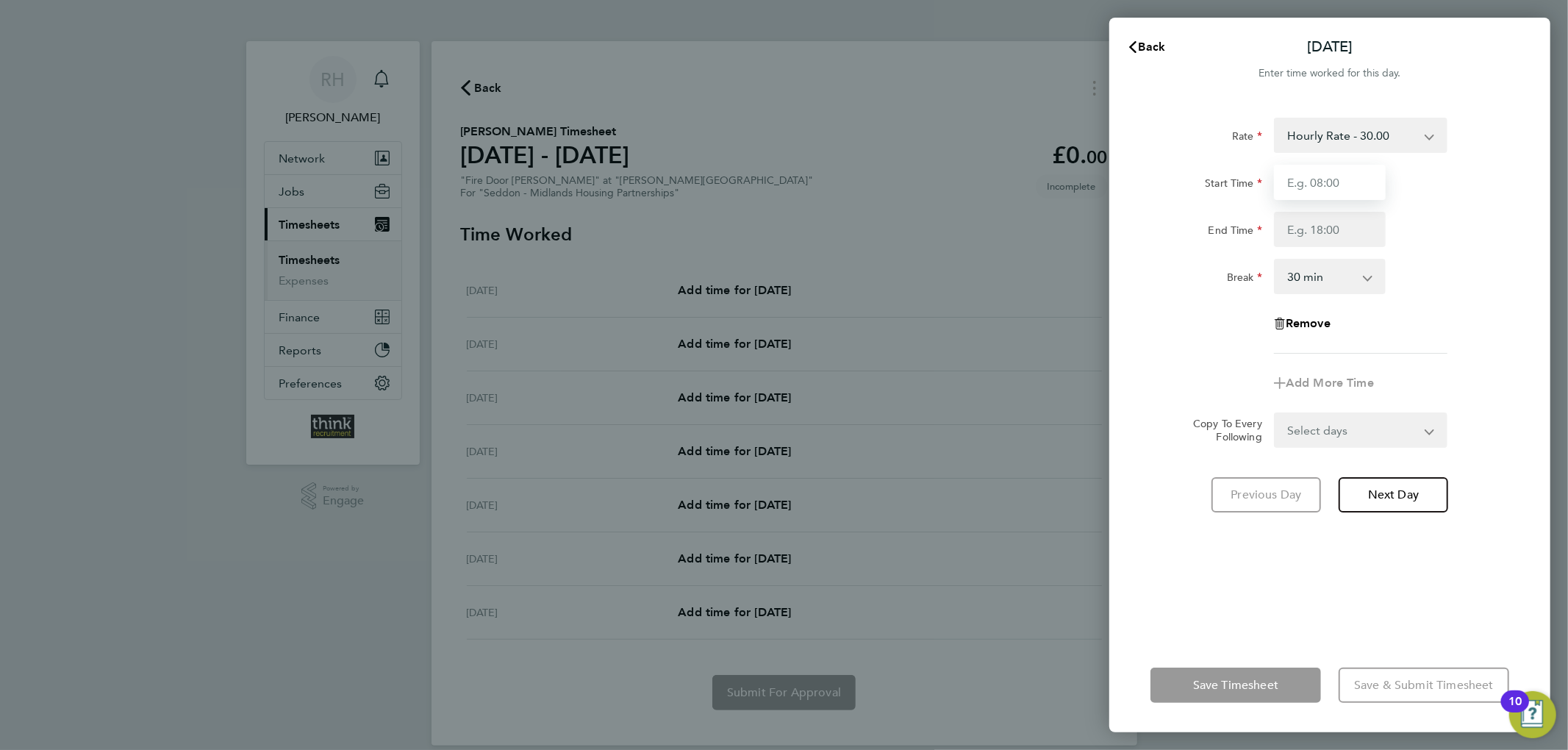
drag, startPoint x: 1328, startPoint y: 178, endPoint x: 1340, endPoint y: 180, distance: 12.2
click at [1329, 178] on input "Start Time" at bounding box center [1330, 183] width 112 height 36
type input "08:00"
click at [1321, 233] on input "End Time" at bounding box center [1330, 229] width 112 height 36
type input "16:30"
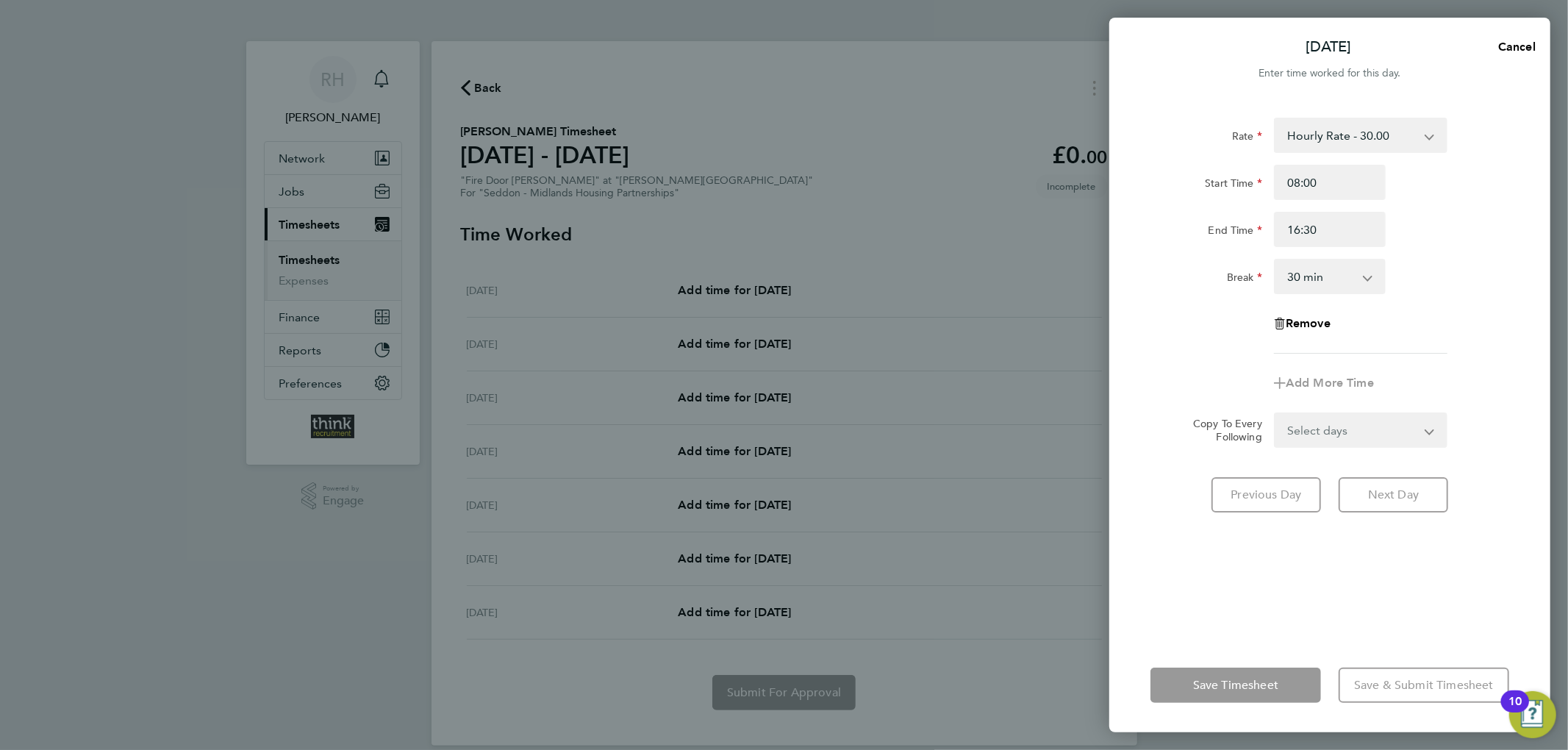
click at [1482, 284] on div "Break 0 min 15 min 30 min 45 min 60 min 75 min 90 min" at bounding box center [1329, 277] width 370 height 36
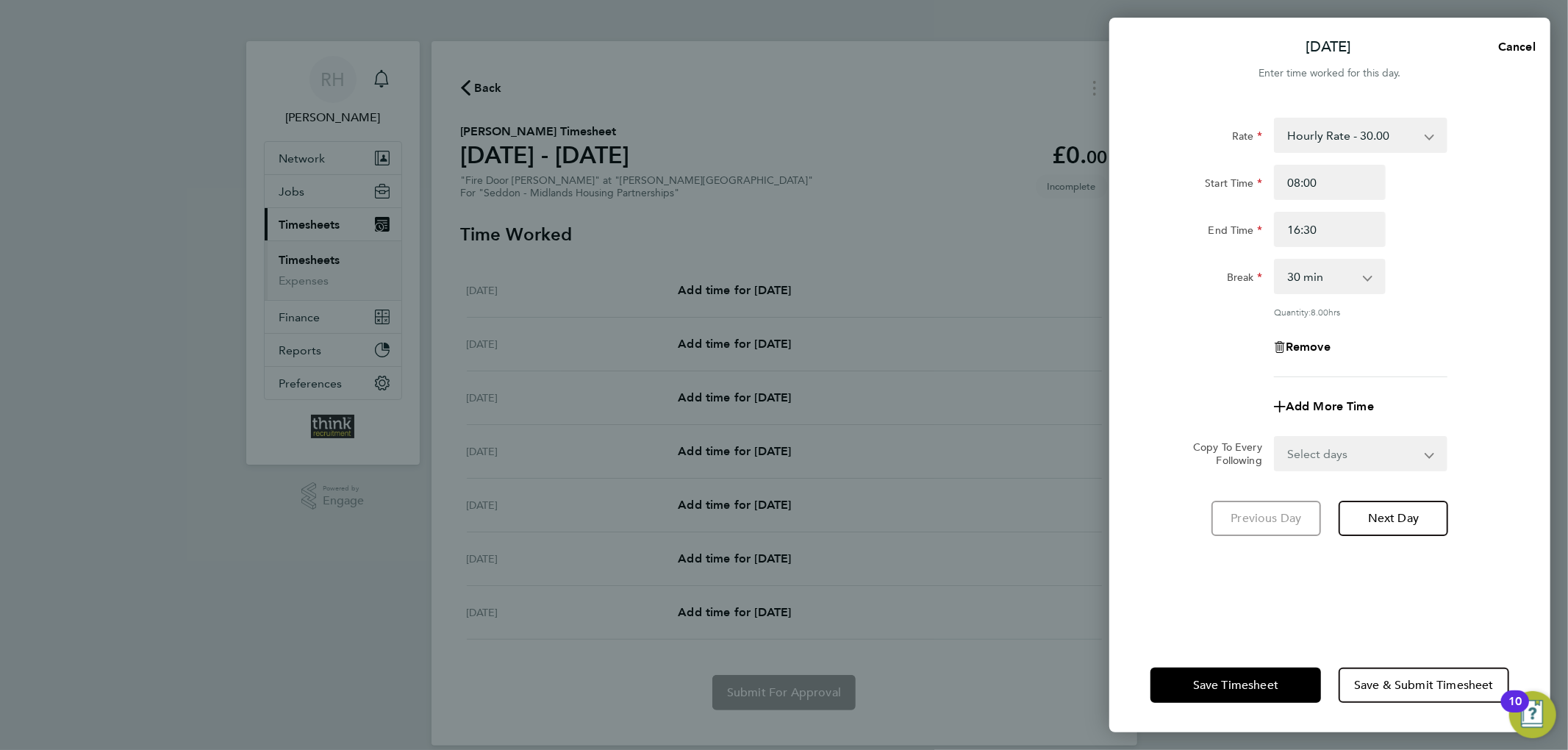
click at [1339, 460] on select "Select days Day Weekday (Mon-Fri) Weekend (Sat-Sun) [DATE] [DATE] [DATE] [DATE]…" at bounding box center [1352, 454] width 155 height 32
select select "WEEKDAY"
click at [1275, 437] on select "Select days Day Weekday (Mon-Fri) Weekend (Sat-Sun) [DATE] [DATE] [DATE] [DATE]…" at bounding box center [1352, 454] width 155 height 32
select select "[DATE]"
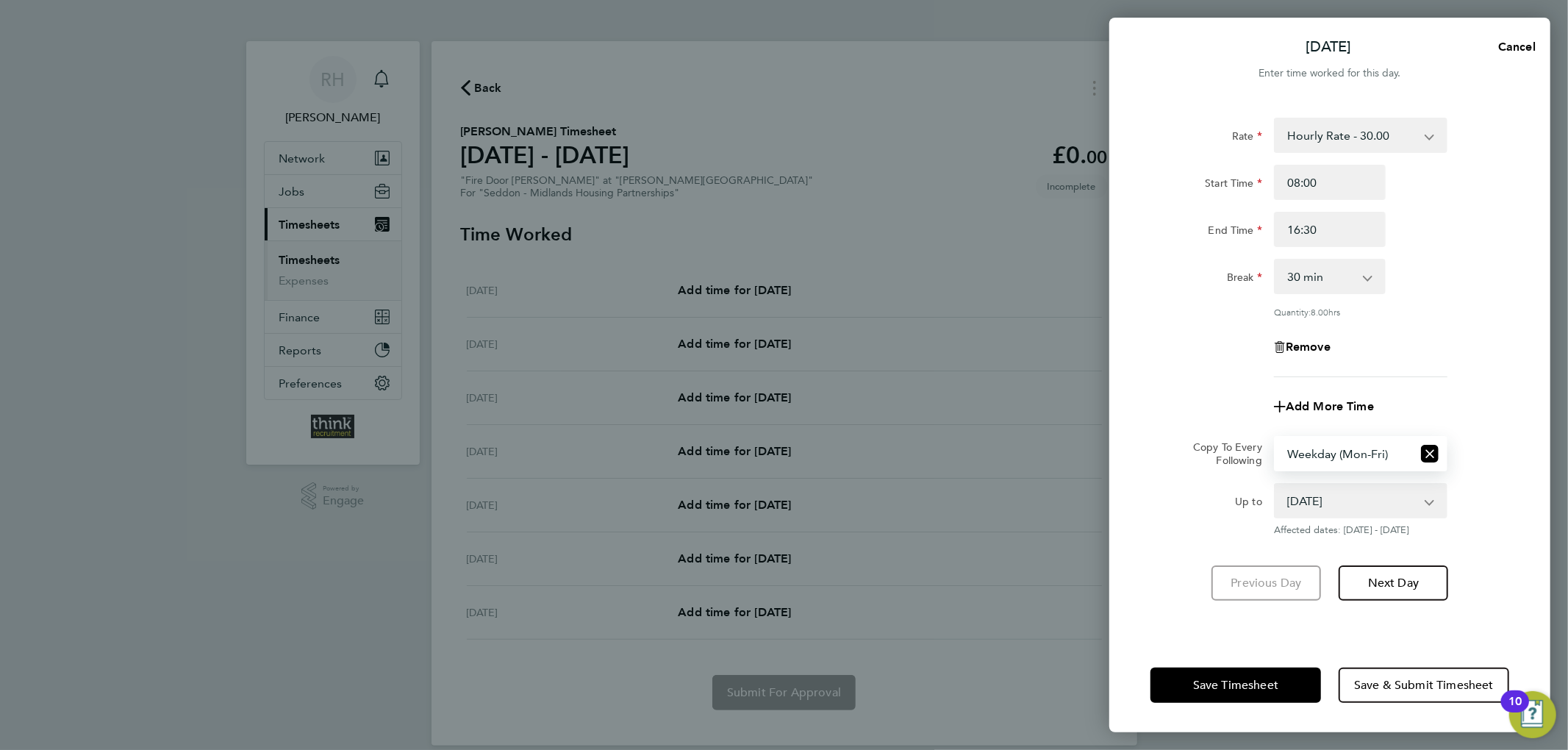
click at [1489, 474] on app-copy-timesheet-lines "Copy To Every Following Select days Day Weekday (Mon-Fri) Weekend (Sat-Sun) [DA…" at bounding box center [1329, 486] width 359 height 100
click at [1258, 687] on span "Save Timesheet" at bounding box center [1235, 685] width 85 height 14
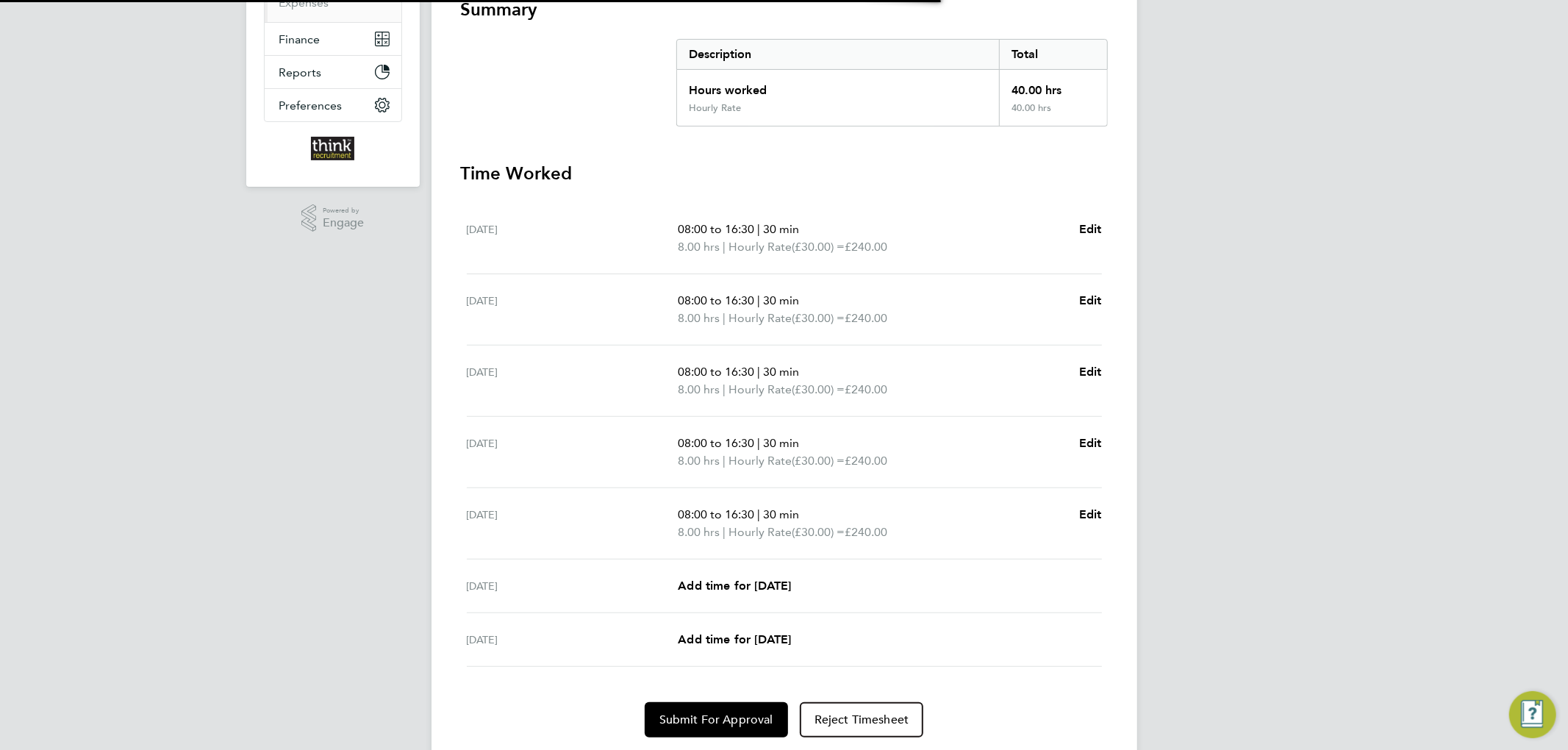
scroll to position [326, 0]
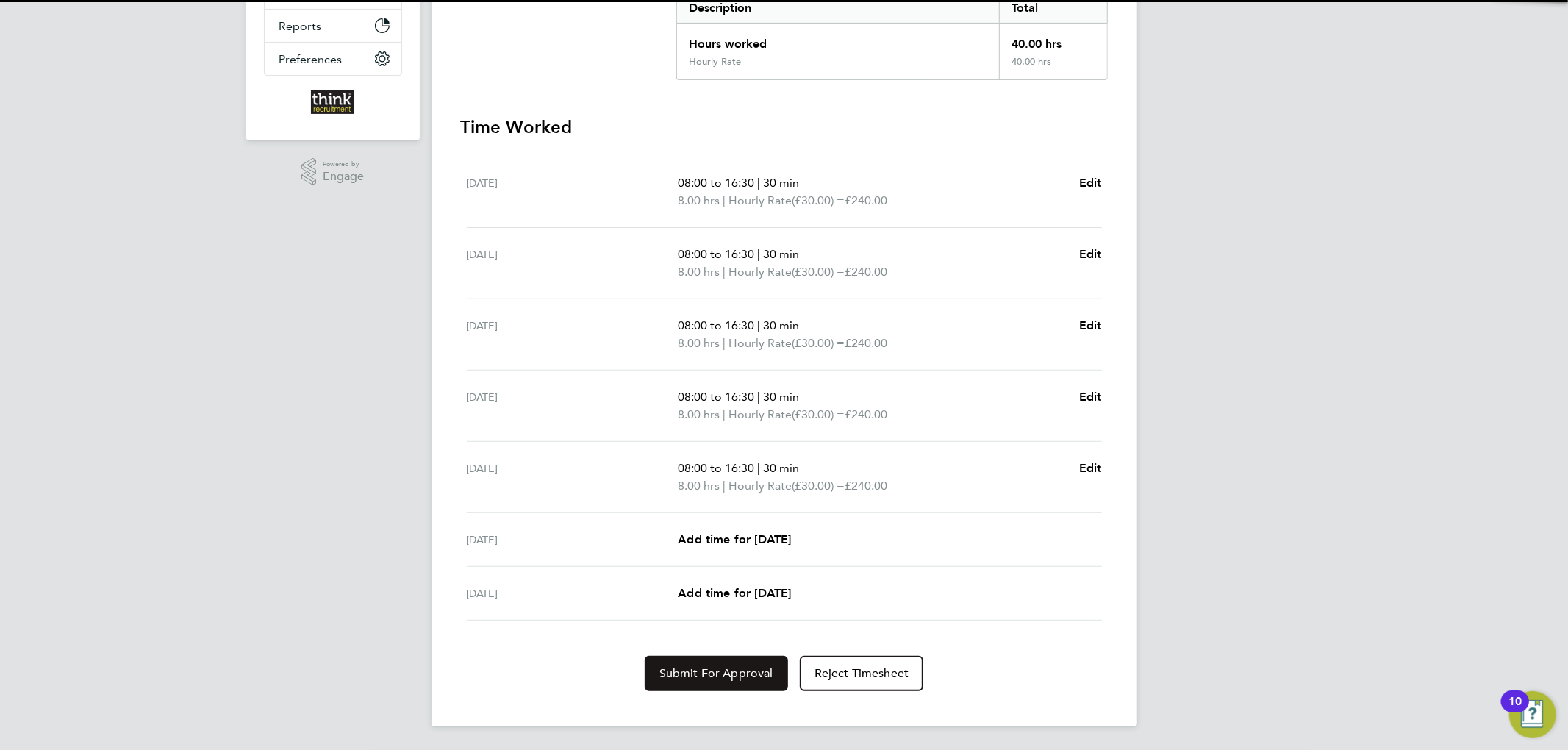
click at [739, 672] on span "Submit For Approval" at bounding box center [717, 673] width 114 height 14
